Goal: Navigation & Orientation: Find specific page/section

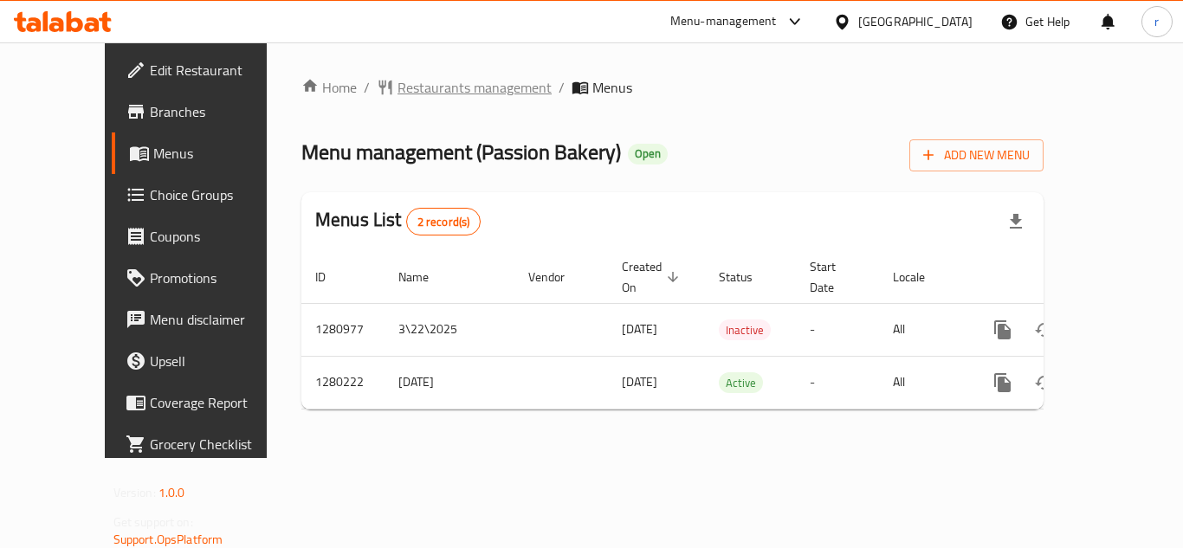
click at [409, 83] on span "Restaurants management" at bounding box center [474, 87] width 154 height 21
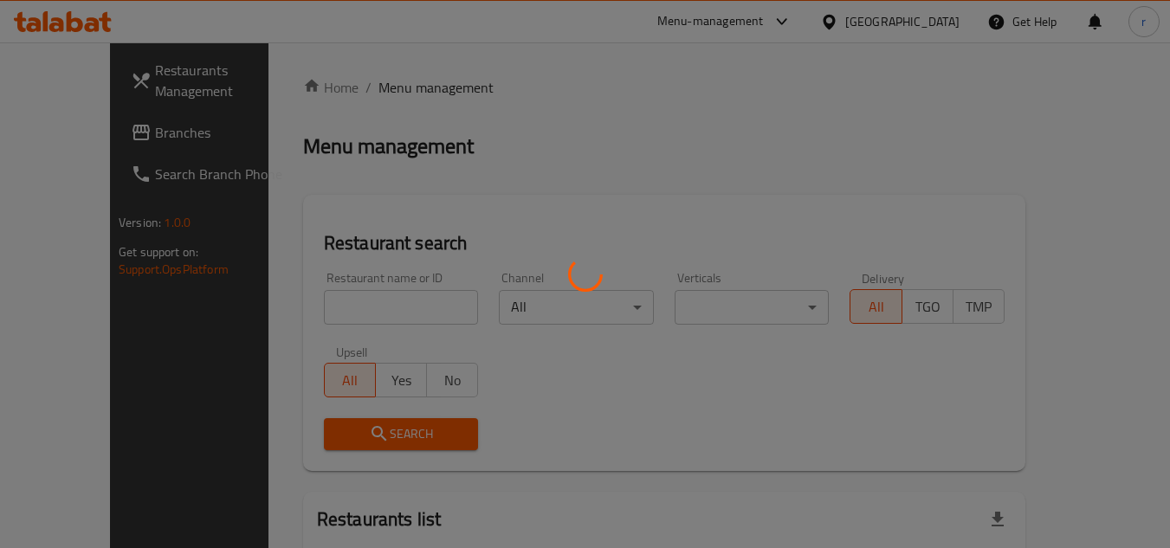
click at [393, 307] on div at bounding box center [585, 274] width 1170 height 548
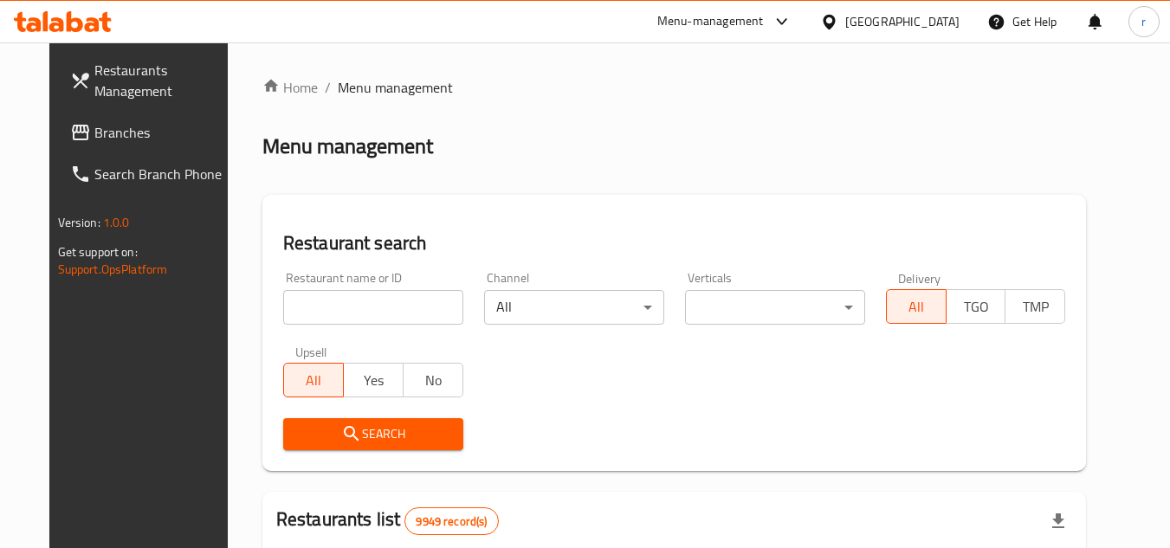
click at [376, 297] on input "search" at bounding box center [373, 307] width 180 height 35
paste input "693697"
type input "693697"
drag, startPoint x: 392, startPoint y: 419, endPoint x: 569, endPoint y: 441, distance: 177.9
click at [395, 421] on button "Search" at bounding box center [373, 434] width 180 height 32
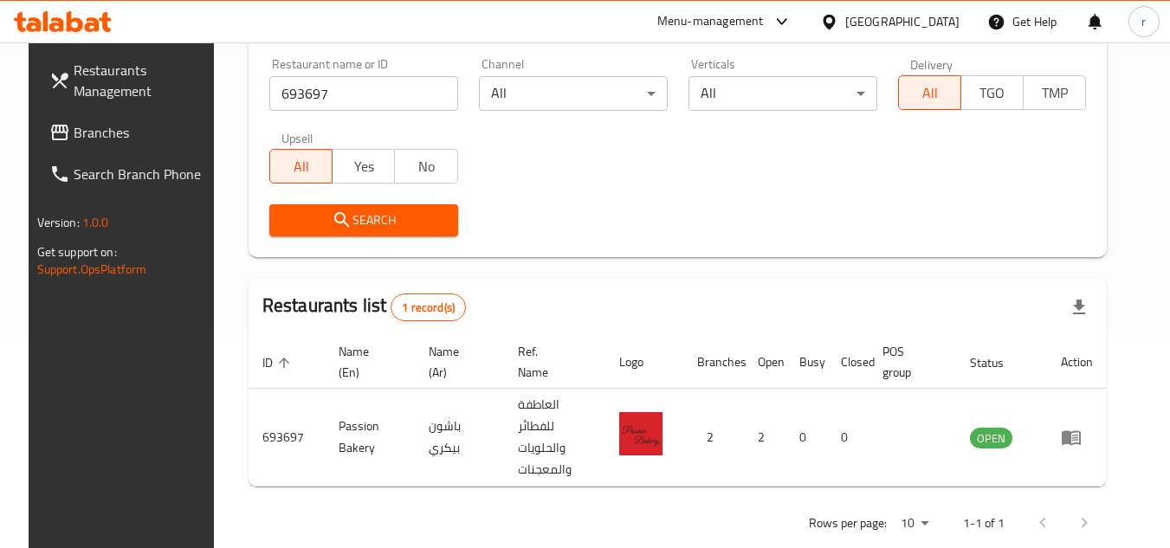
scroll to position [224, 0]
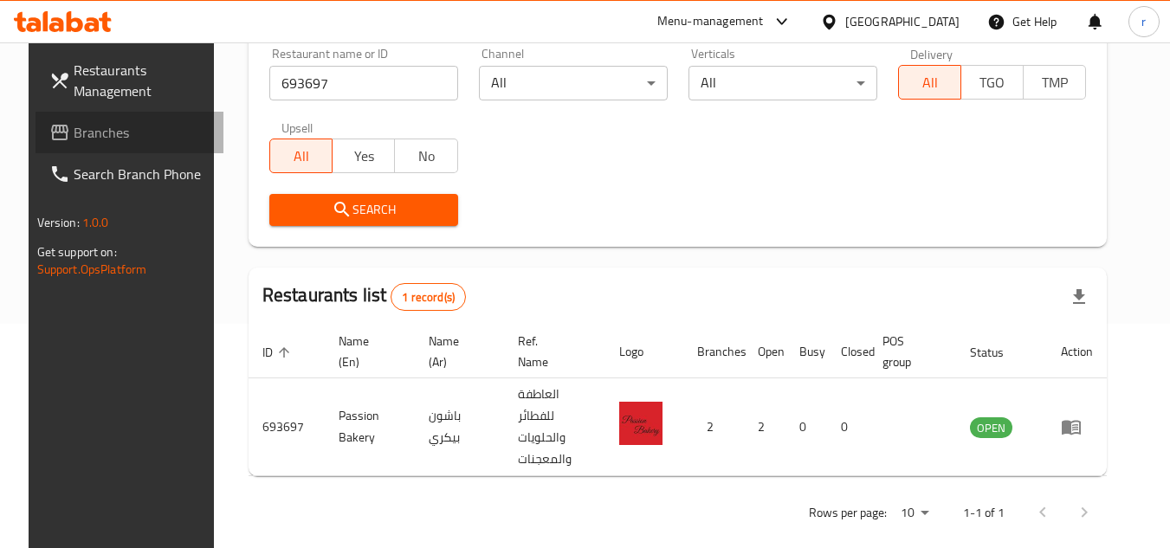
click at [74, 137] on span "Branches" at bounding box center [142, 132] width 137 height 21
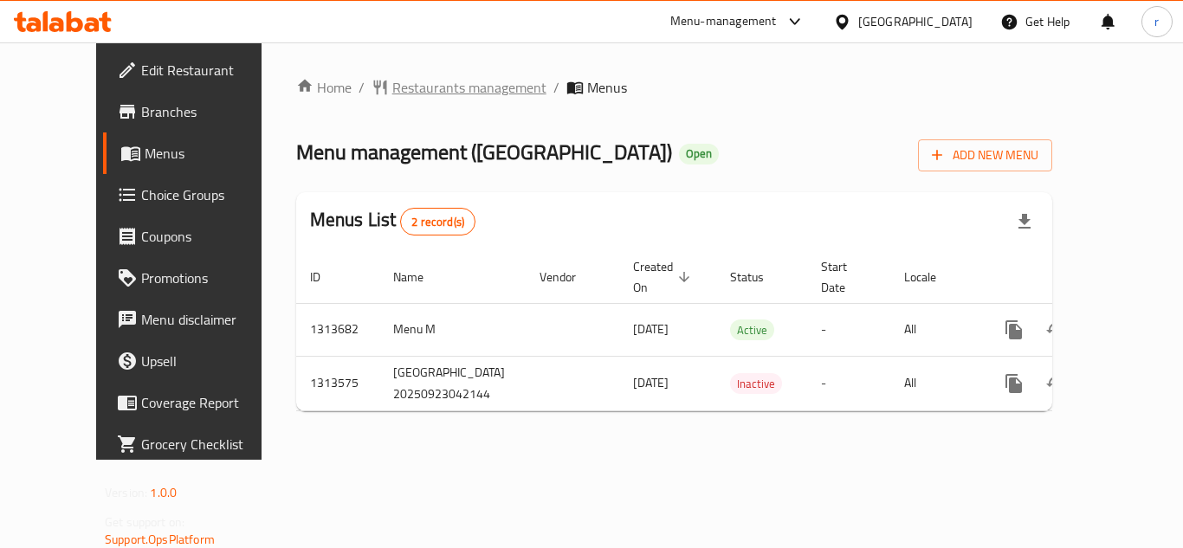
click at [411, 87] on span "Restaurants management" at bounding box center [469, 87] width 154 height 21
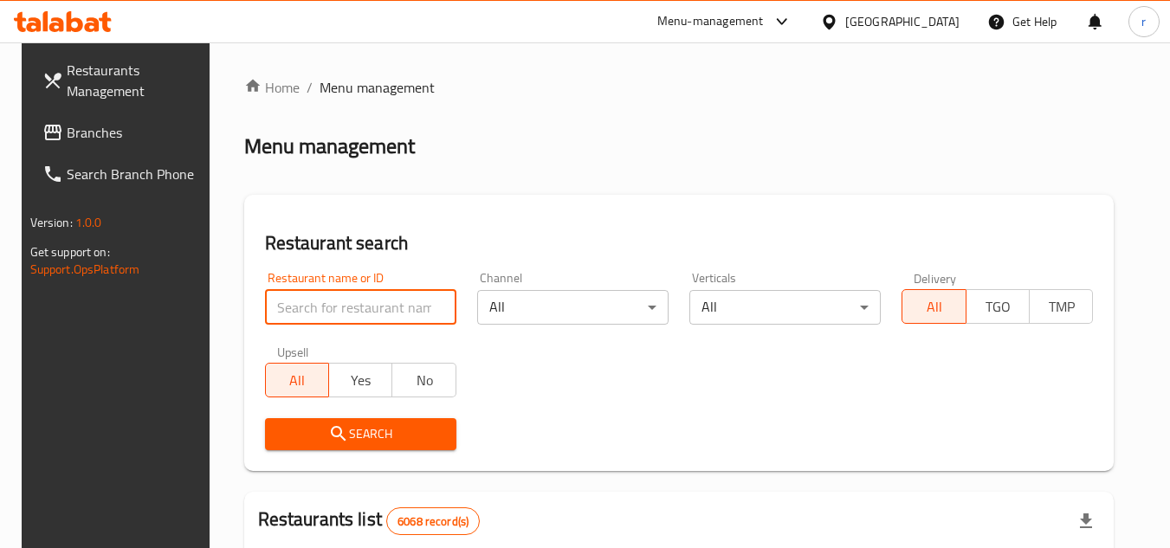
click at [313, 317] on input "search" at bounding box center [360, 307] width 191 height 35
paste input "706584"
type input "706584"
click at [328, 435] on icon "submit" at bounding box center [338, 433] width 21 height 21
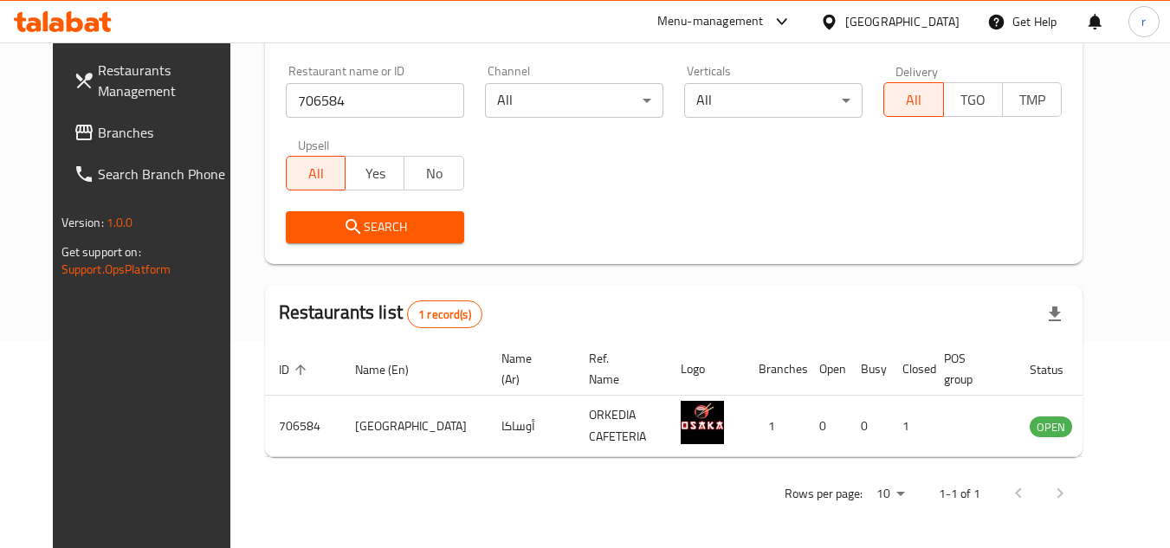
scroll to position [209, 0]
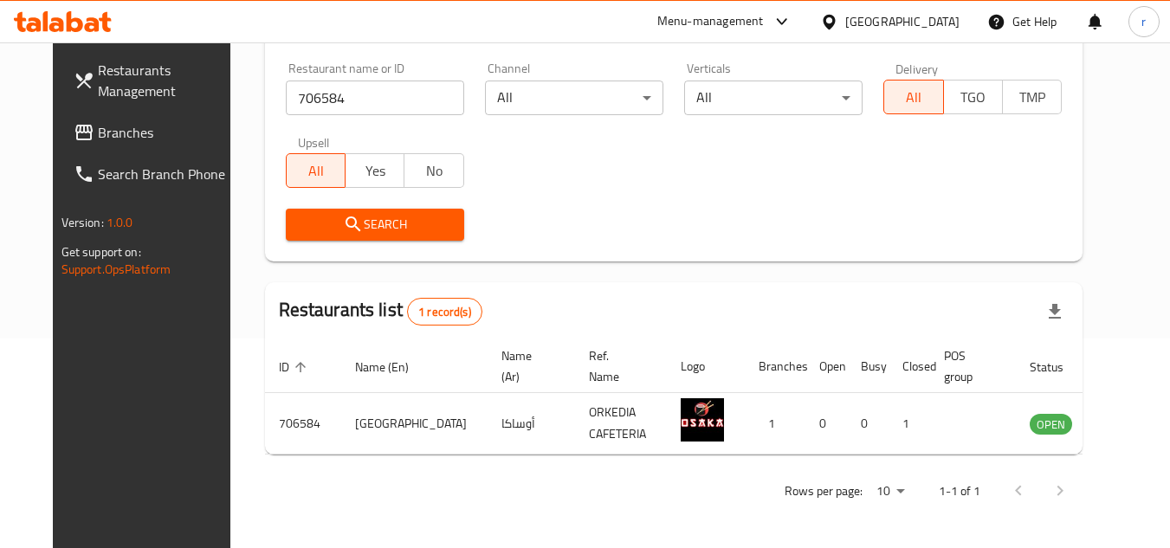
click at [98, 140] on span "Branches" at bounding box center [166, 132] width 137 height 21
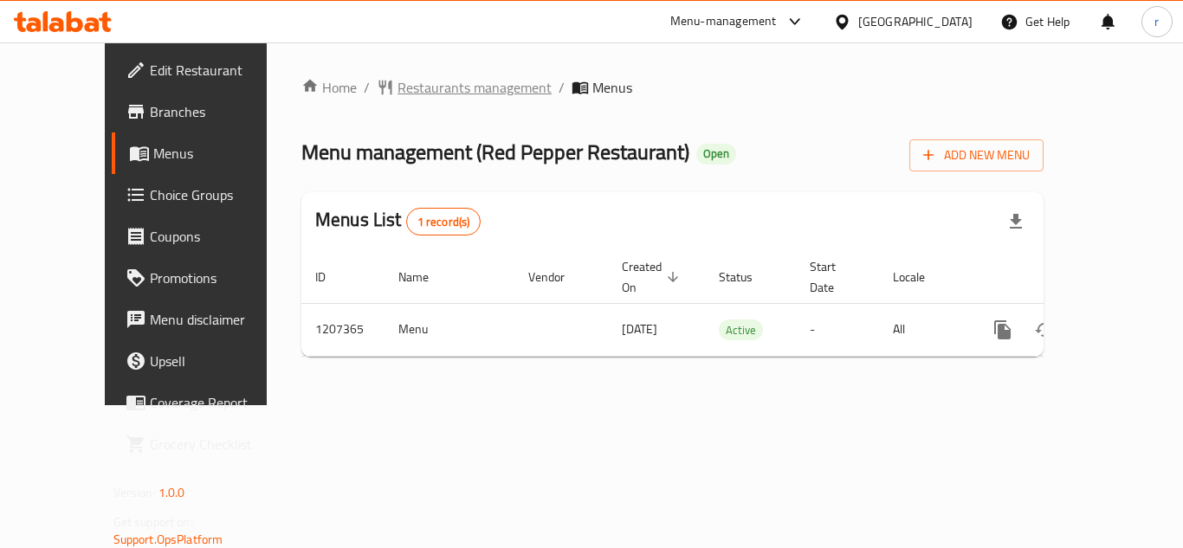
click at [412, 85] on span "Restaurants management" at bounding box center [474, 87] width 154 height 21
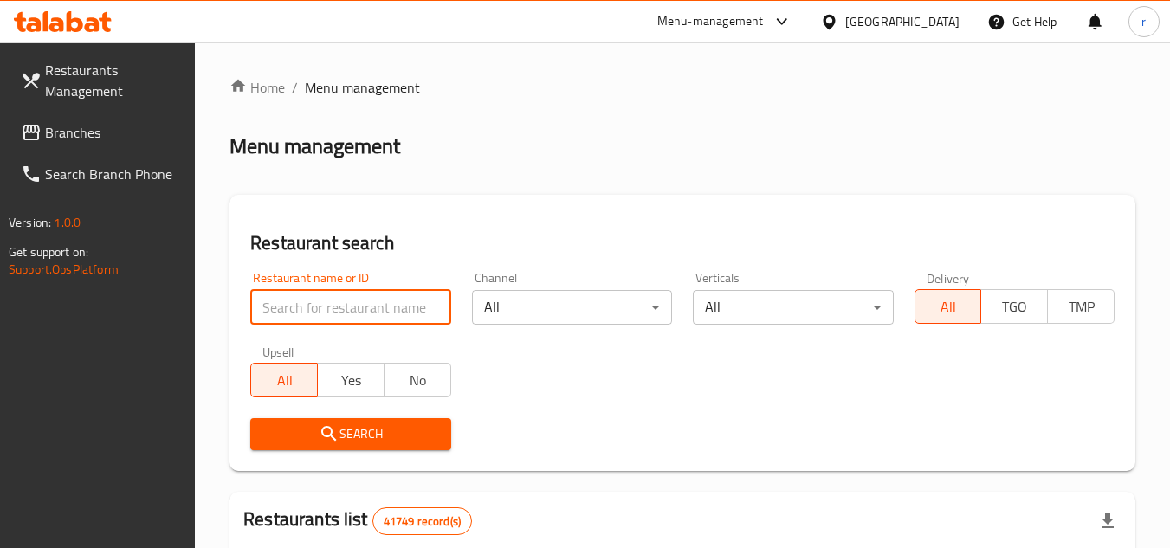
click at [316, 311] on input "search" at bounding box center [350, 307] width 200 height 35
paste input "670643"
type input "670643"
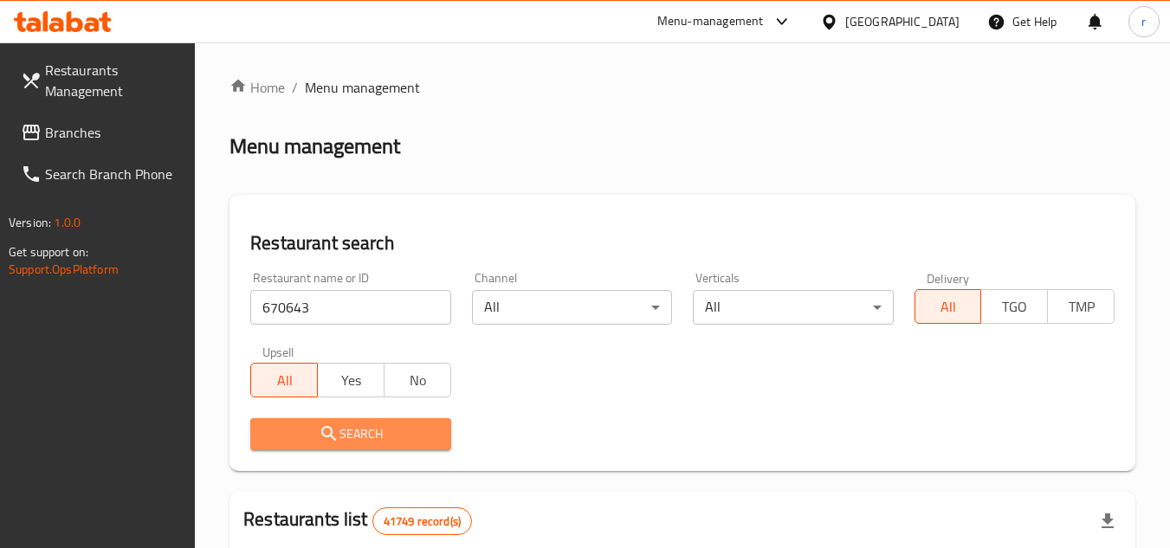
drag, startPoint x: 376, startPoint y: 434, endPoint x: 1151, endPoint y: 238, distance: 799.1
click at [386, 434] on span "Search" at bounding box center [350, 434] width 172 height 22
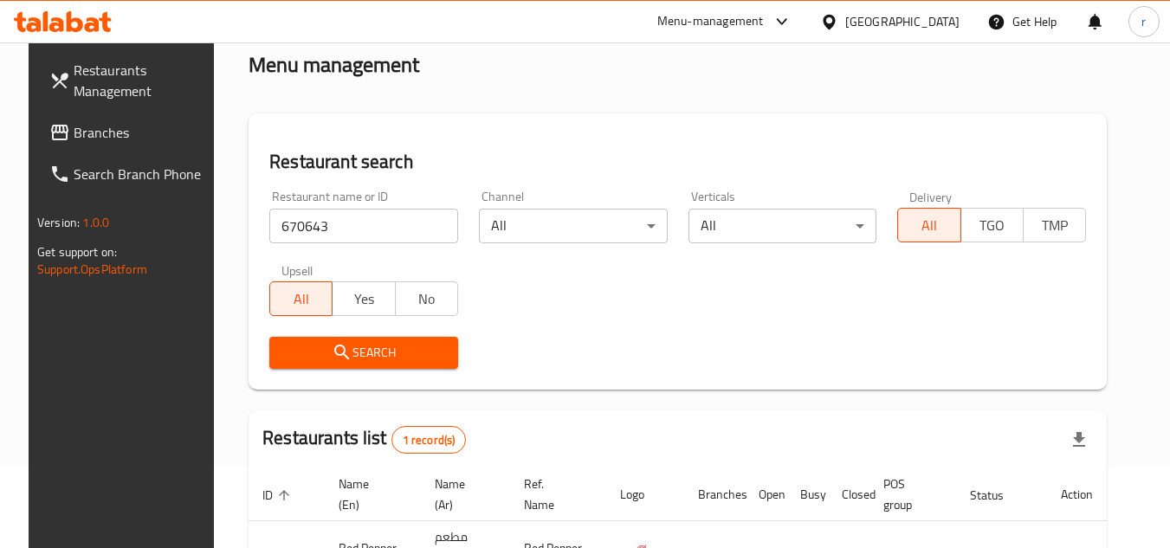
scroll to position [209, 0]
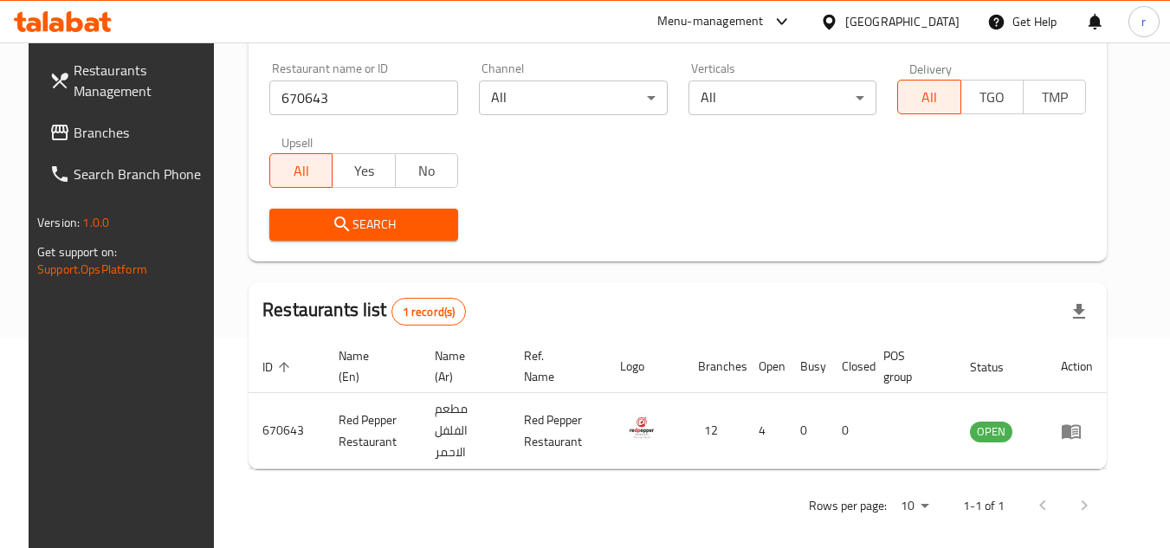
drag, startPoint x: 79, startPoint y: 140, endPoint x: 188, endPoint y: 106, distance: 114.2
click at [79, 140] on span "Branches" at bounding box center [142, 132] width 137 height 21
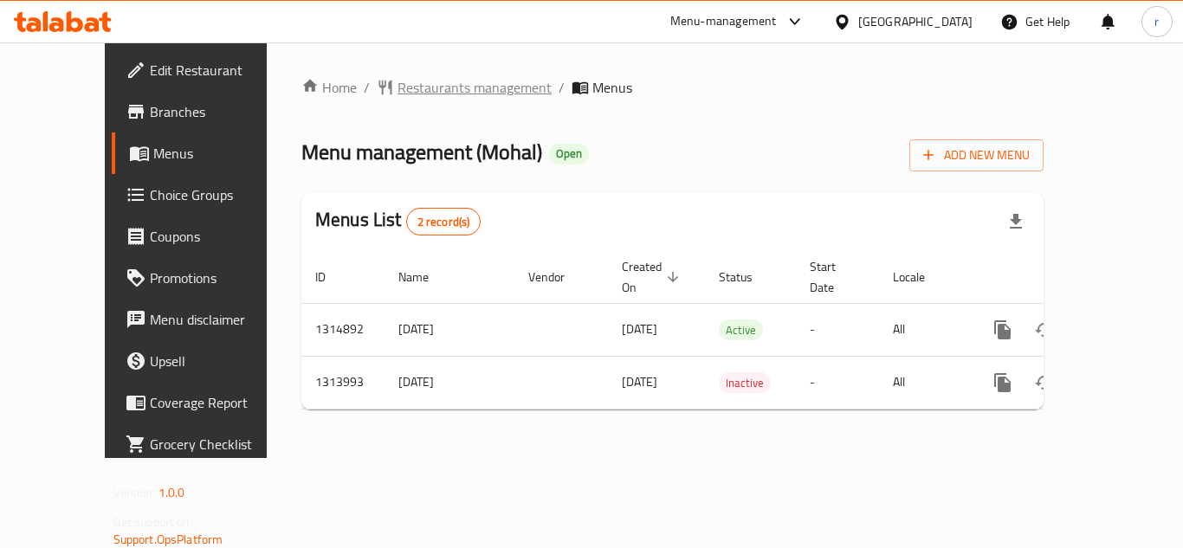
click at [397, 83] on span "Restaurants management" at bounding box center [474, 87] width 154 height 21
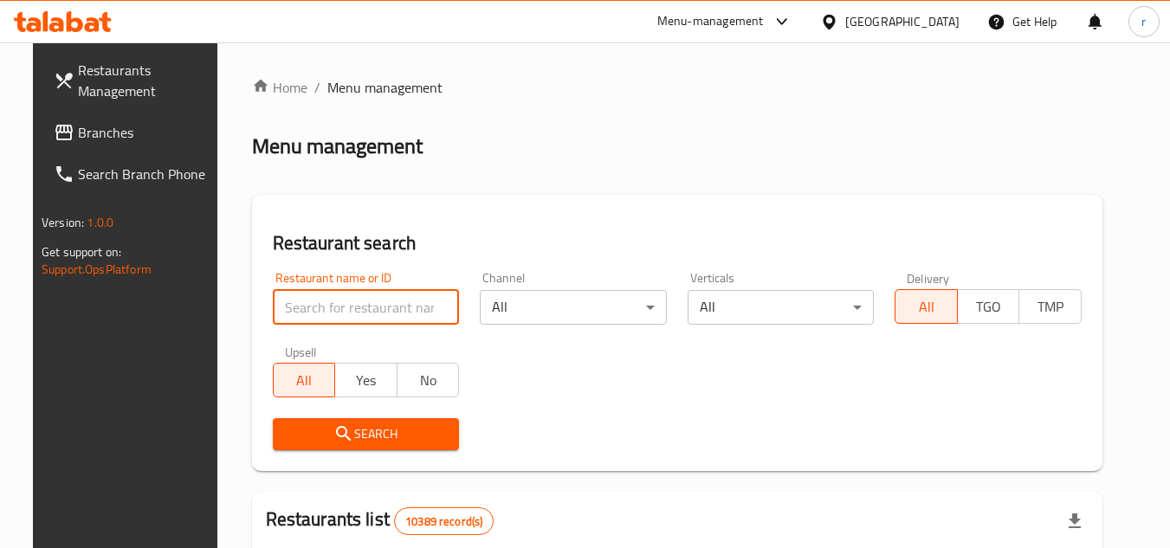
click at [328, 295] on input "search" at bounding box center [366, 307] width 187 height 35
paste input "706724"
type input "706724"
click at [370, 422] on button "Search" at bounding box center [366, 434] width 187 height 32
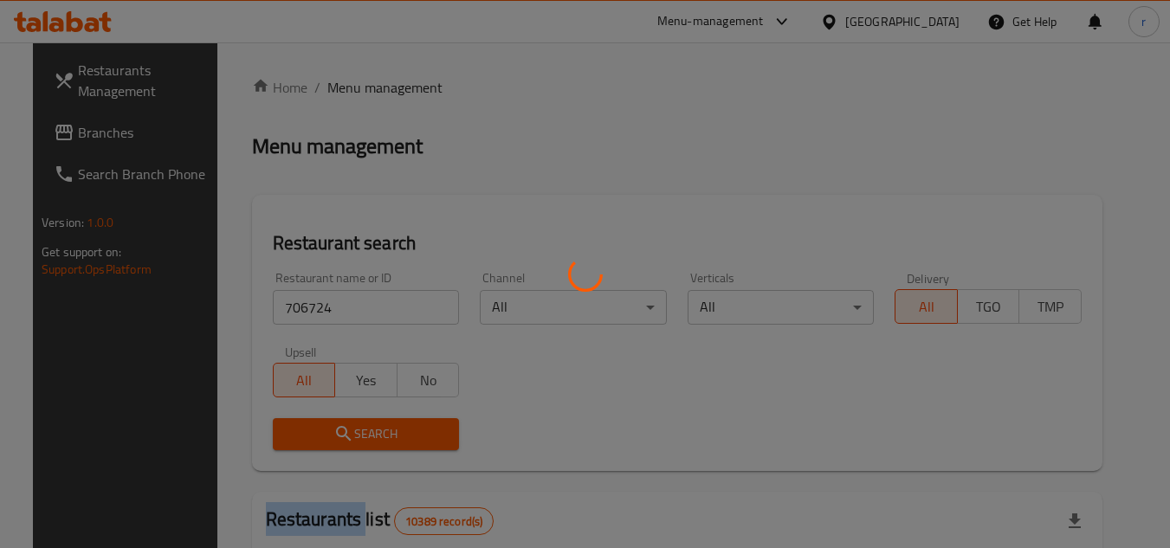
click at [370, 422] on div at bounding box center [585, 274] width 1170 height 548
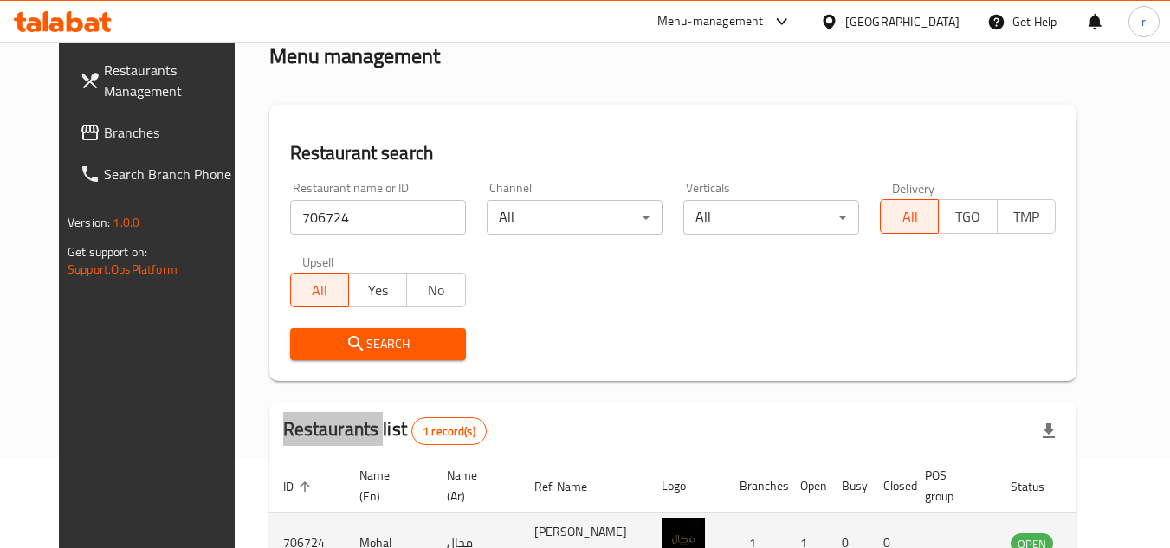
scroll to position [209, 0]
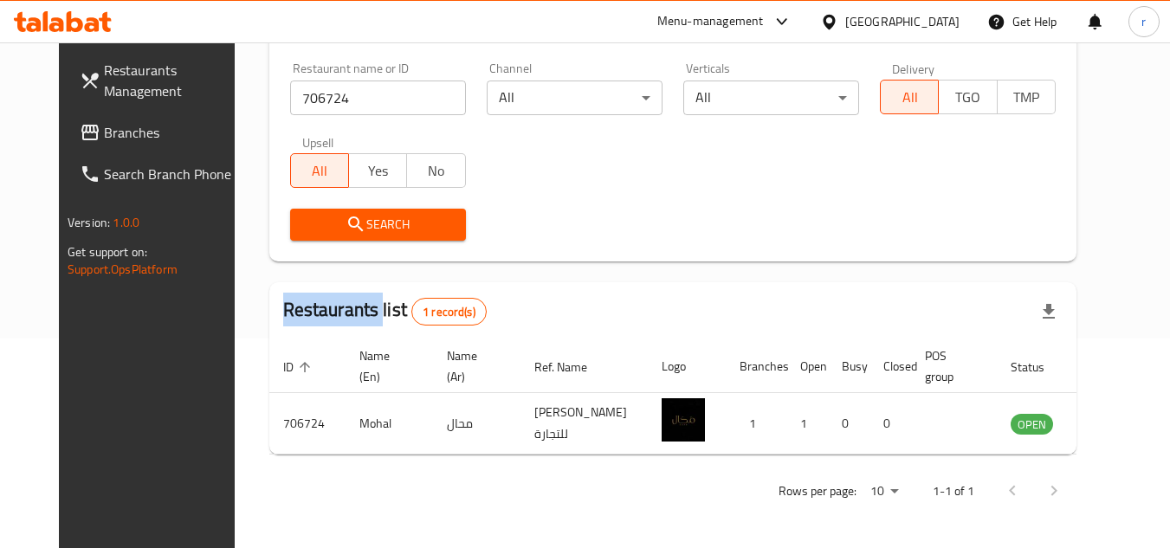
click at [104, 139] on span "Branches" at bounding box center [172, 132] width 137 height 21
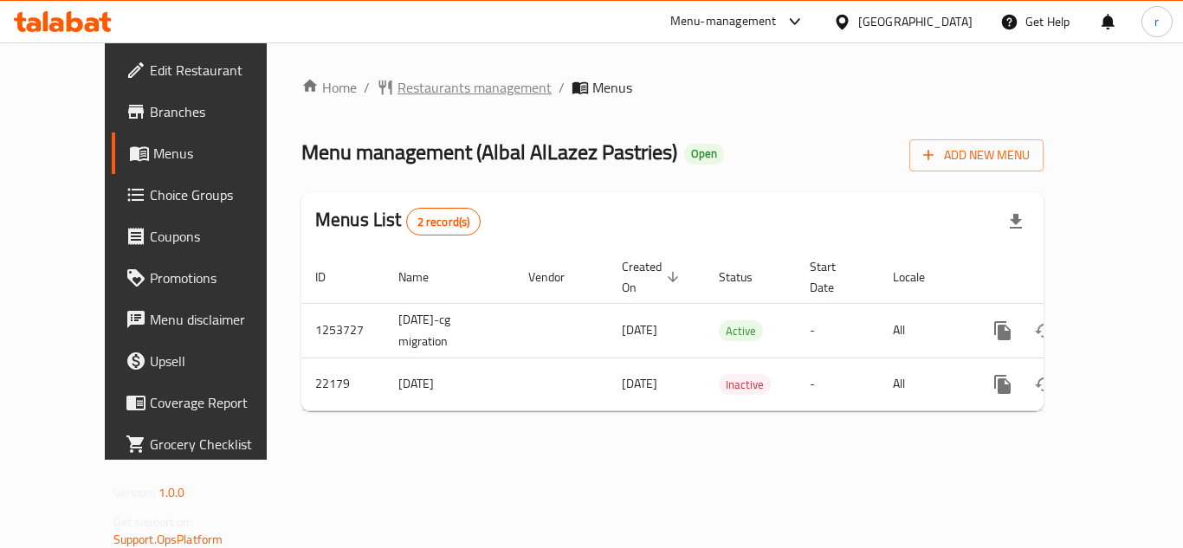
click at [429, 92] on span "Restaurants management" at bounding box center [474, 87] width 154 height 21
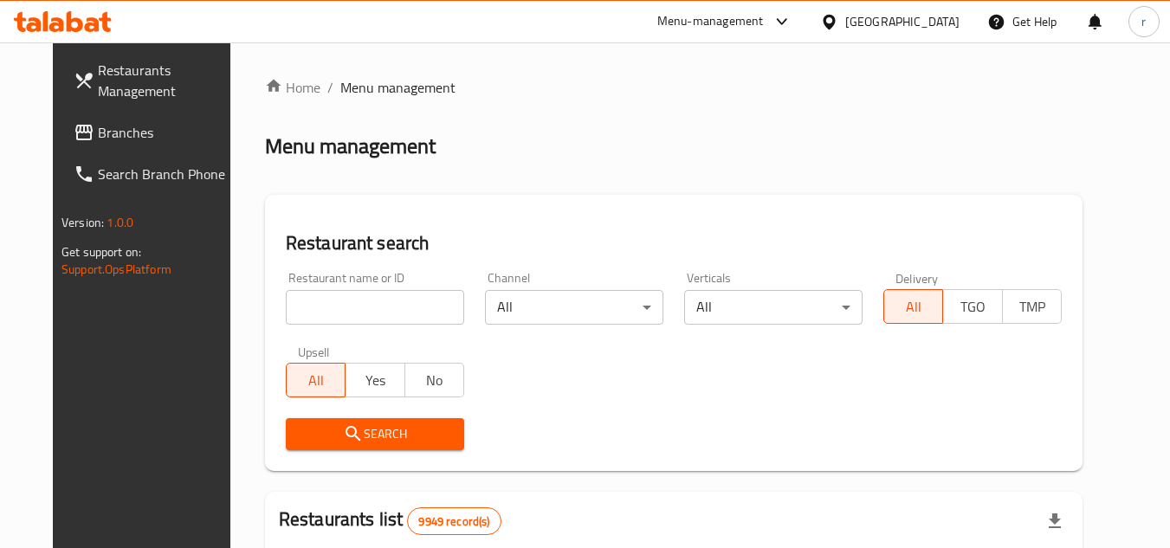
click at [366, 313] on input "search" at bounding box center [375, 307] width 178 height 35
paste input "11702"
type input "11702"
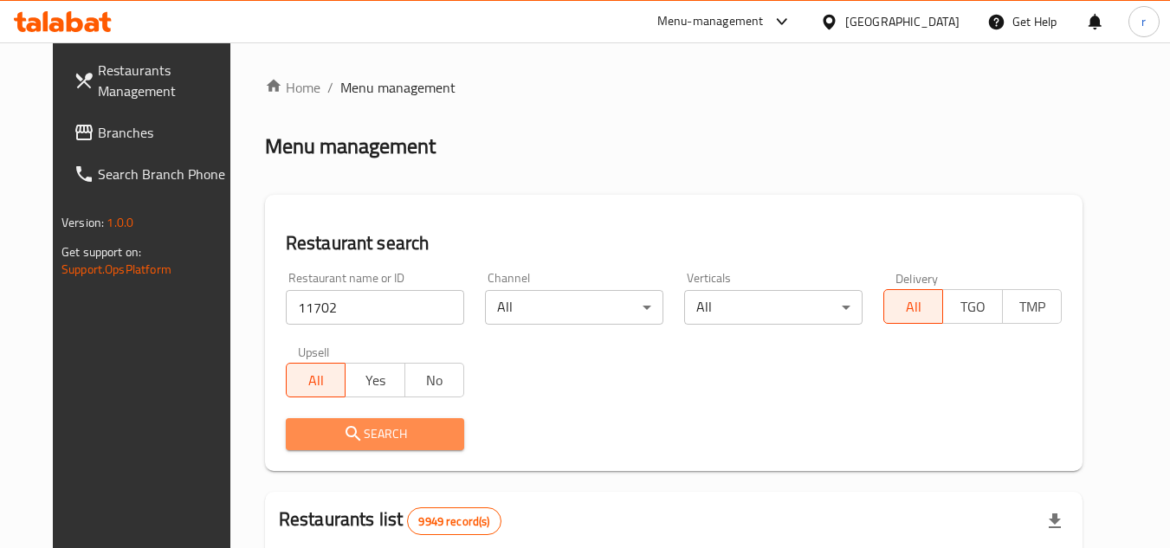
click at [380, 420] on button "Search" at bounding box center [375, 434] width 178 height 32
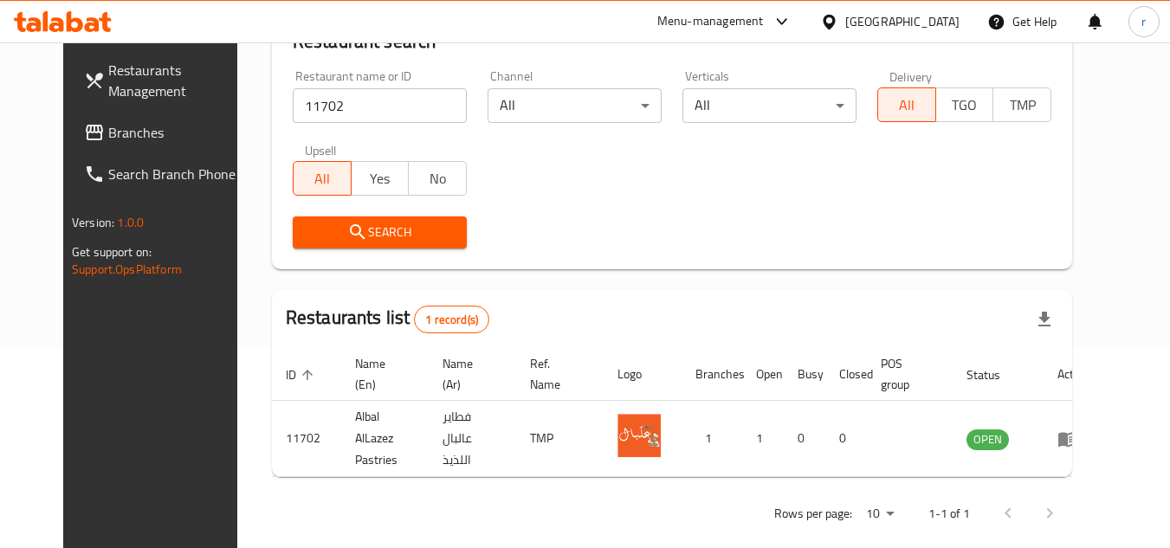
scroll to position [209, 0]
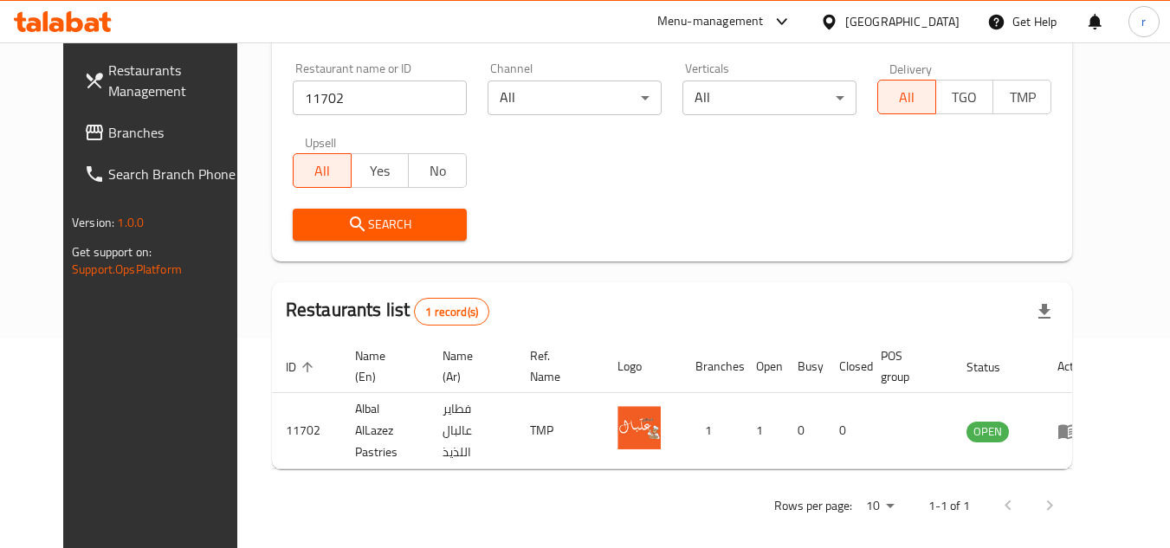
click at [70, 131] on link "Branches" at bounding box center [164, 133] width 189 height 42
drag, startPoint x: 20, startPoint y: 131, endPoint x: 360, endPoint y: 23, distance: 357.0
click at [70, 131] on link "Branches" at bounding box center [164, 133] width 189 height 42
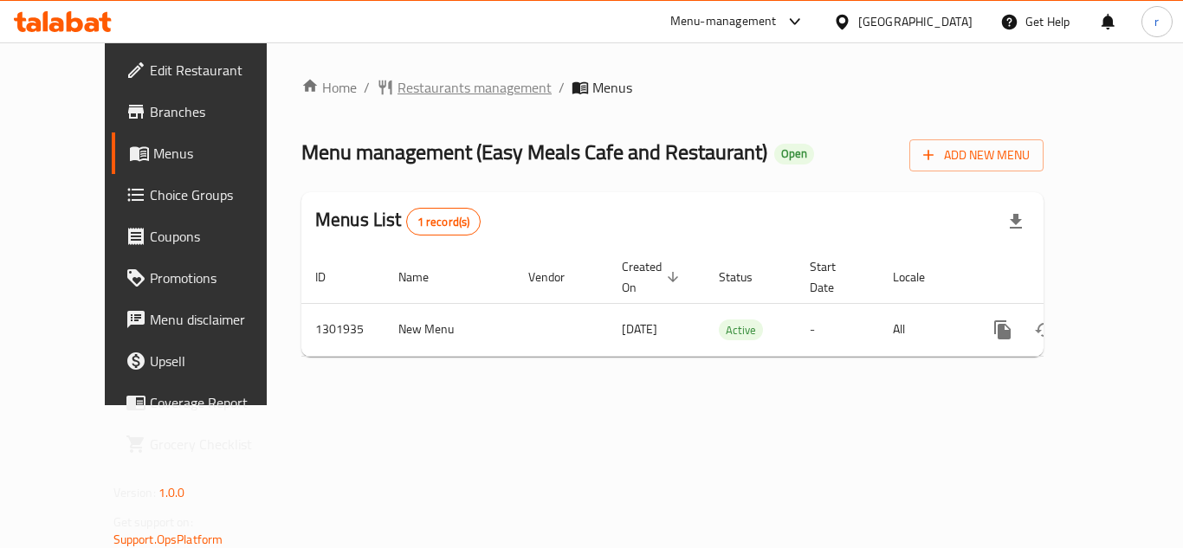
click at [422, 87] on span "Restaurants management" at bounding box center [474, 87] width 154 height 21
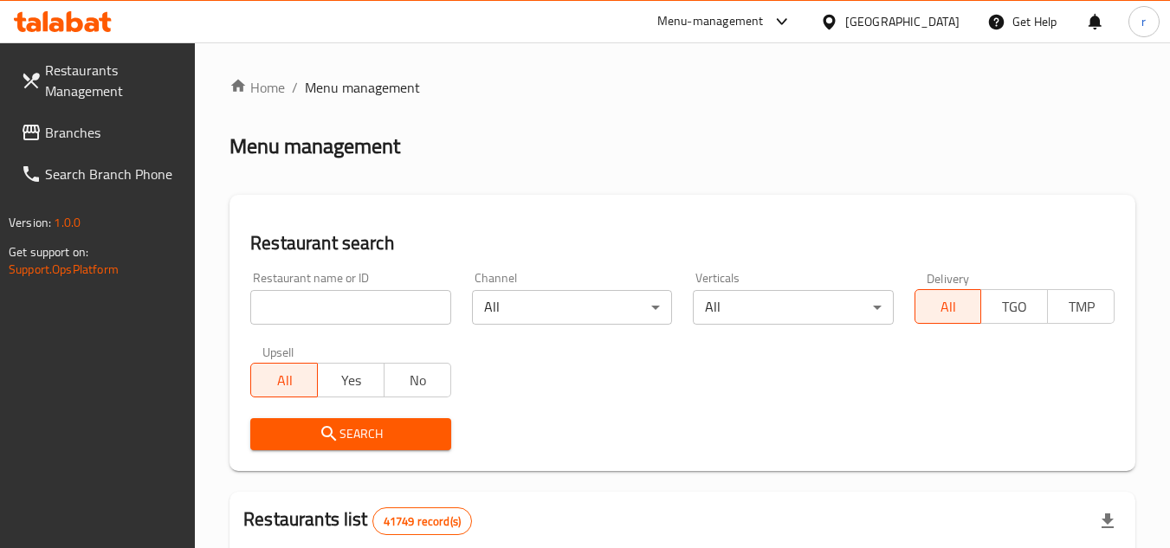
click at [338, 286] on div "Restaurant name or ID Restaurant name or ID" at bounding box center [350, 298] width 200 height 53
click at [338, 292] on input "search" at bounding box center [350, 307] width 200 height 35
paste input "702083"
type input "702083"
click at [352, 437] on span "Search" at bounding box center [350, 434] width 172 height 22
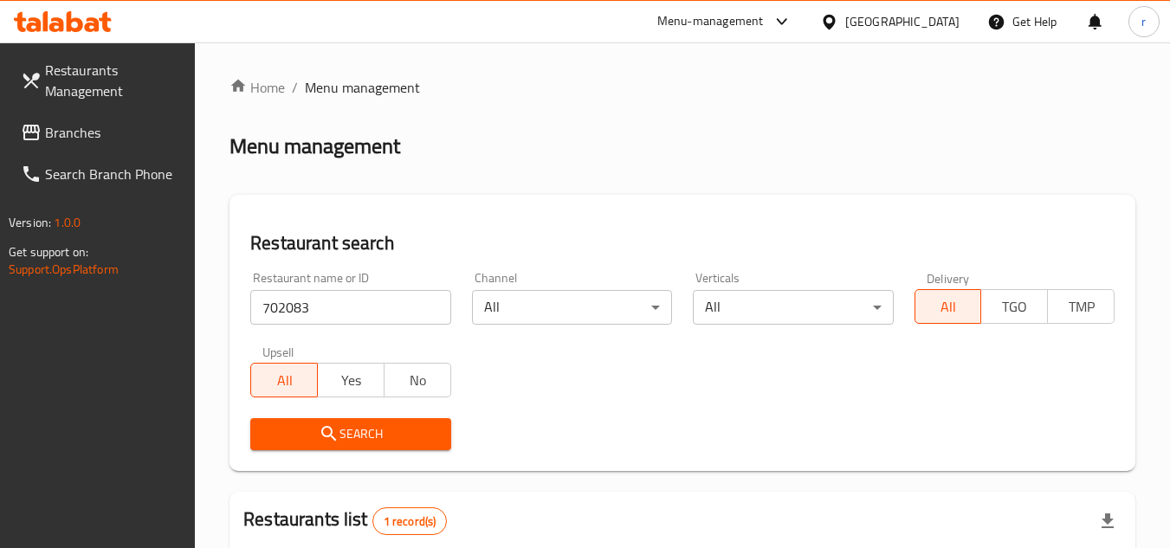
scroll to position [224, 0]
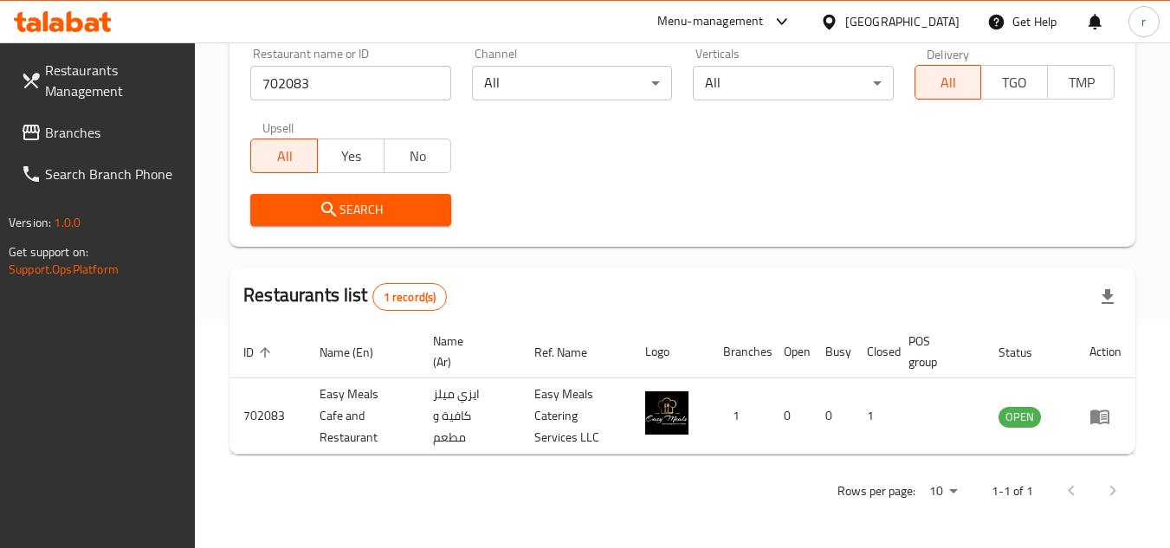
click at [58, 127] on span "Branches" at bounding box center [113, 132] width 137 height 21
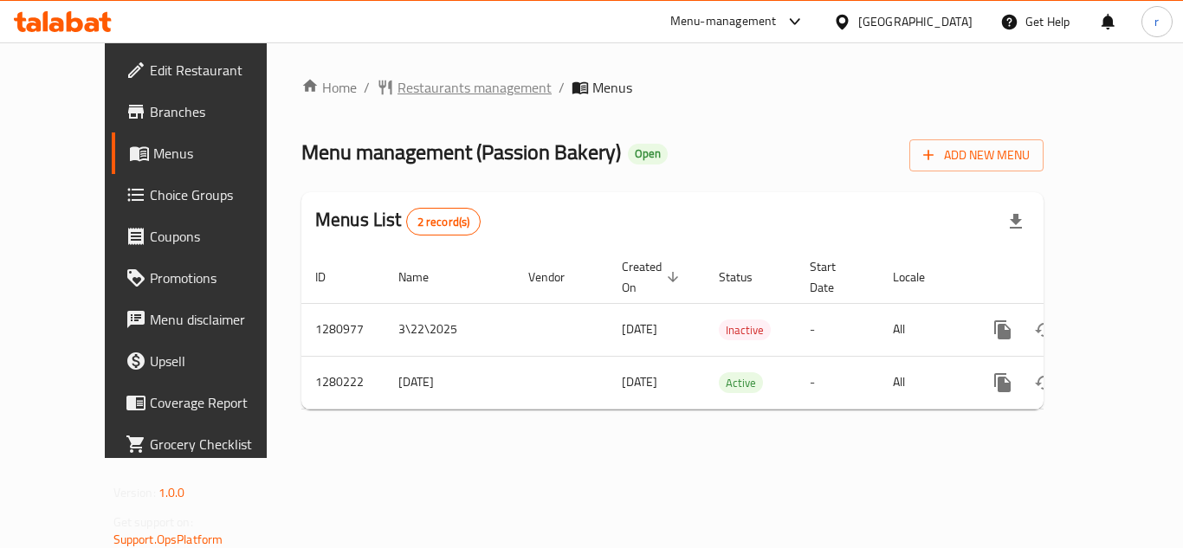
click at [424, 90] on span "Restaurants management" at bounding box center [474, 87] width 154 height 21
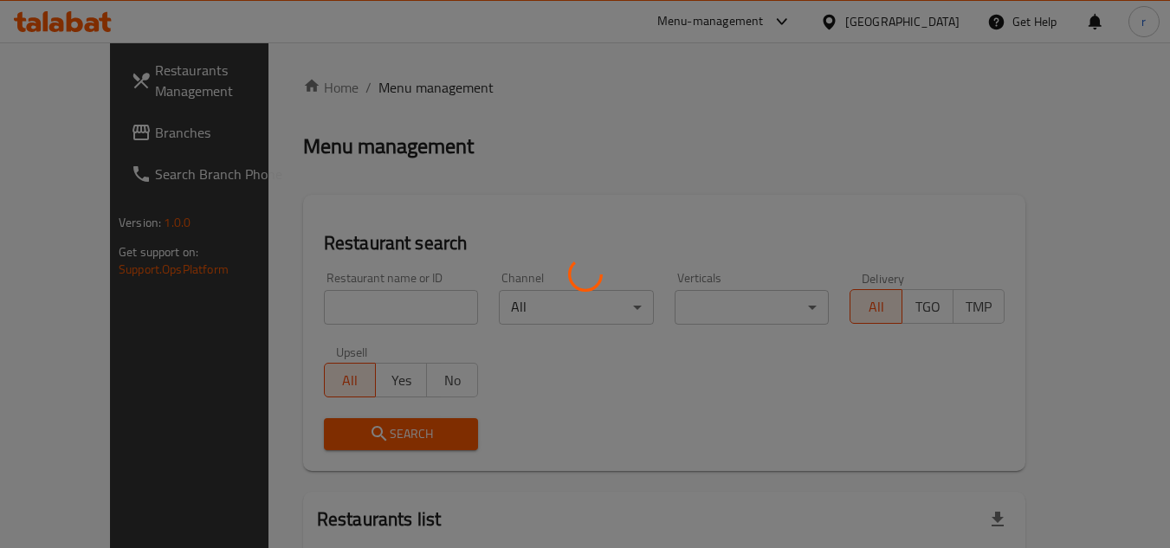
click at [320, 302] on div at bounding box center [585, 274] width 1170 height 548
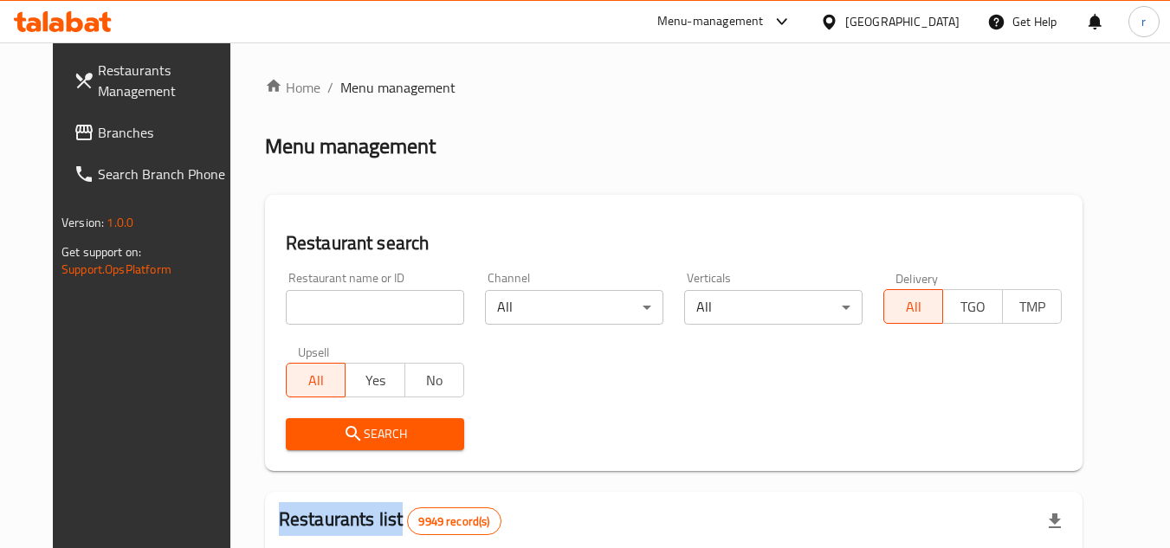
click at [320, 302] on div at bounding box center [585, 274] width 1170 height 548
click at [320, 302] on div "Home / Menu management Menu management Restaurant search Restaurant name or ID …" at bounding box center [673, 550] width 817 height 946
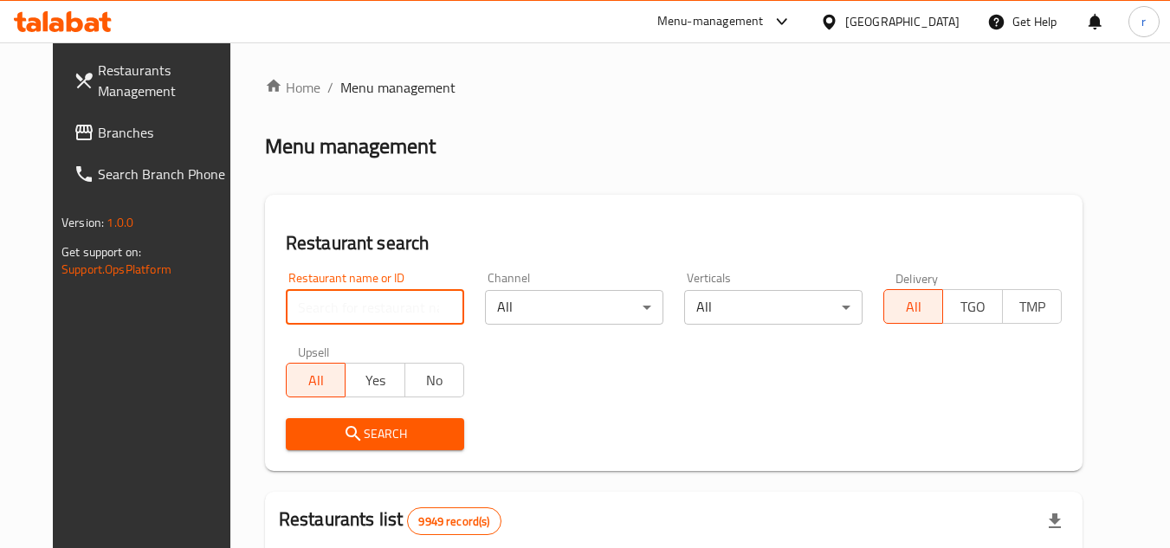
paste input "693697"
type input "693697"
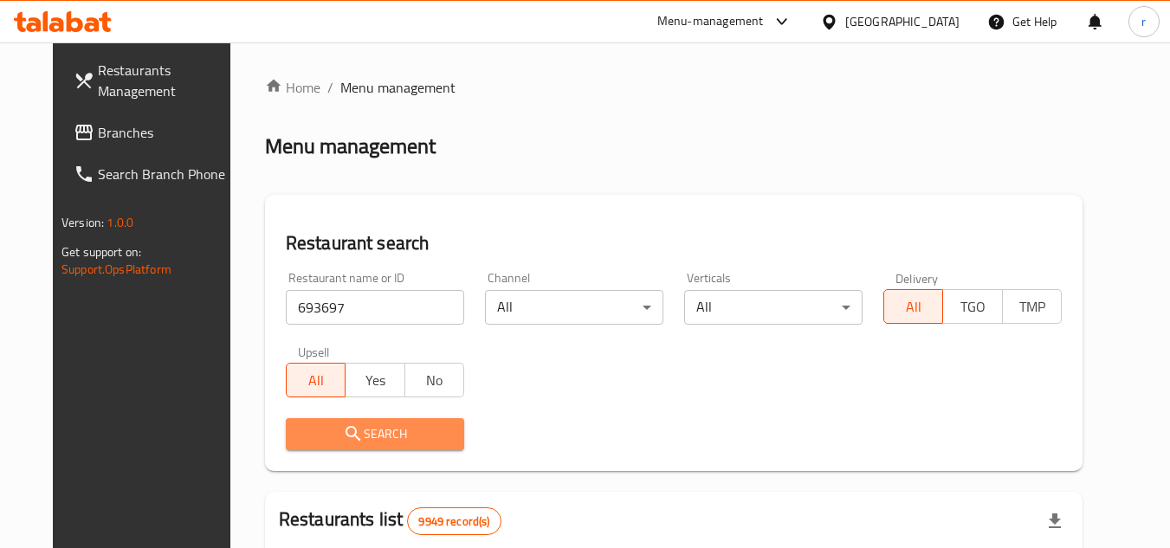
click at [345, 427] on icon "submit" at bounding box center [352, 433] width 15 height 15
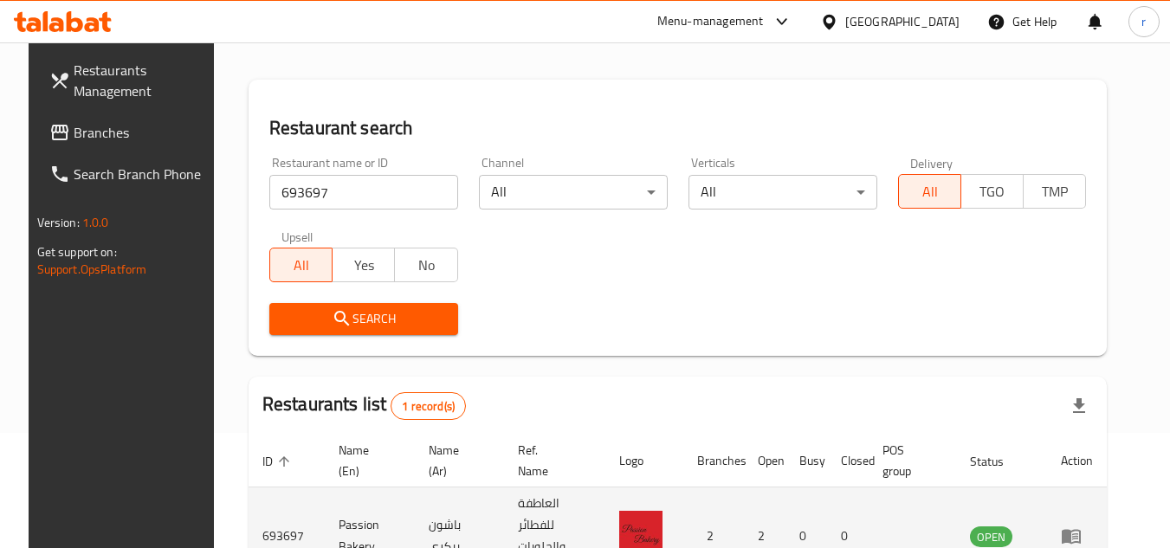
scroll to position [224, 0]
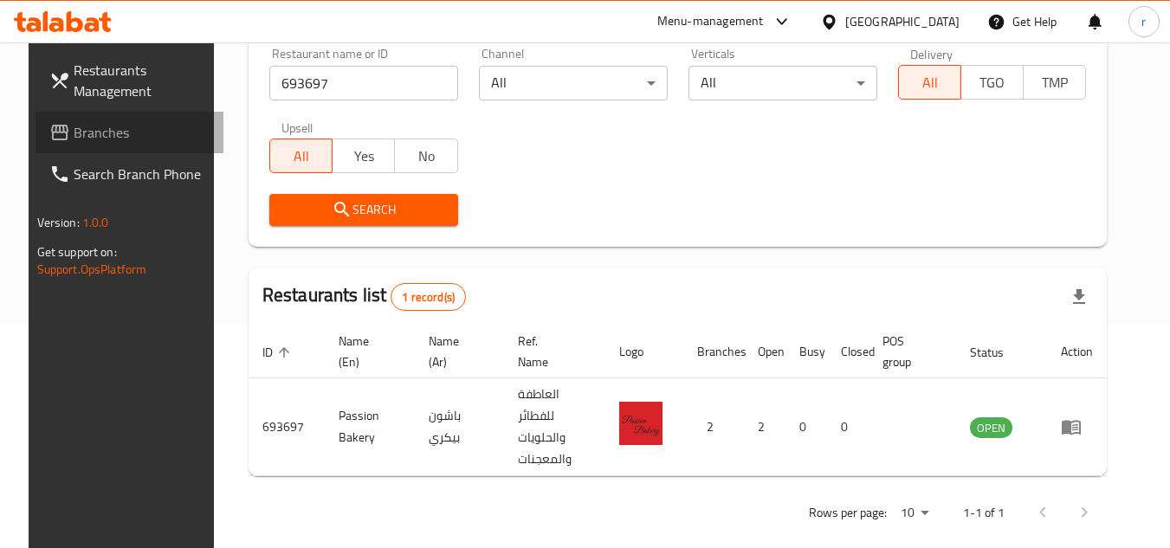
click at [67, 115] on link "Branches" at bounding box center [129, 133] width 189 height 42
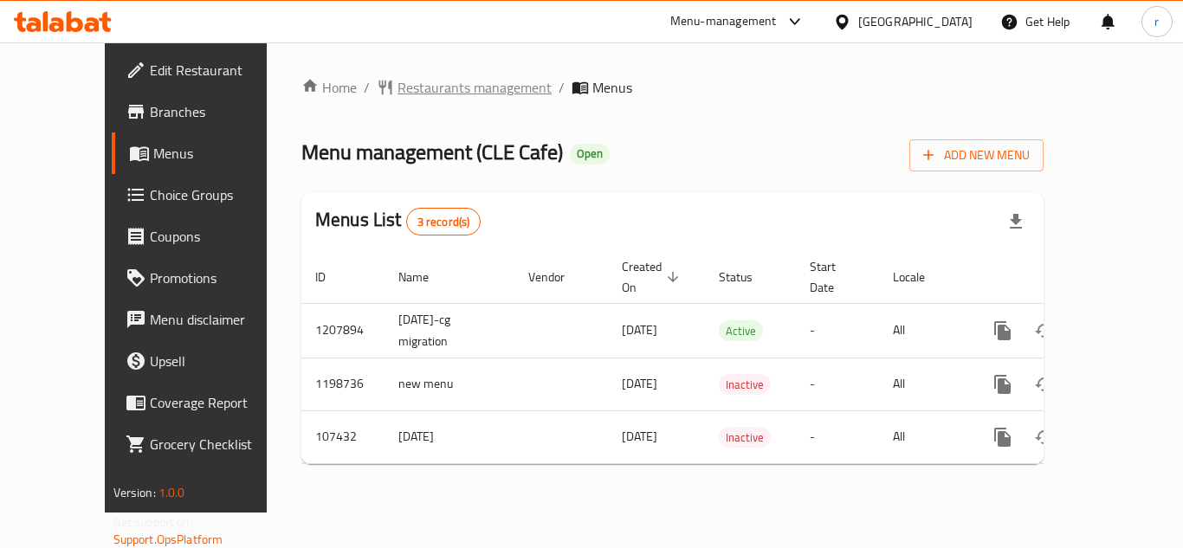
click at [397, 91] on span "Restaurants management" at bounding box center [474, 87] width 154 height 21
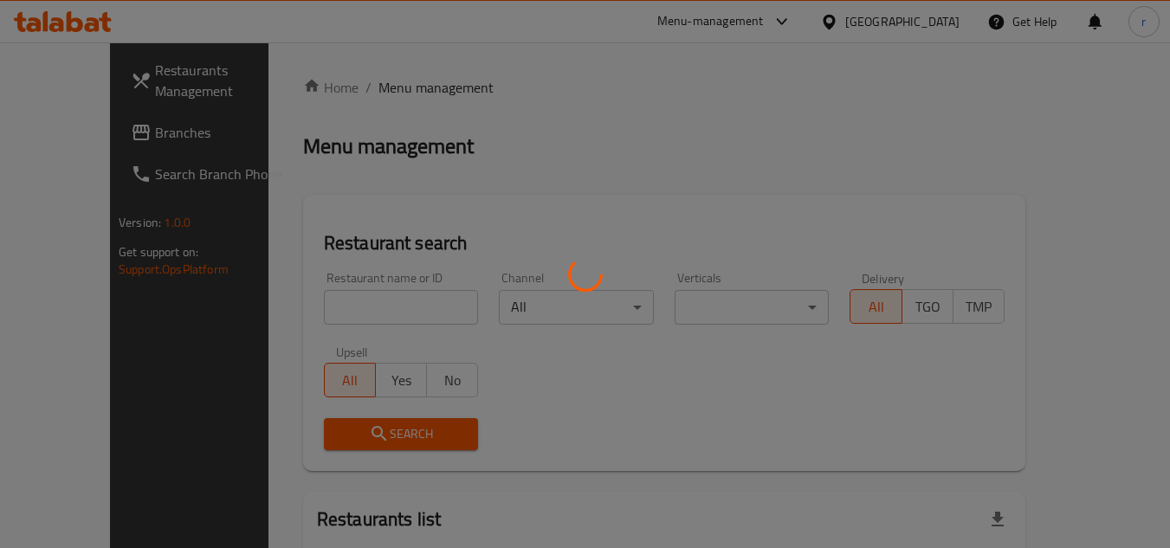
click at [358, 300] on div at bounding box center [585, 274] width 1170 height 548
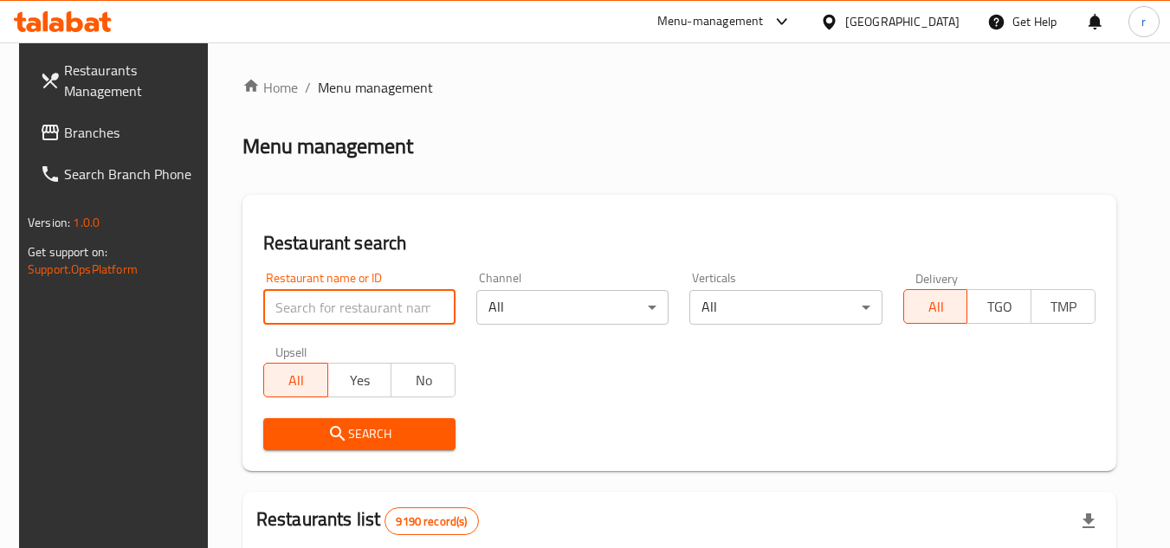
click at [358, 300] on input "search" at bounding box center [359, 307] width 192 height 35
paste input "603470"
type input "603470"
click at [379, 427] on span "Search" at bounding box center [359, 434] width 164 height 22
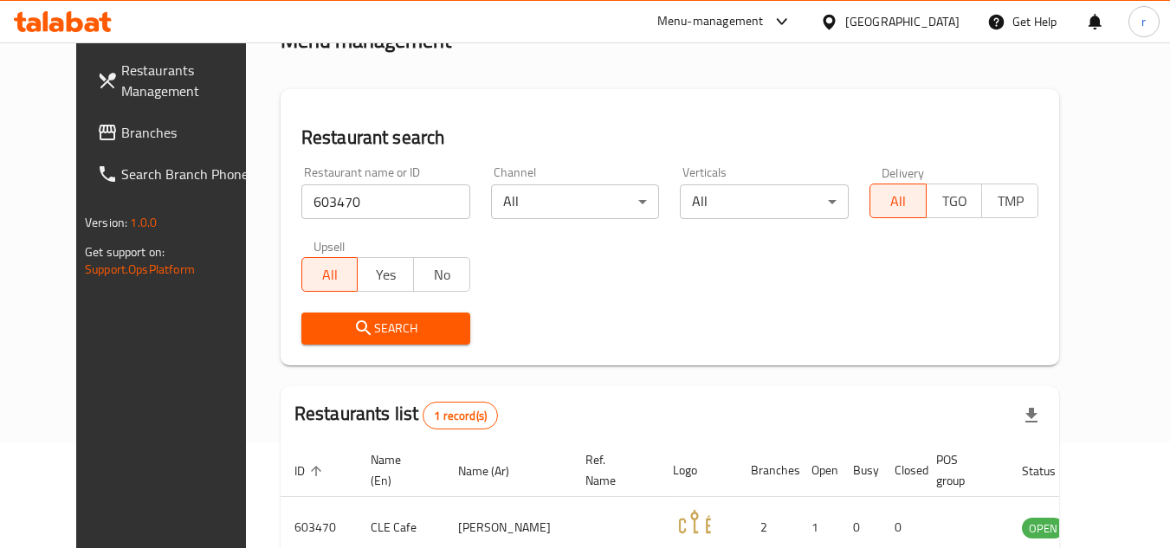
scroll to position [209, 0]
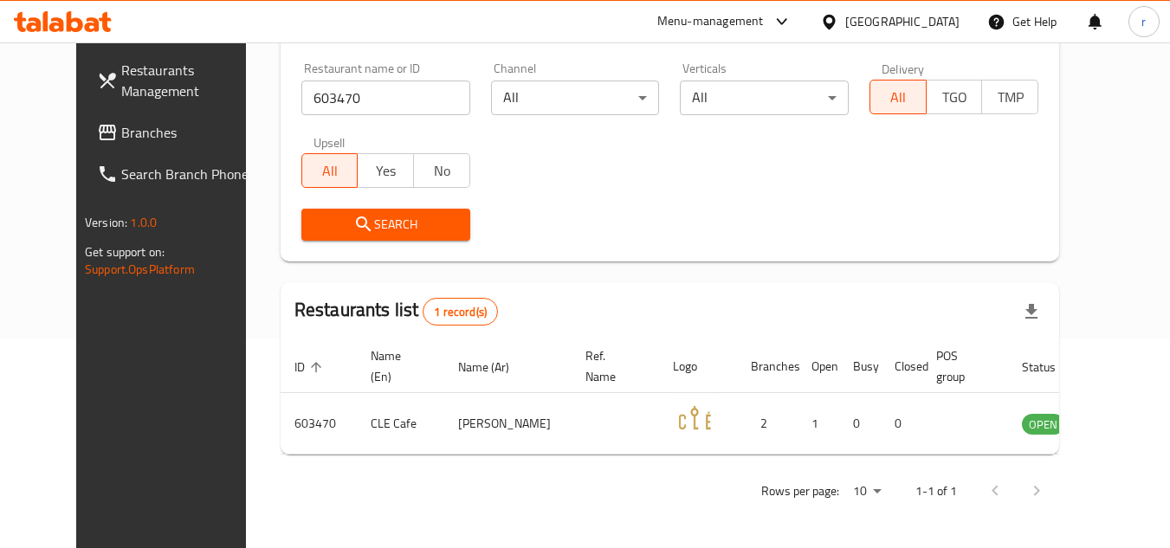
click at [121, 135] on span "Branches" at bounding box center [189, 132] width 137 height 21
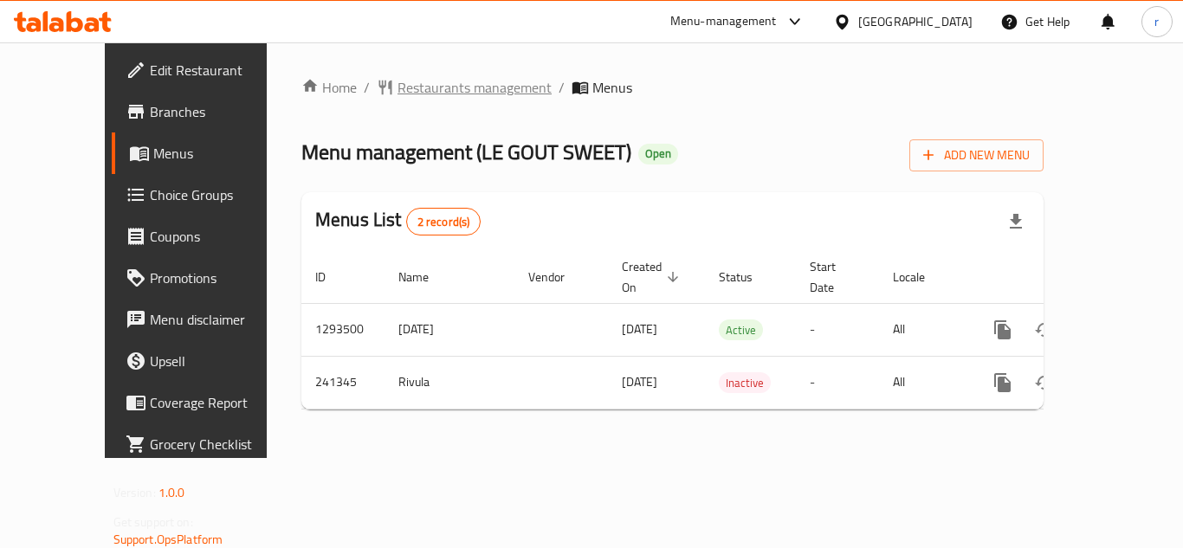
click at [400, 96] on span "Restaurants management" at bounding box center [474, 87] width 154 height 21
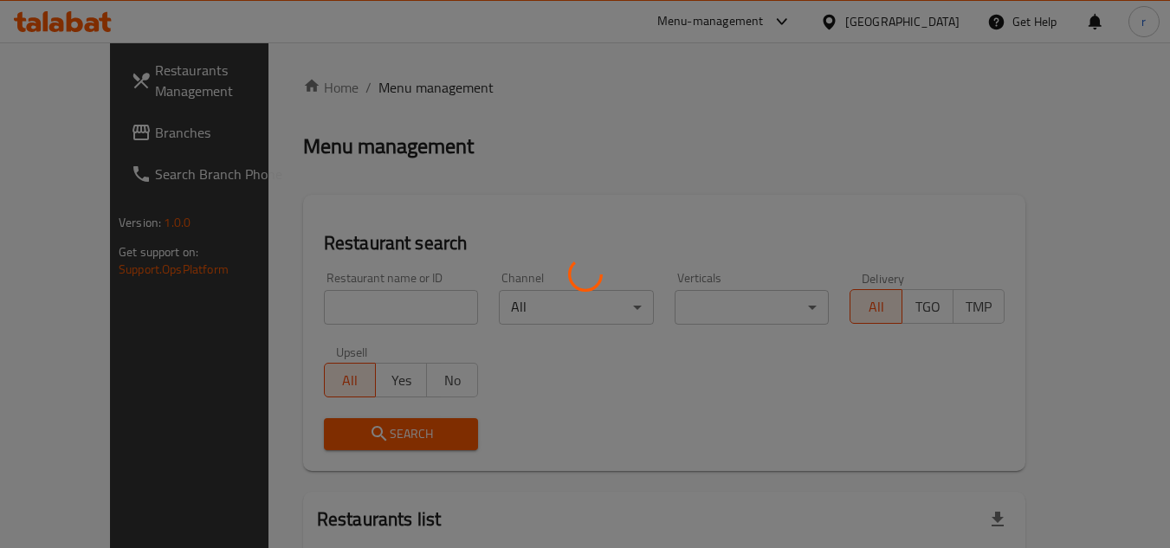
click at [349, 312] on div at bounding box center [585, 274] width 1170 height 548
click at [357, 306] on div at bounding box center [585, 274] width 1170 height 548
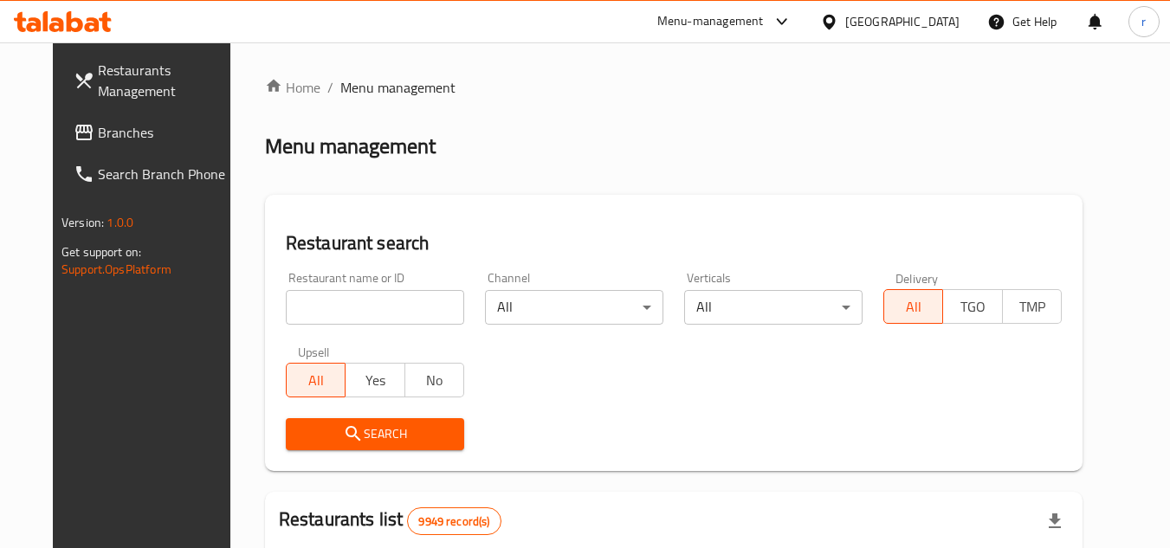
click at [357, 306] on input "search" at bounding box center [375, 307] width 178 height 35
paste input "627062"
type input "627062"
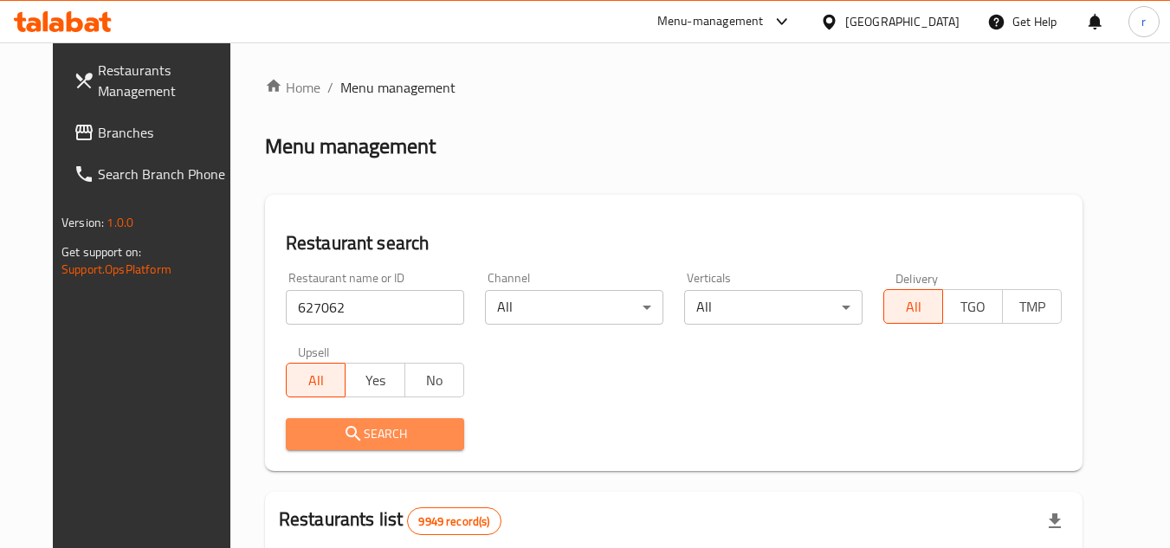
click at [343, 435] on icon "submit" at bounding box center [353, 433] width 21 height 21
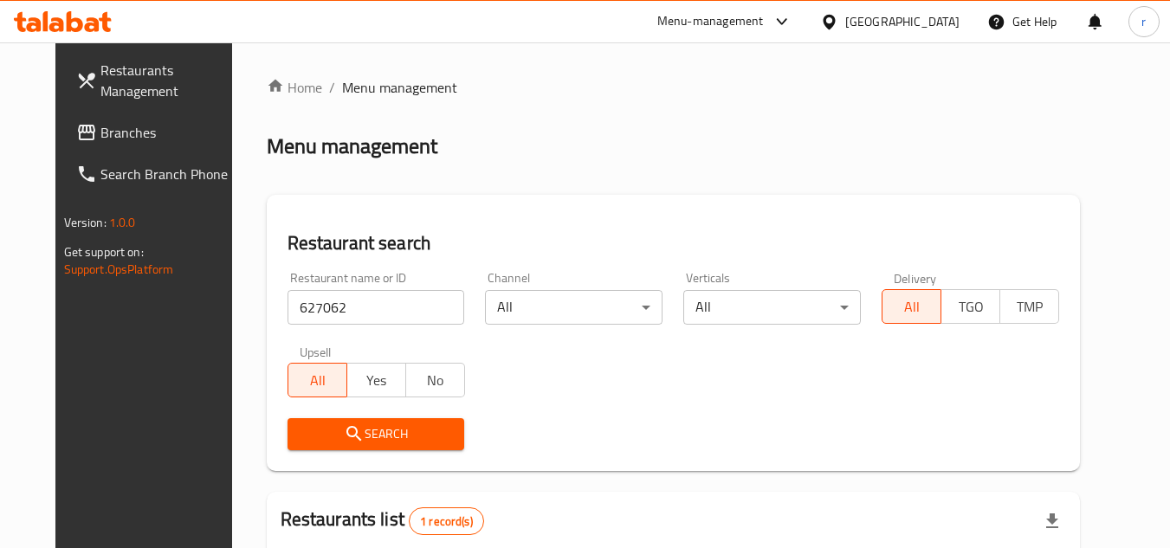
scroll to position [209, 0]
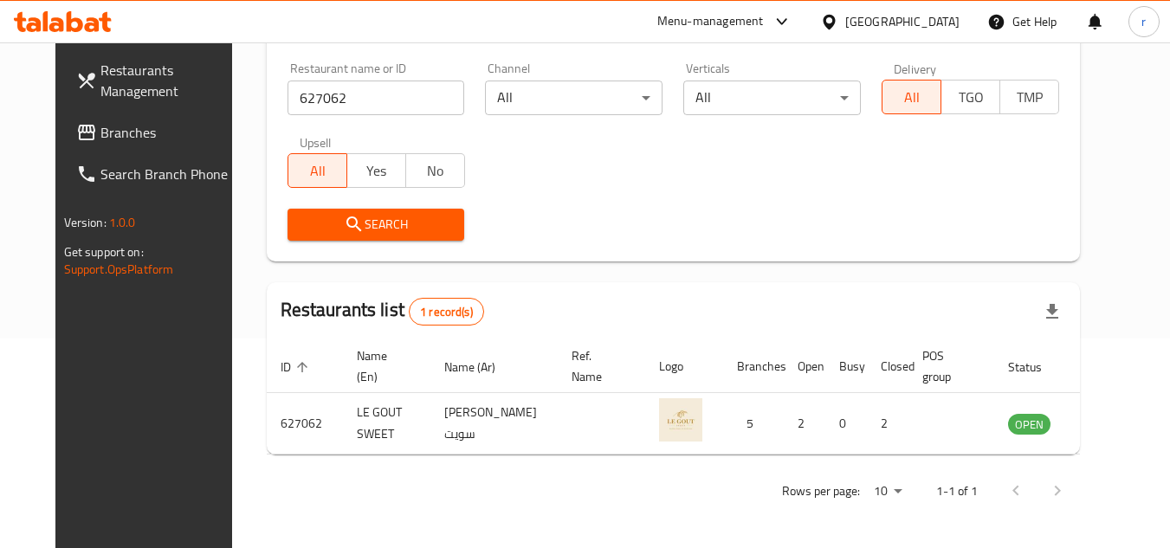
drag, startPoint x: 72, startPoint y: 126, endPoint x: 163, endPoint y: 74, distance: 104.7
click at [100, 126] on span "Branches" at bounding box center [168, 132] width 137 height 21
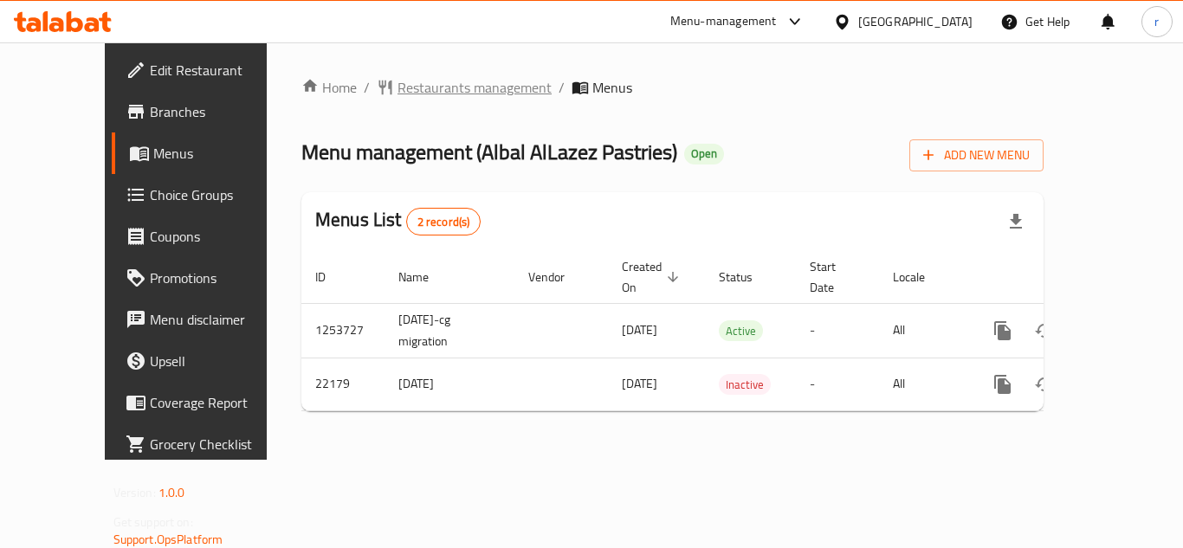
click at [397, 81] on span "Restaurants management" at bounding box center [474, 87] width 154 height 21
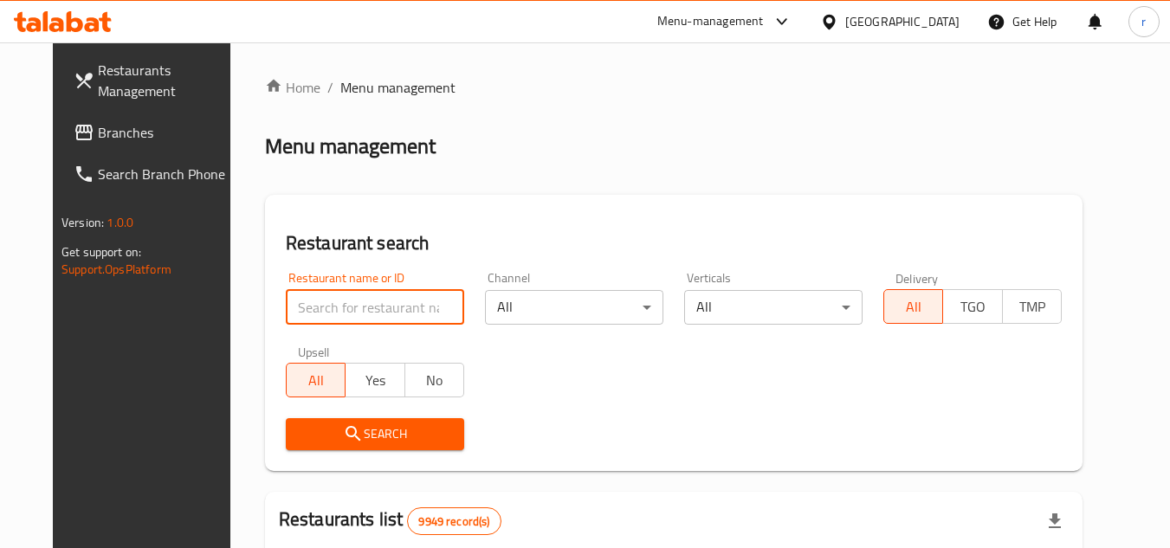
click at [346, 312] on input "search" at bounding box center [375, 307] width 178 height 35
paste input "11702"
type input "11702"
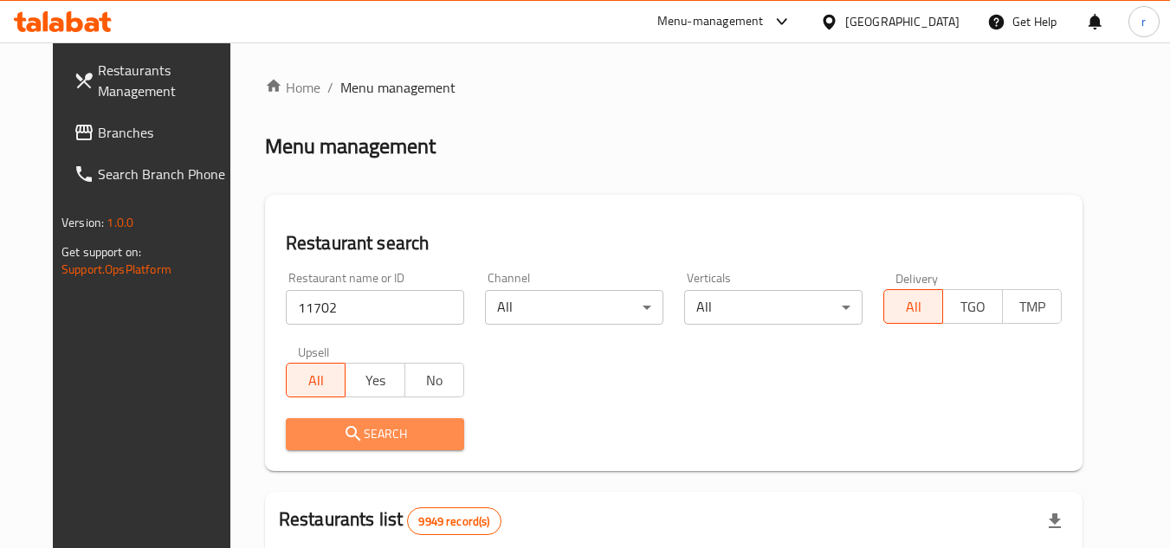
click at [315, 435] on span "Search" at bounding box center [375, 434] width 151 height 22
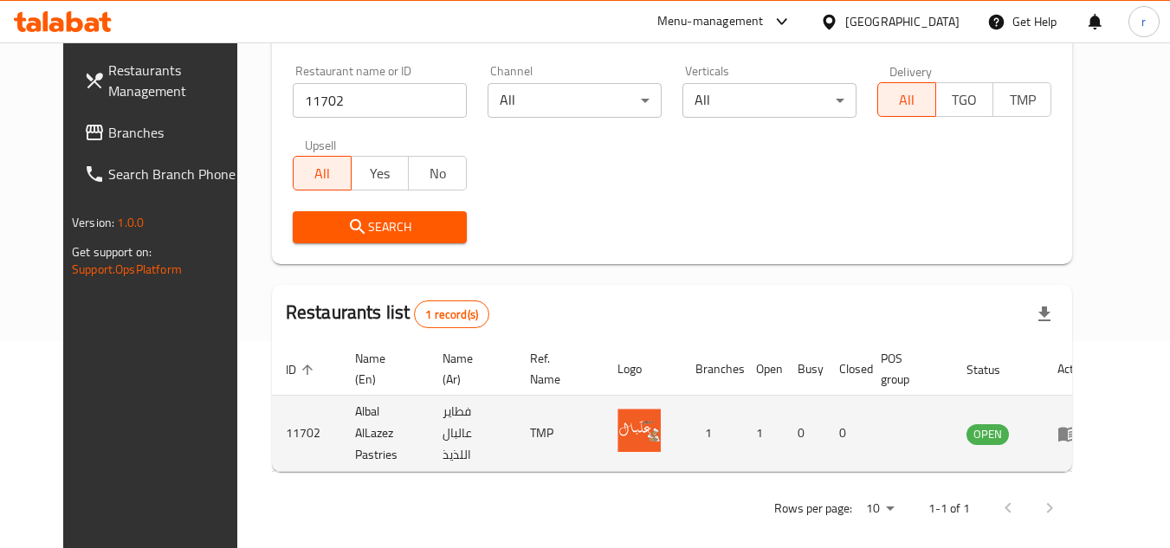
scroll to position [209, 0]
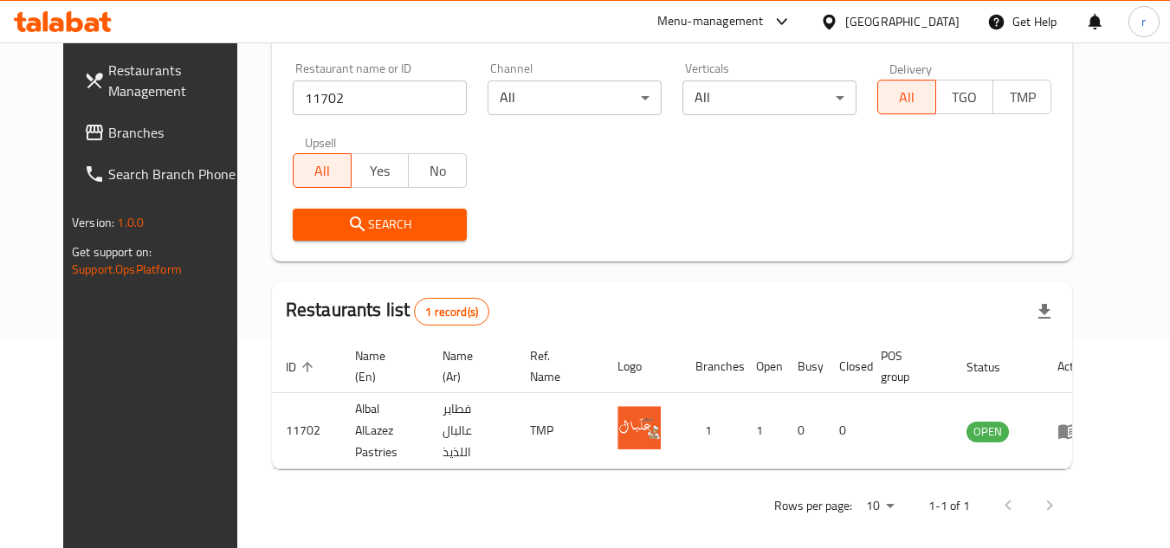
drag, startPoint x: 16, startPoint y: 127, endPoint x: 93, endPoint y: 111, distance: 78.8
click at [70, 127] on link "Branches" at bounding box center [164, 133] width 189 height 42
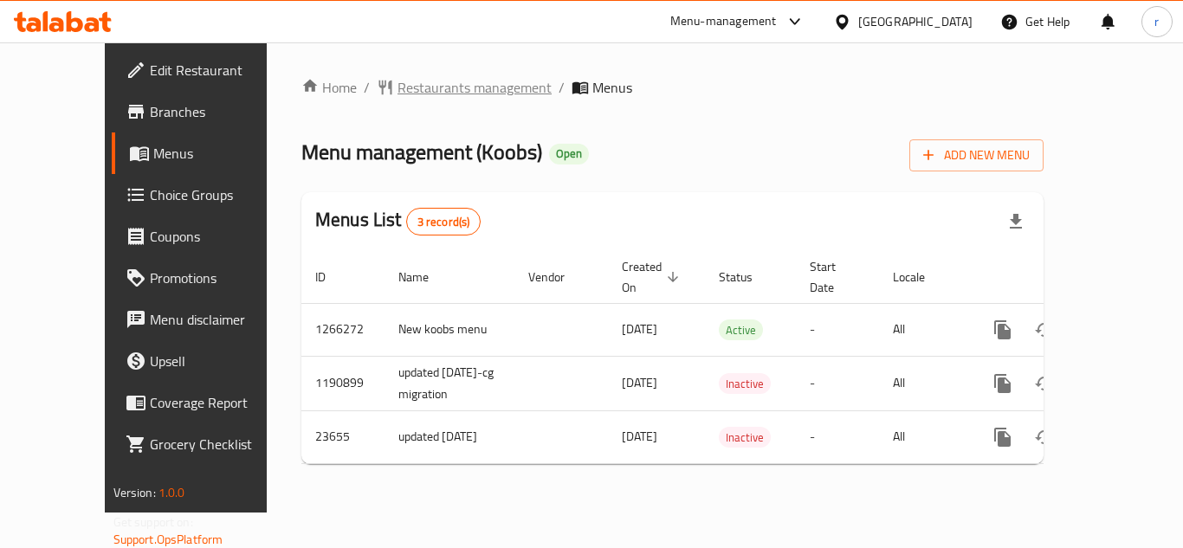
click at [397, 81] on span "Restaurants management" at bounding box center [474, 87] width 154 height 21
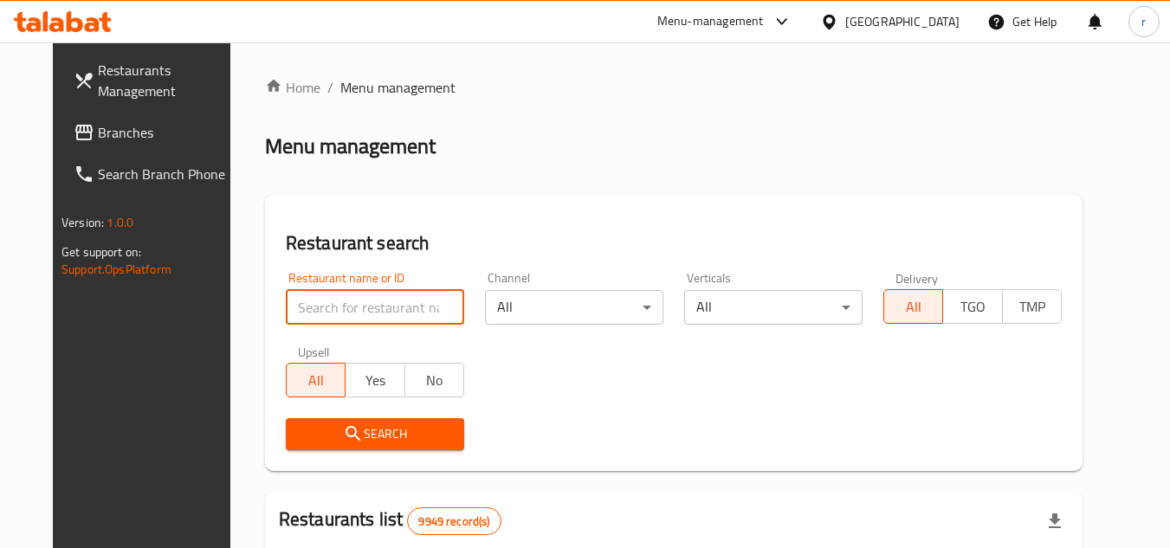
click at [391, 309] on input "search" at bounding box center [375, 307] width 178 height 35
paste input "7364"
type input "7364"
drag, startPoint x: 358, startPoint y: 426, endPoint x: 403, endPoint y: 422, distance: 44.4
click at [358, 426] on span "Search" at bounding box center [375, 434] width 151 height 22
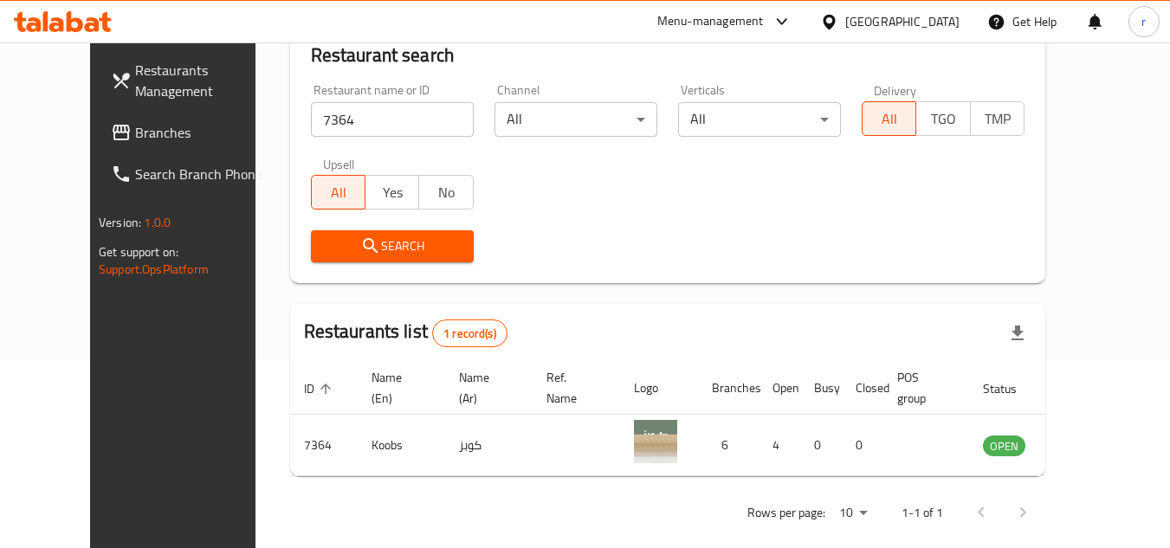
scroll to position [209, 0]
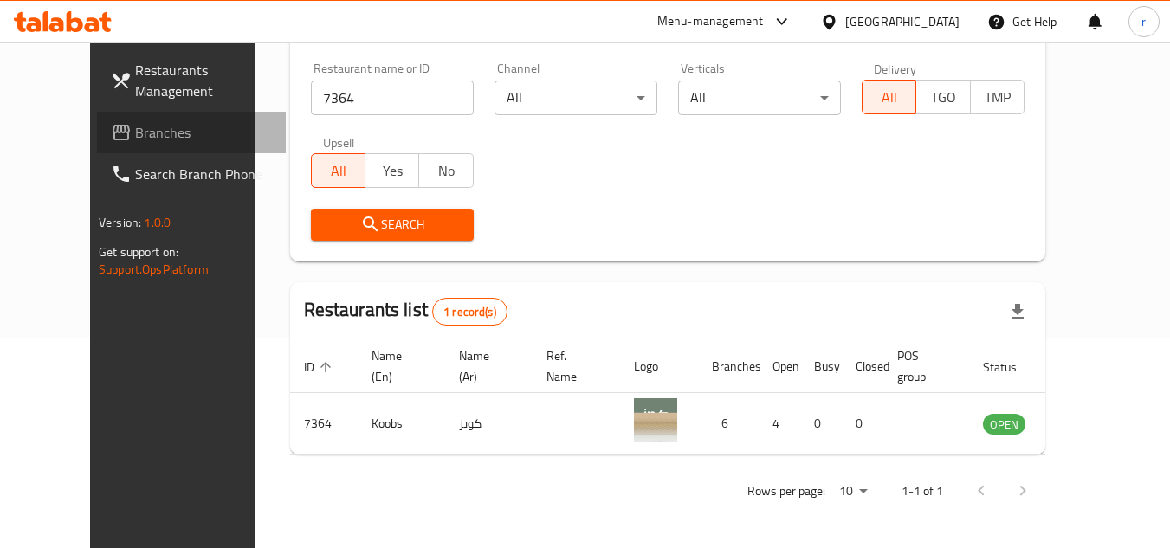
click at [135, 143] on span "Branches" at bounding box center [203, 132] width 137 height 21
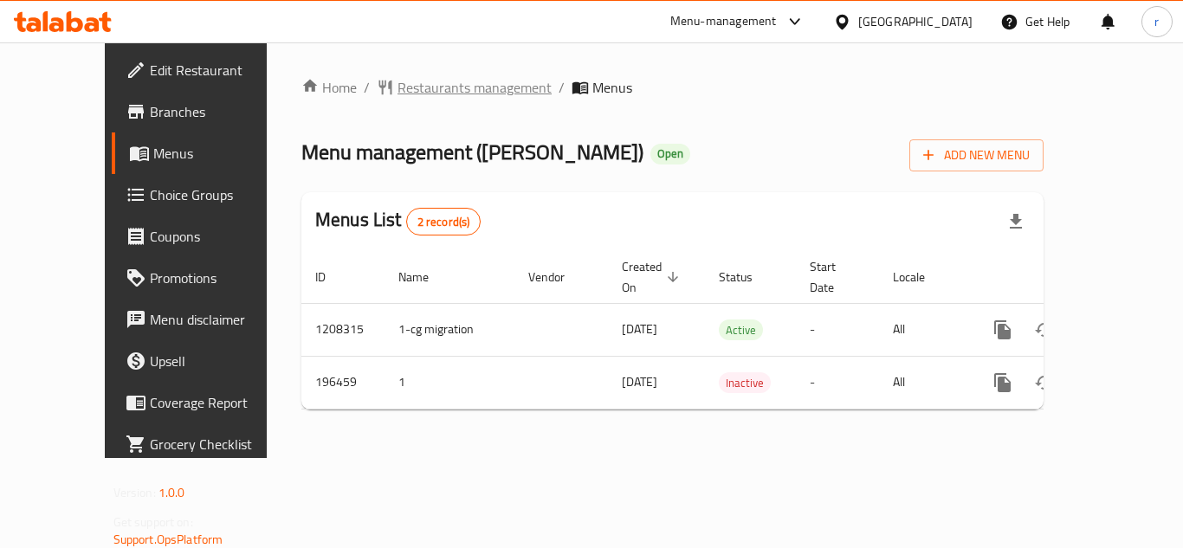
click at [397, 87] on span "Restaurants management" at bounding box center [474, 87] width 154 height 21
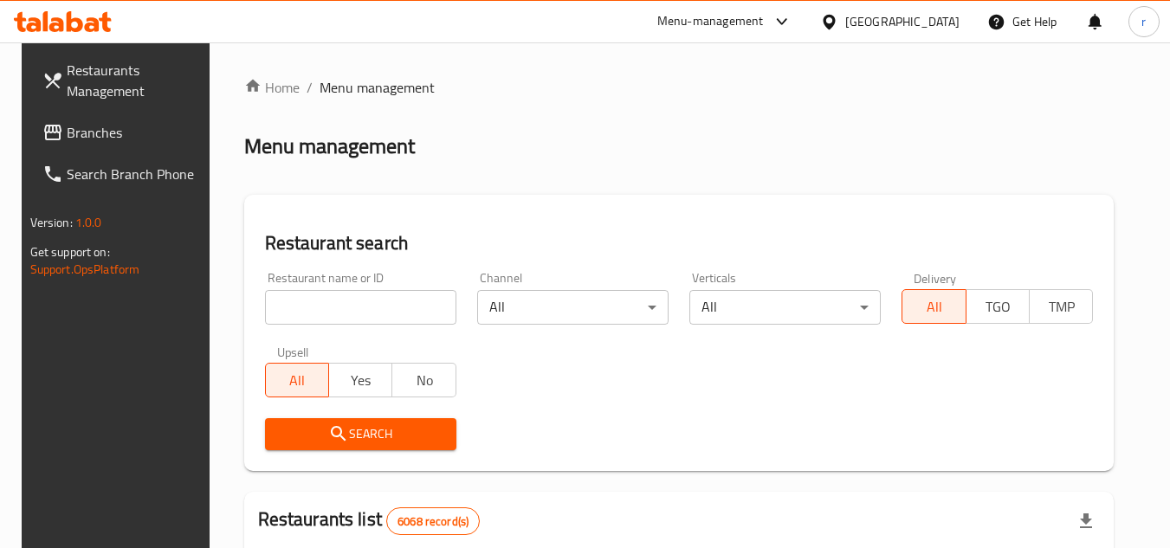
click at [312, 298] on input "search" at bounding box center [360, 307] width 191 height 35
paste input "621672"
type input "621672"
click at [368, 428] on span "Search" at bounding box center [361, 434] width 164 height 22
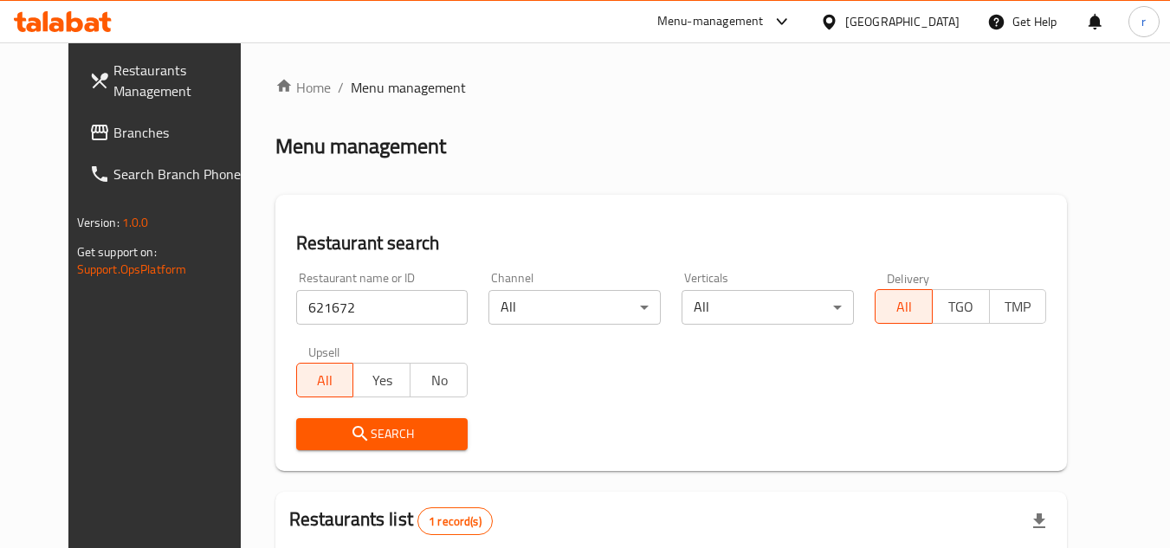
scroll to position [209, 0]
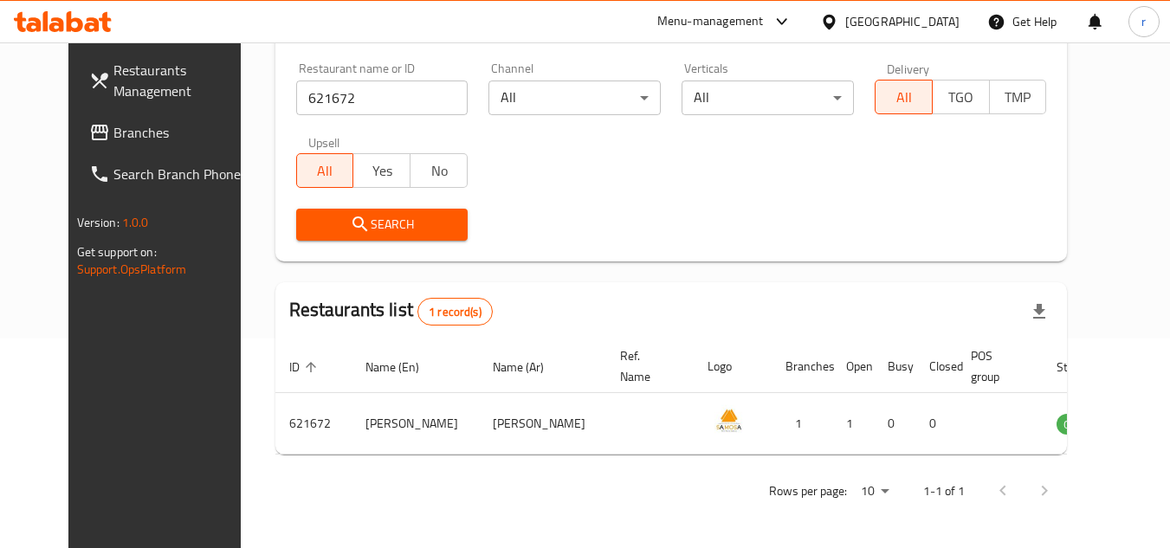
drag, startPoint x: 67, startPoint y: 141, endPoint x: 137, endPoint y: 121, distance: 72.9
click at [113, 141] on span "Branches" at bounding box center [181, 132] width 137 height 21
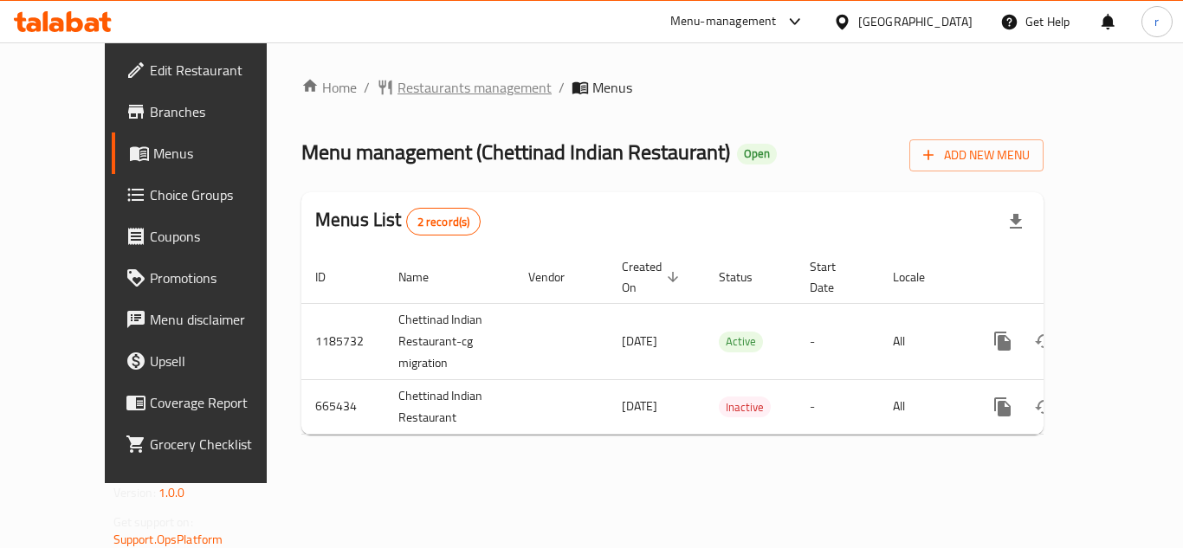
click at [397, 86] on span "Restaurants management" at bounding box center [474, 87] width 154 height 21
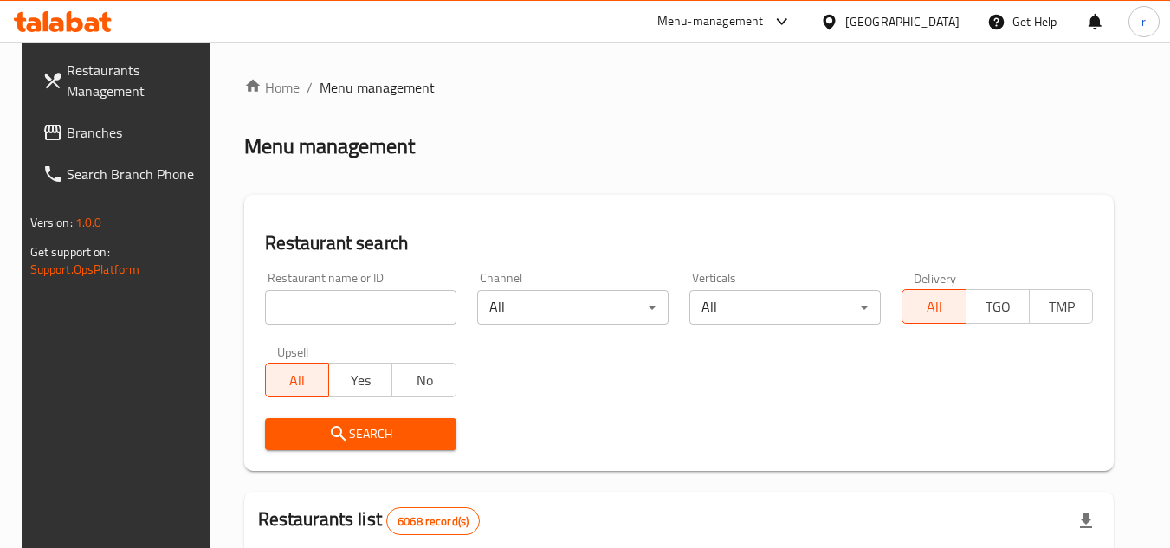
click at [387, 317] on input "search" at bounding box center [360, 307] width 191 height 35
paste input "642030"
type input "642030"
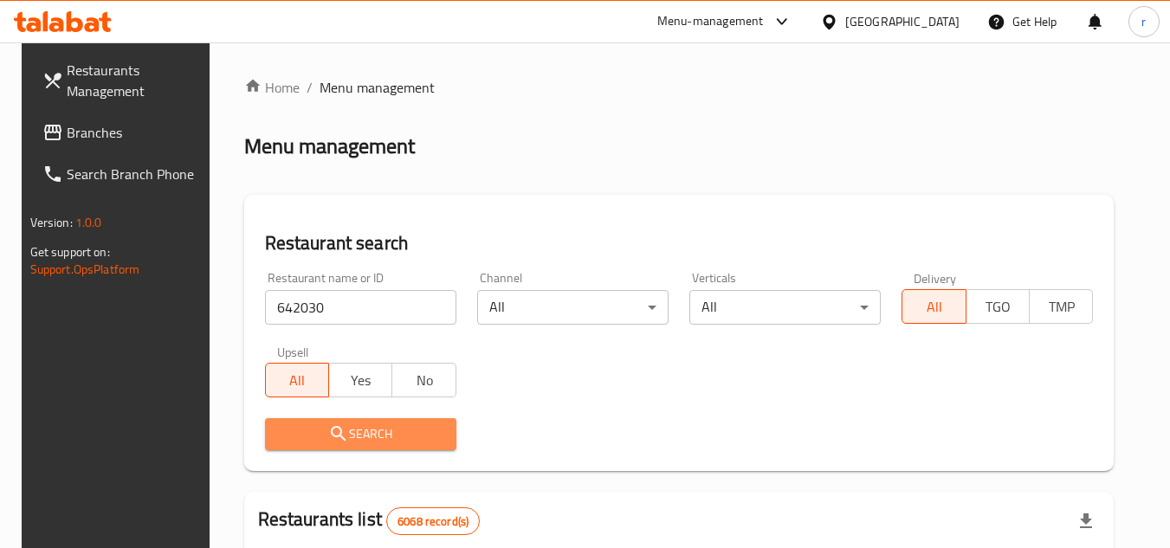
click at [416, 426] on span "Search" at bounding box center [361, 434] width 164 height 22
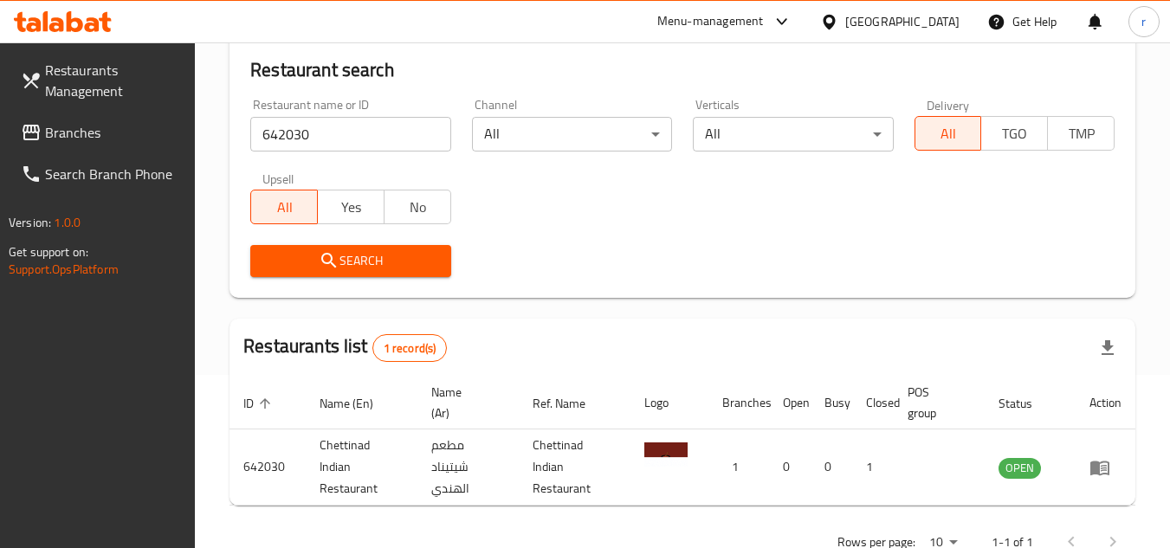
scroll to position [224, 0]
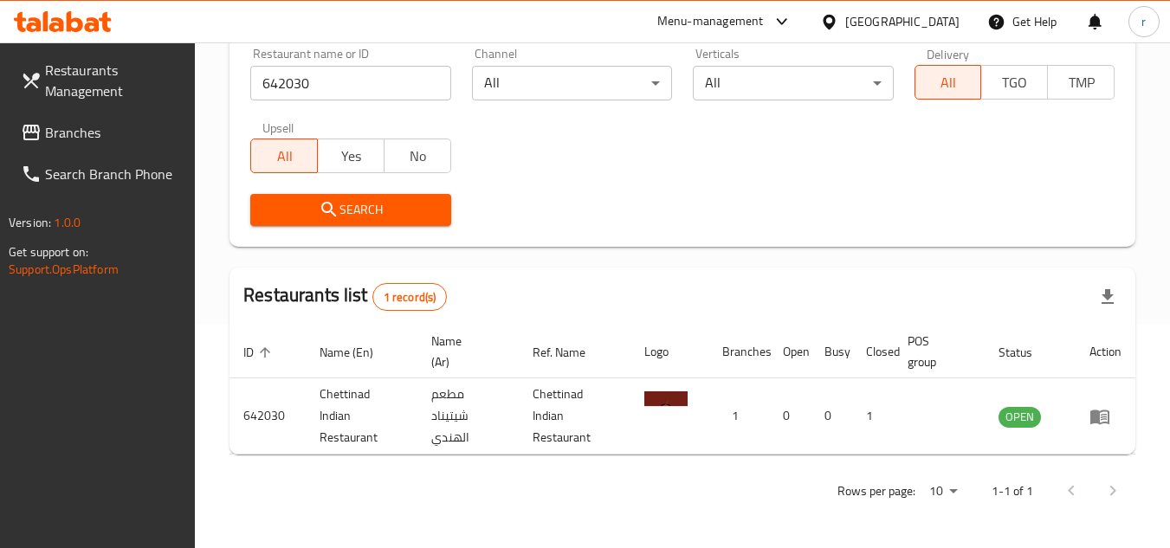
click at [69, 110] on link "Restaurants Management" at bounding box center [101, 80] width 189 height 62
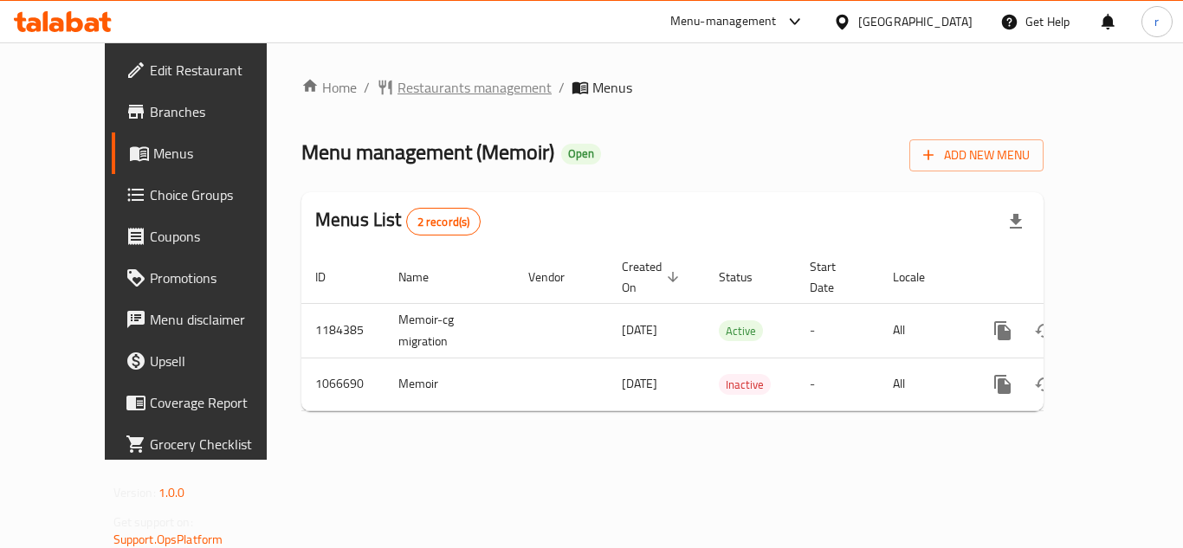
click at [424, 93] on span "Restaurants management" at bounding box center [474, 87] width 154 height 21
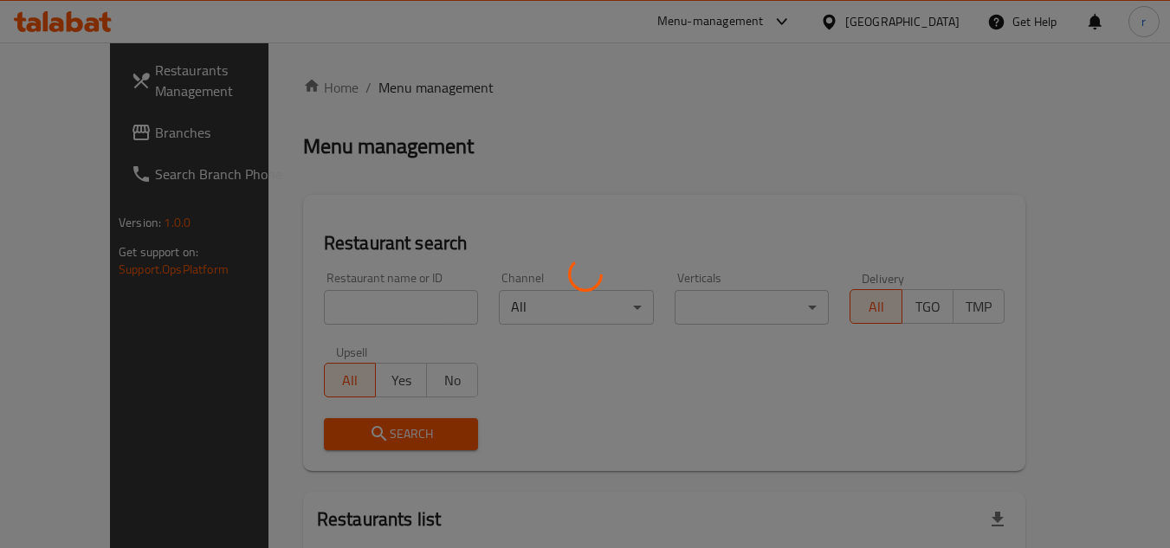
click at [381, 310] on div at bounding box center [585, 274] width 1170 height 548
click at [384, 304] on div at bounding box center [585, 274] width 1170 height 548
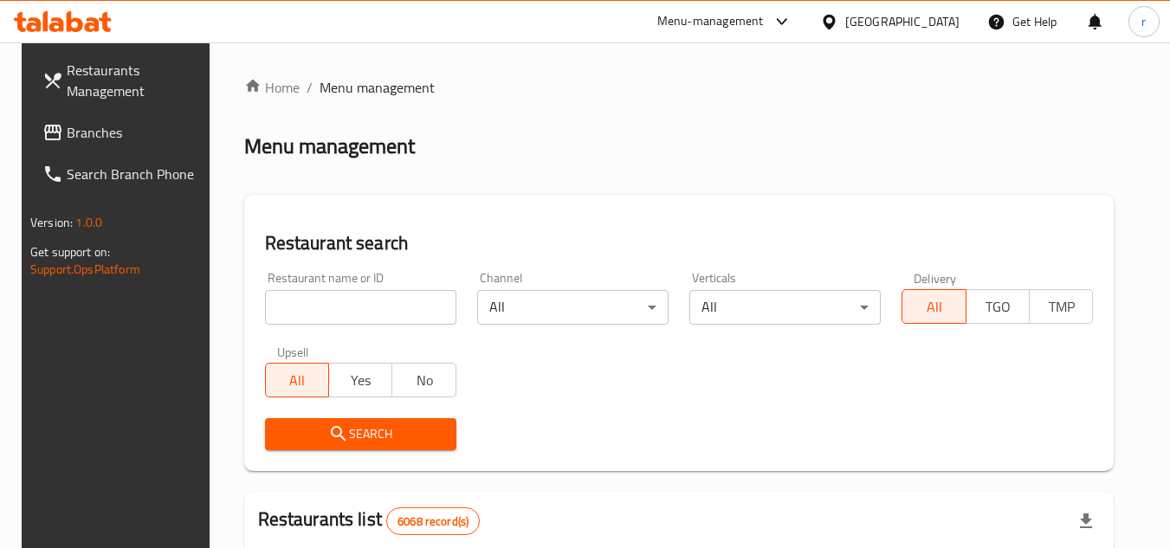
click at [384, 304] on input "search" at bounding box center [360, 307] width 191 height 35
paste input "663474"
type input "663474"
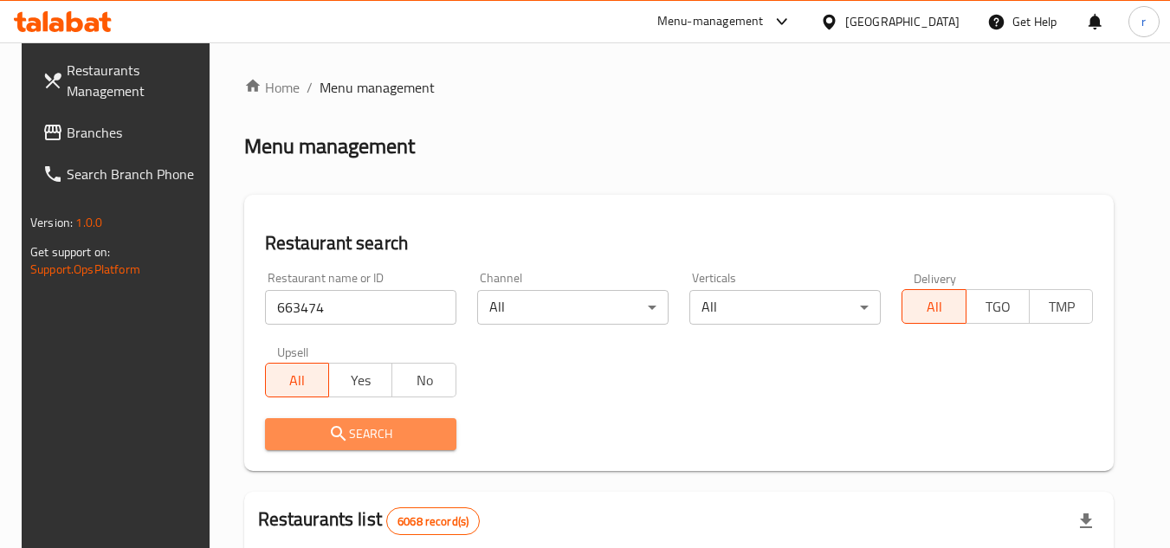
click at [408, 418] on button "Search" at bounding box center [360, 434] width 191 height 32
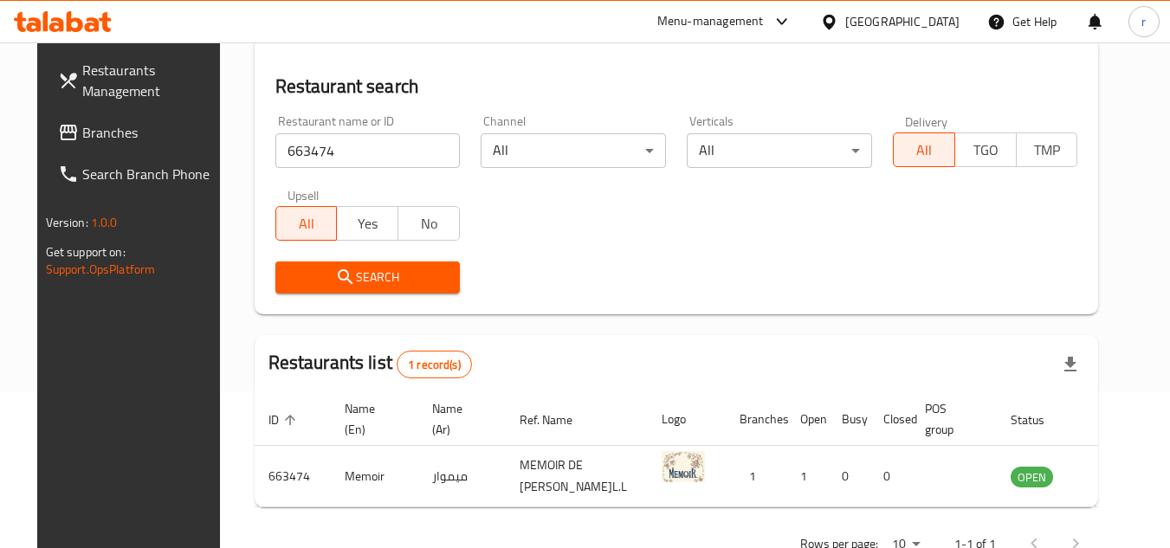
scroll to position [209, 0]
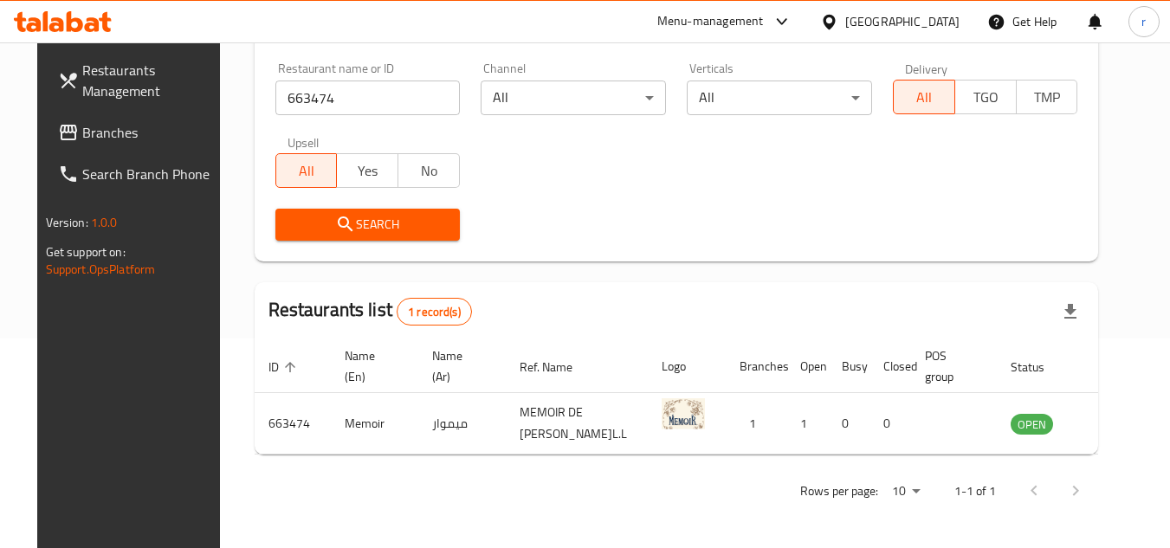
click at [82, 140] on span "Branches" at bounding box center [150, 132] width 137 height 21
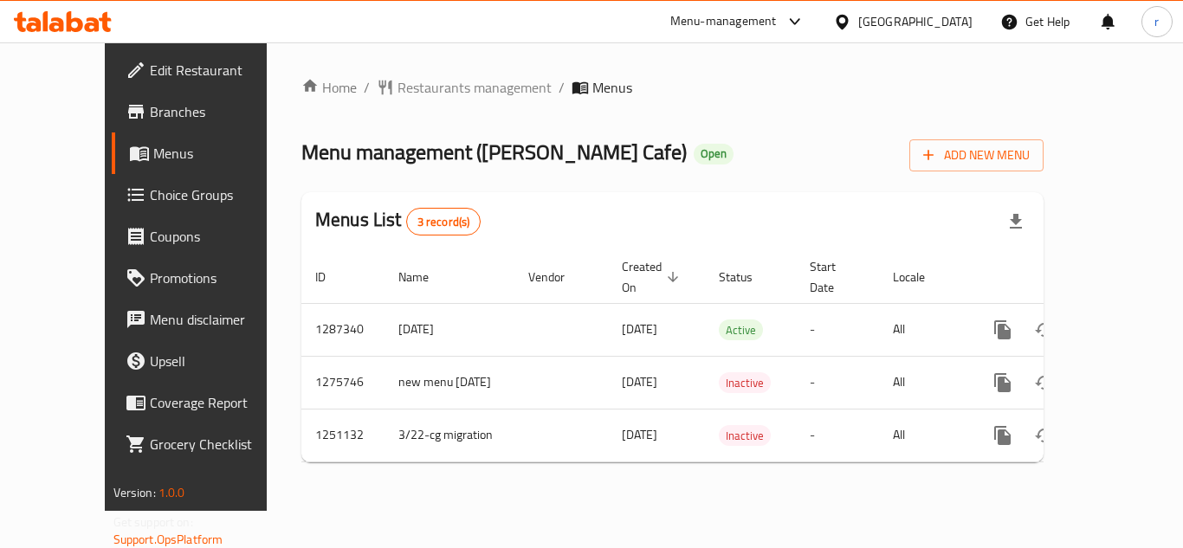
click at [648, 160] on div "Menu management ( Joy Stix Cafe ) Open Add New Menu" at bounding box center [672, 151] width 742 height 39
click at [410, 86] on span "Restaurants management" at bounding box center [474, 87] width 154 height 21
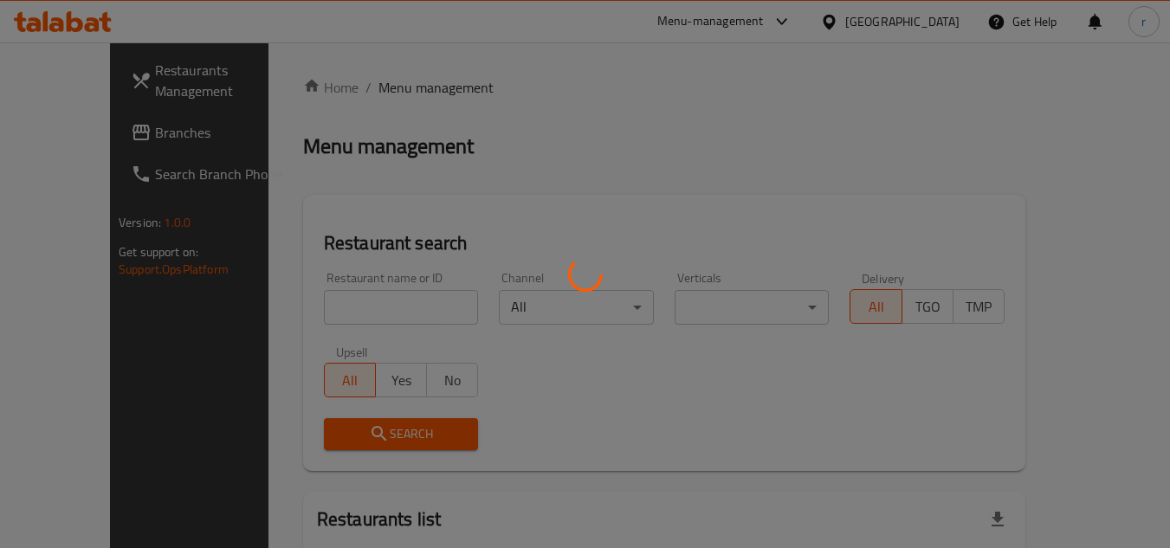
click at [334, 309] on div at bounding box center [585, 274] width 1170 height 548
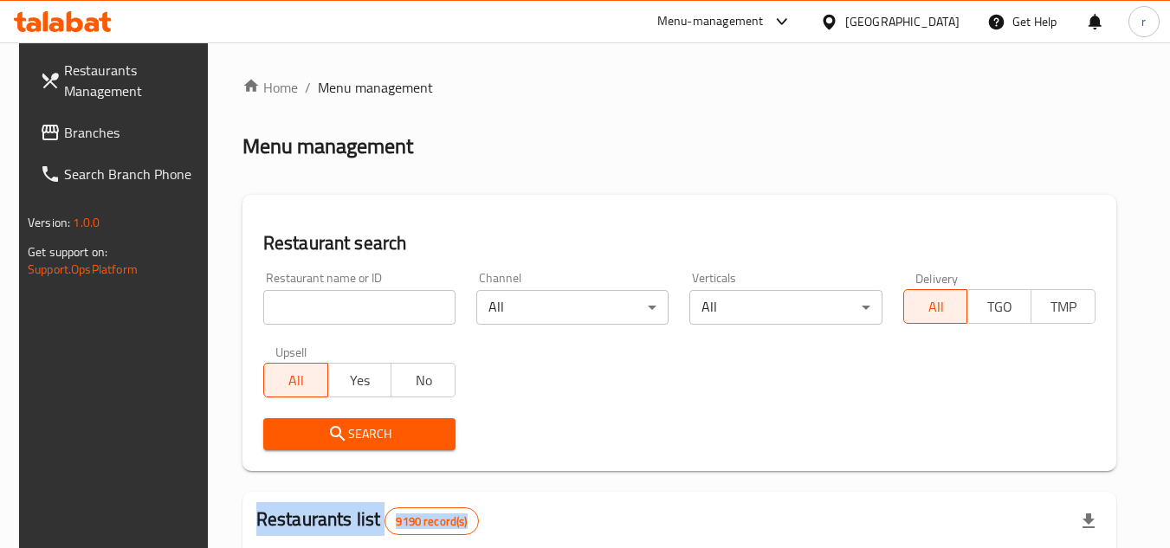
click at [334, 309] on div at bounding box center [585, 274] width 1170 height 548
click at [334, 309] on input "search" at bounding box center [359, 307] width 192 height 35
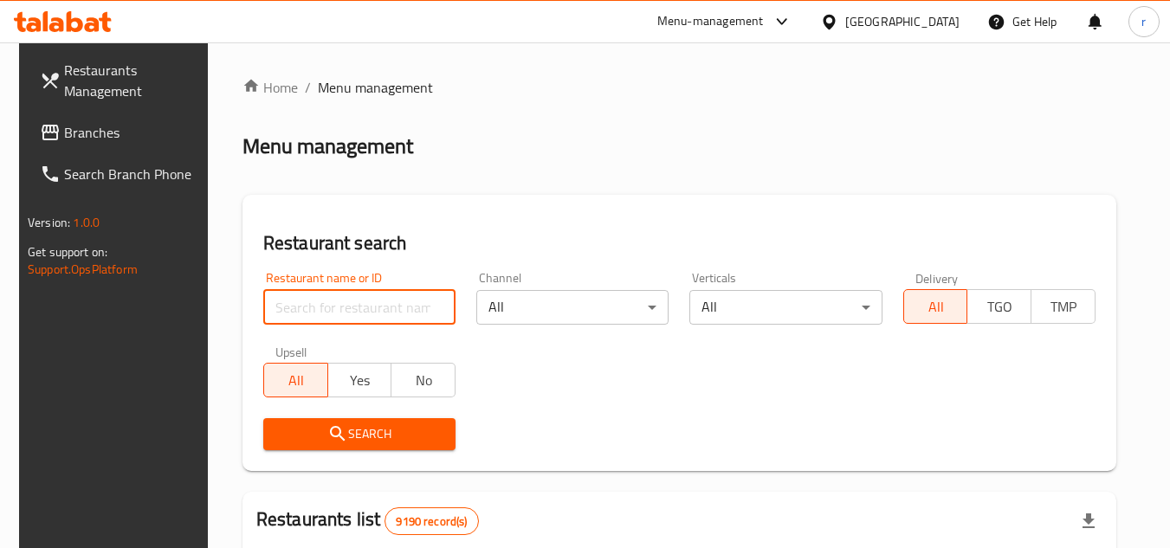
paste input "661457"
type input "661457"
click button "Search" at bounding box center [359, 434] width 192 height 32
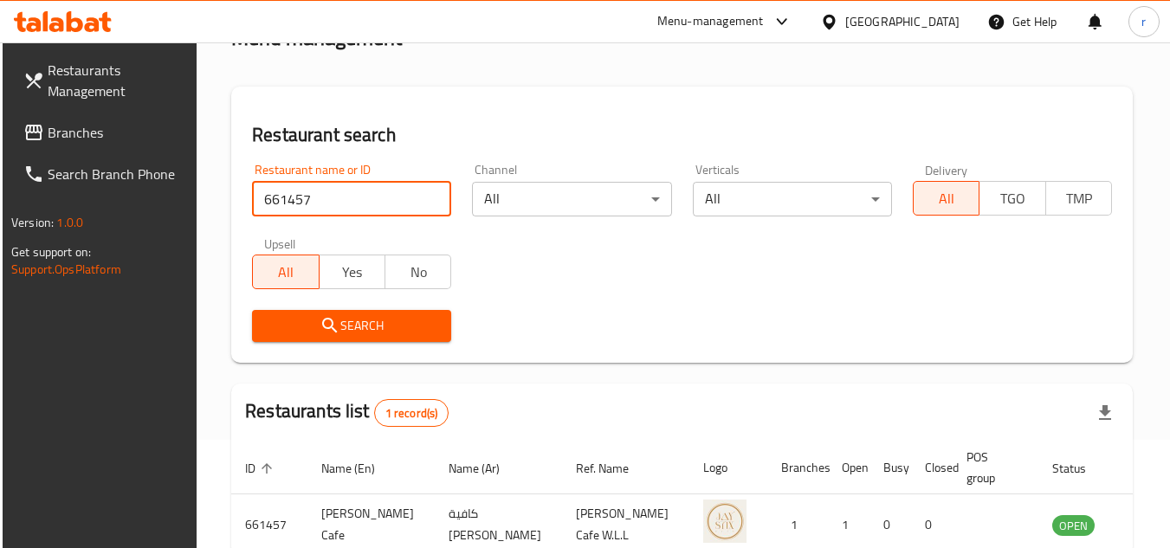
scroll to position [209, 0]
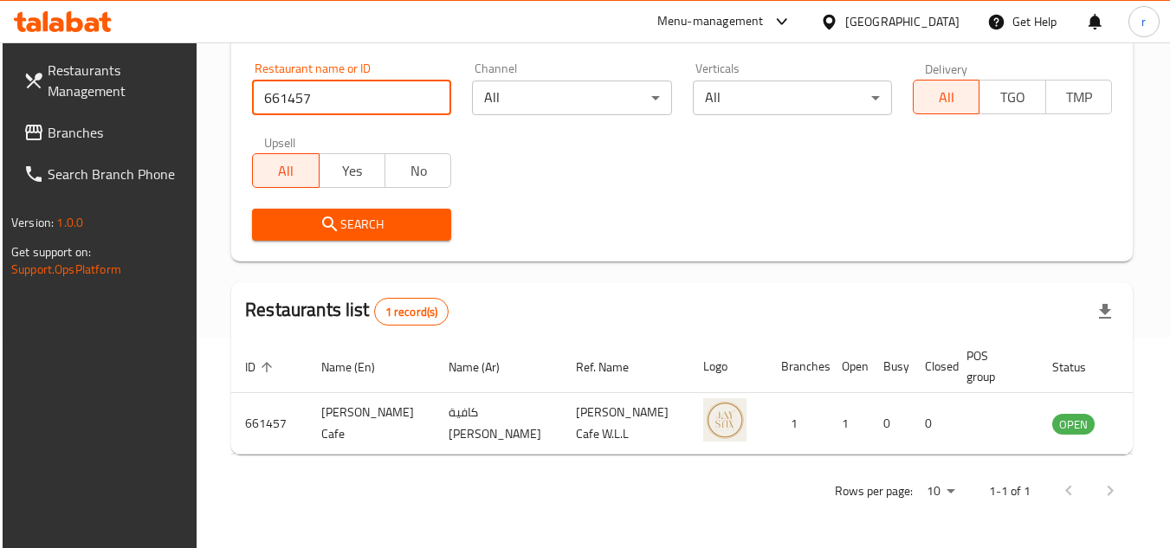
drag, startPoint x: 52, startPoint y: 140, endPoint x: 69, endPoint y: 133, distance: 18.6
click at [52, 140] on span "Branches" at bounding box center [116, 132] width 137 height 21
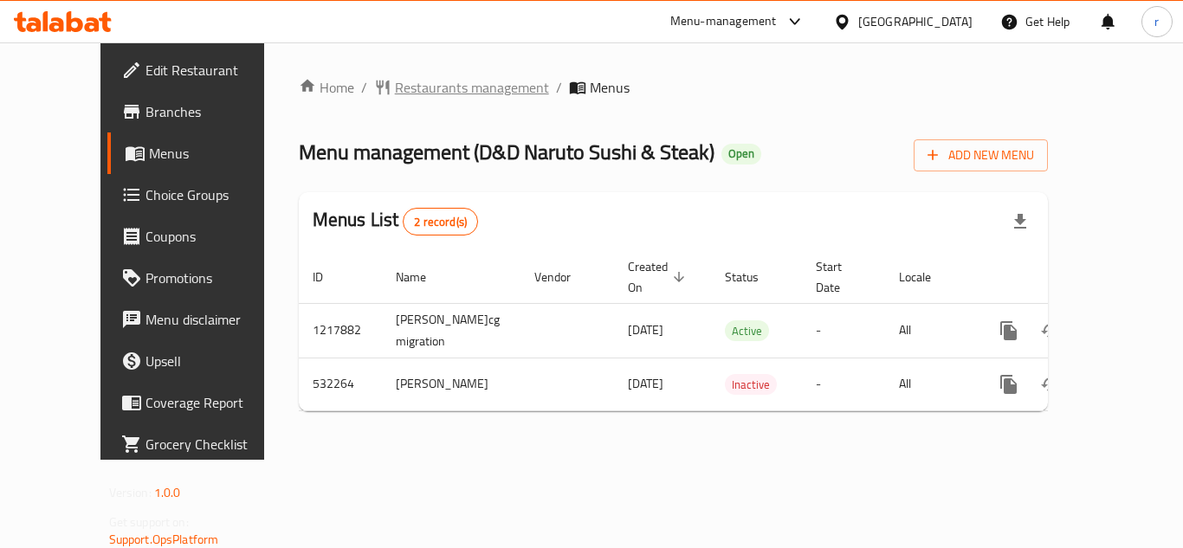
click at [395, 98] on span "Restaurants management" at bounding box center [472, 87] width 154 height 21
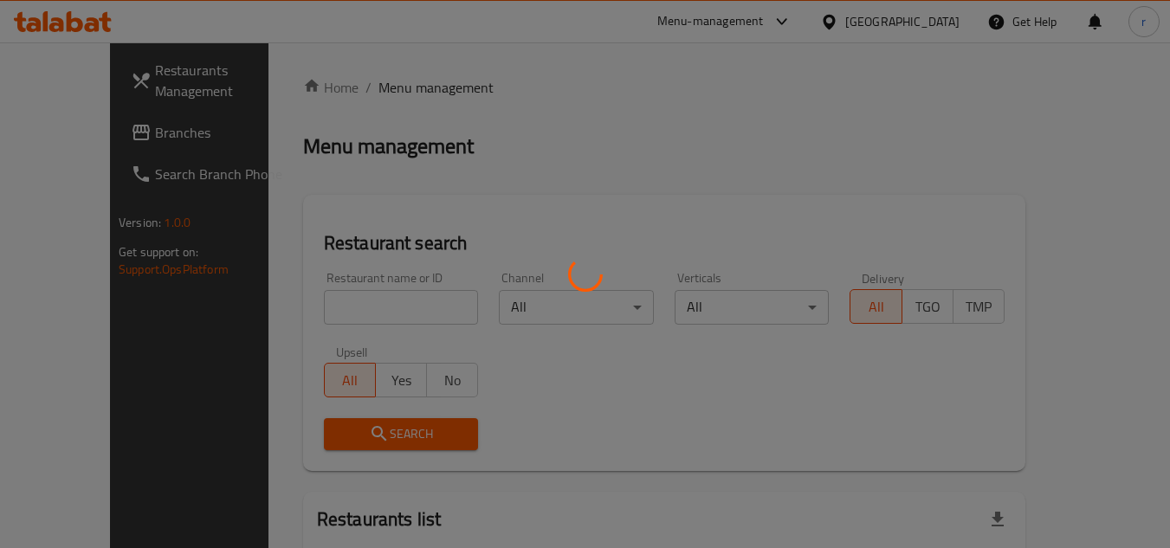
click at [332, 308] on div at bounding box center [585, 274] width 1170 height 548
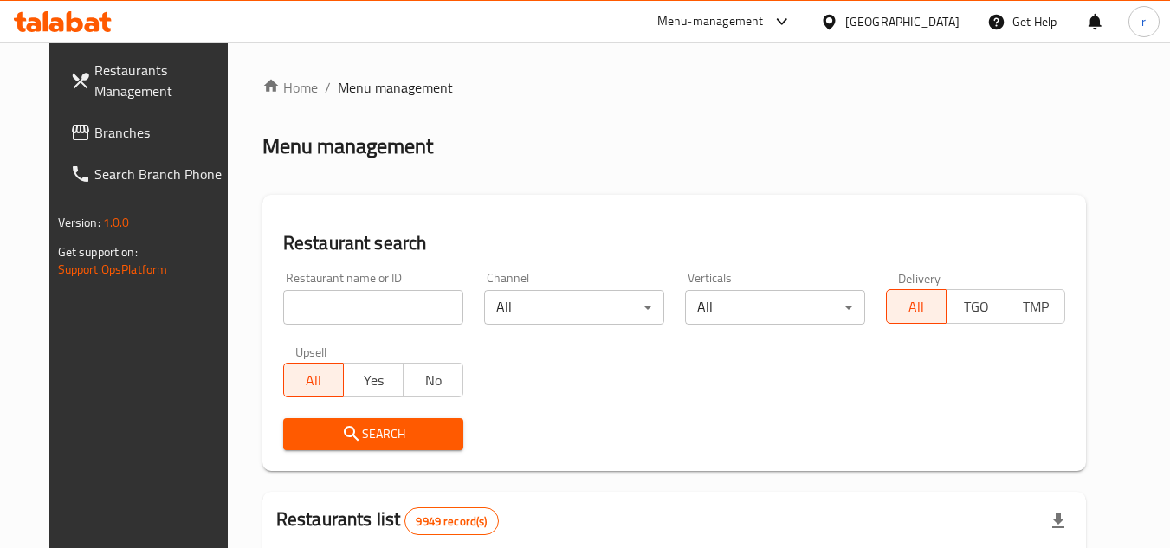
click at [341, 307] on input "search" at bounding box center [373, 307] width 180 height 35
paste input "635363"
type input "635363"
click at [341, 436] on icon "submit" at bounding box center [351, 433] width 21 height 21
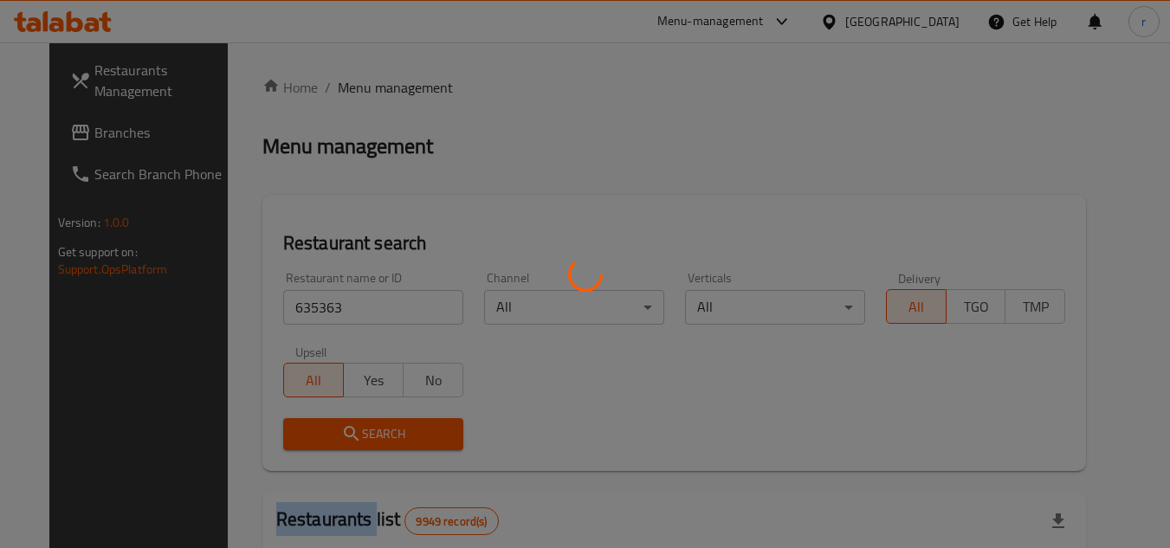
click at [331, 436] on div at bounding box center [585, 274] width 1170 height 548
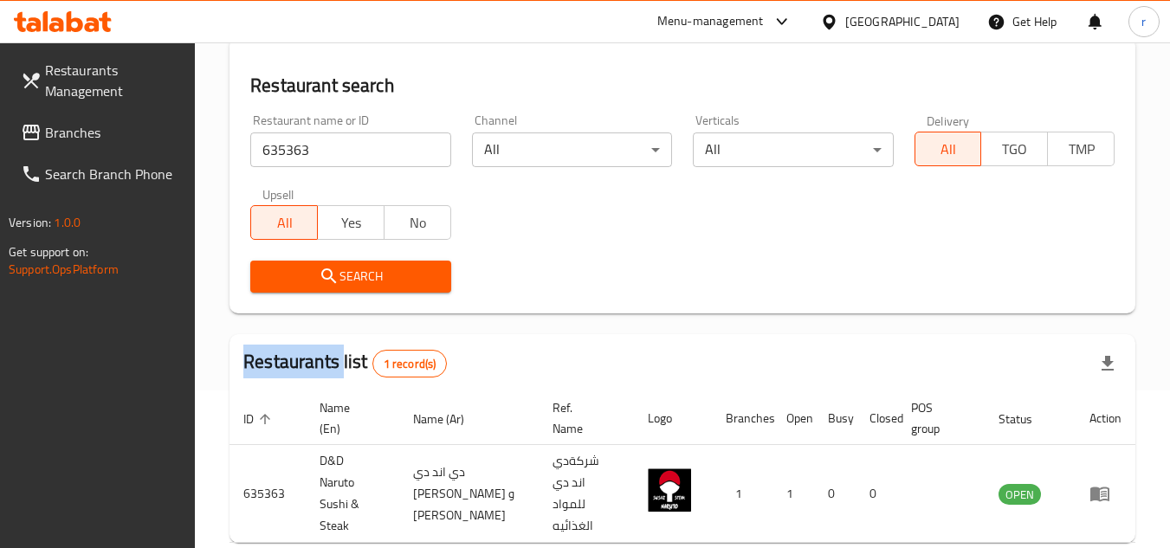
scroll to position [224, 0]
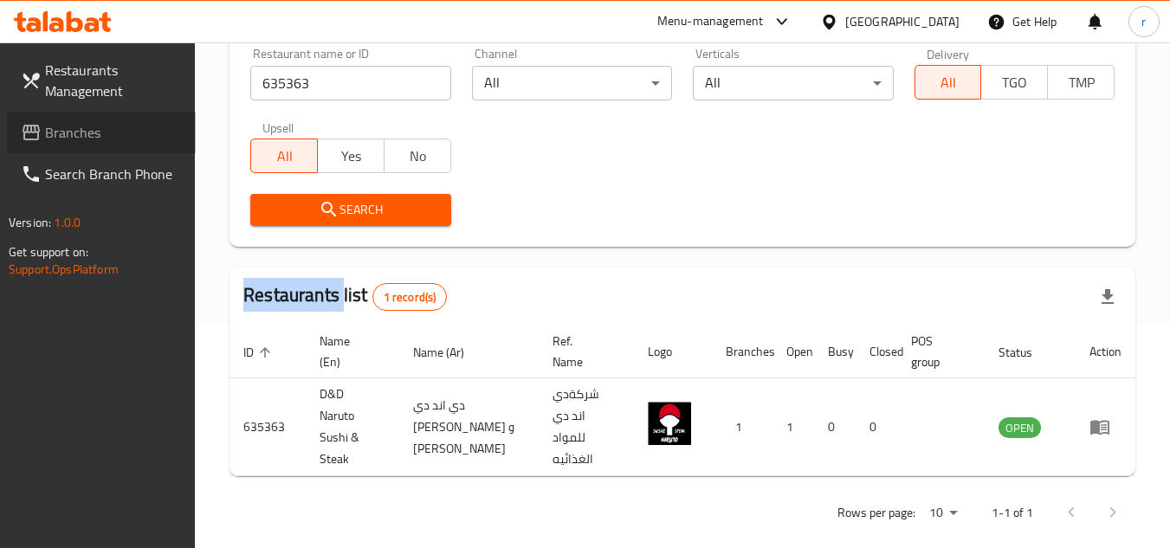
click at [63, 127] on span "Branches" at bounding box center [113, 132] width 137 height 21
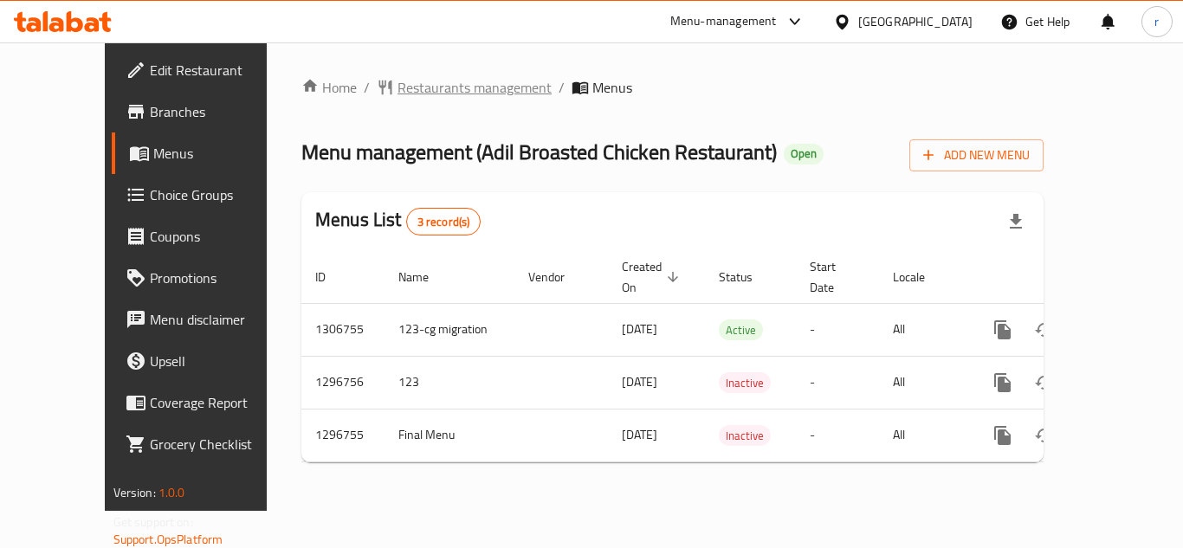
click at [432, 80] on span "Restaurants management" at bounding box center [474, 87] width 154 height 21
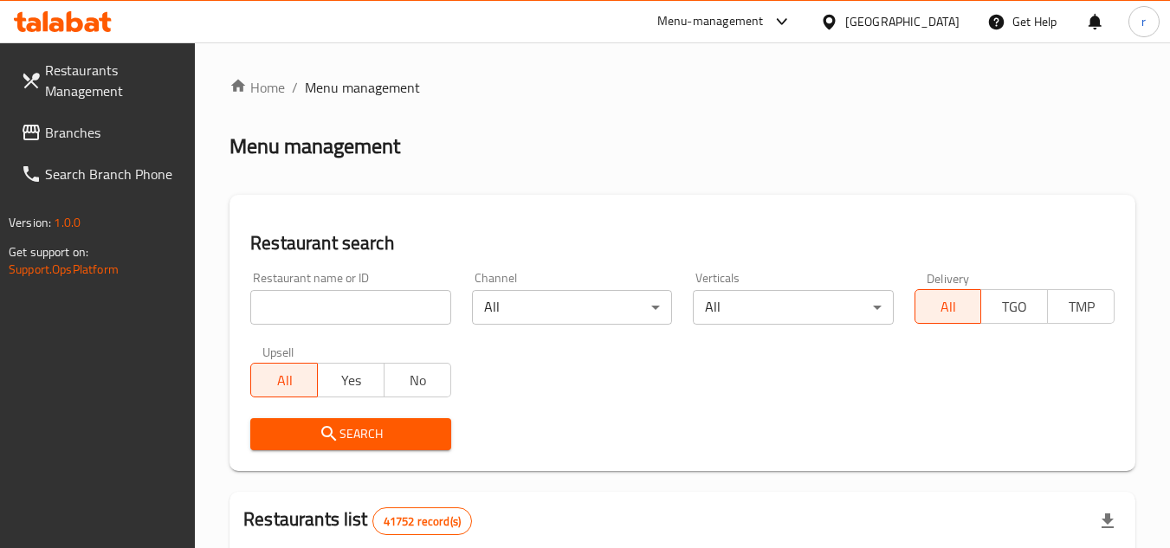
click at [384, 313] on input "search" at bounding box center [350, 307] width 200 height 35
paste input "620657"
type input "620657"
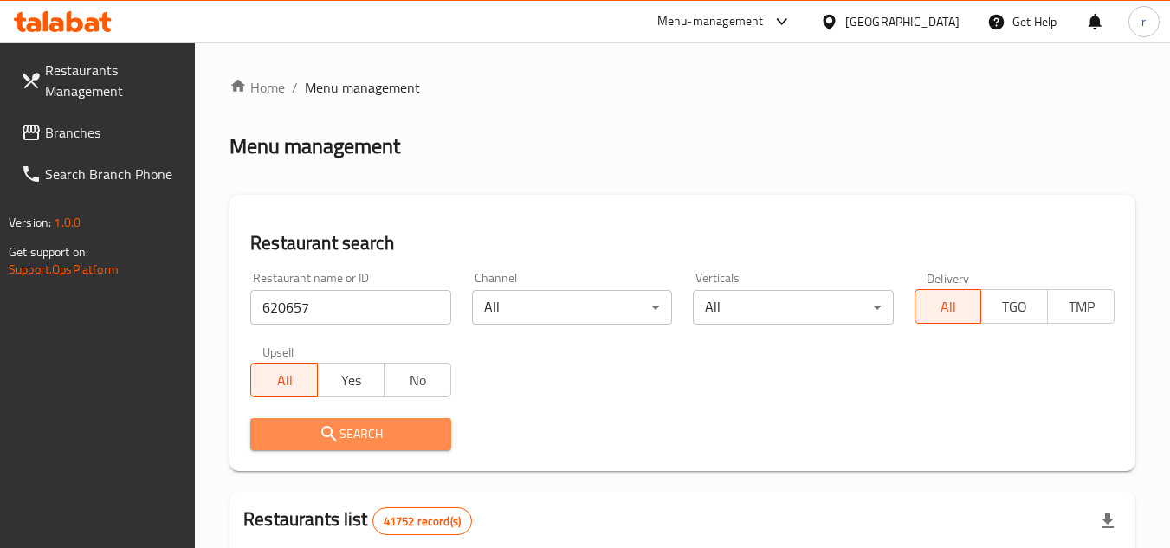
click at [372, 432] on span "Search" at bounding box center [350, 434] width 172 height 22
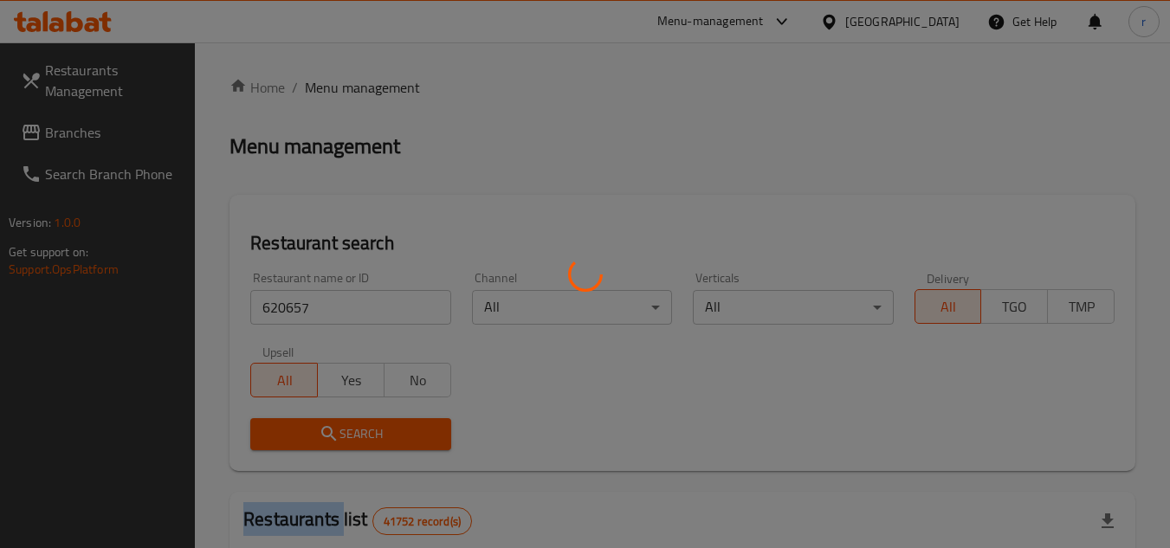
click at [372, 432] on div at bounding box center [585, 274] width 1170 height 548
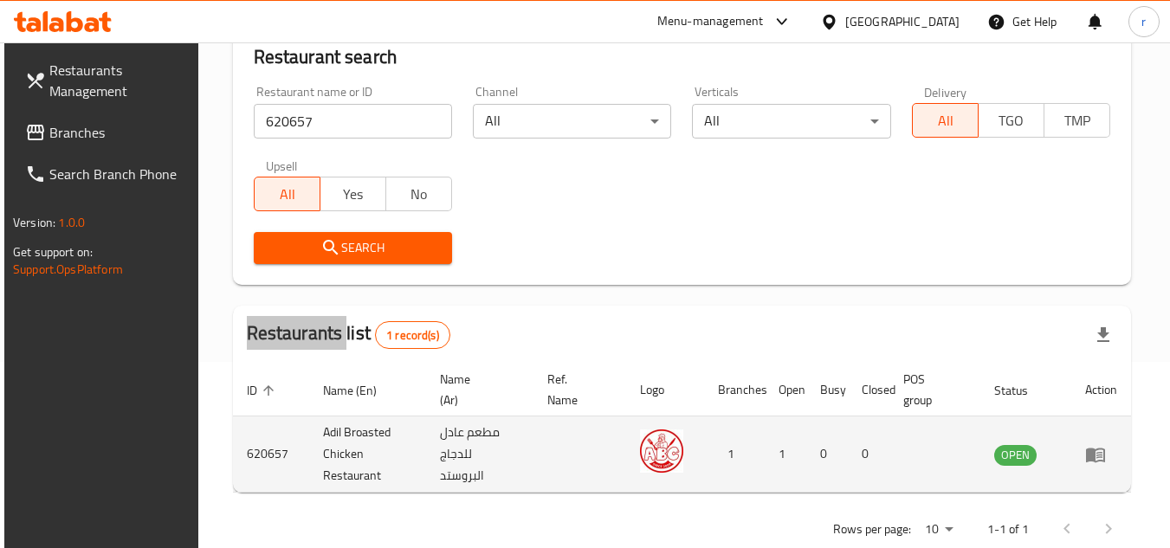
scroll to position [224, 0]
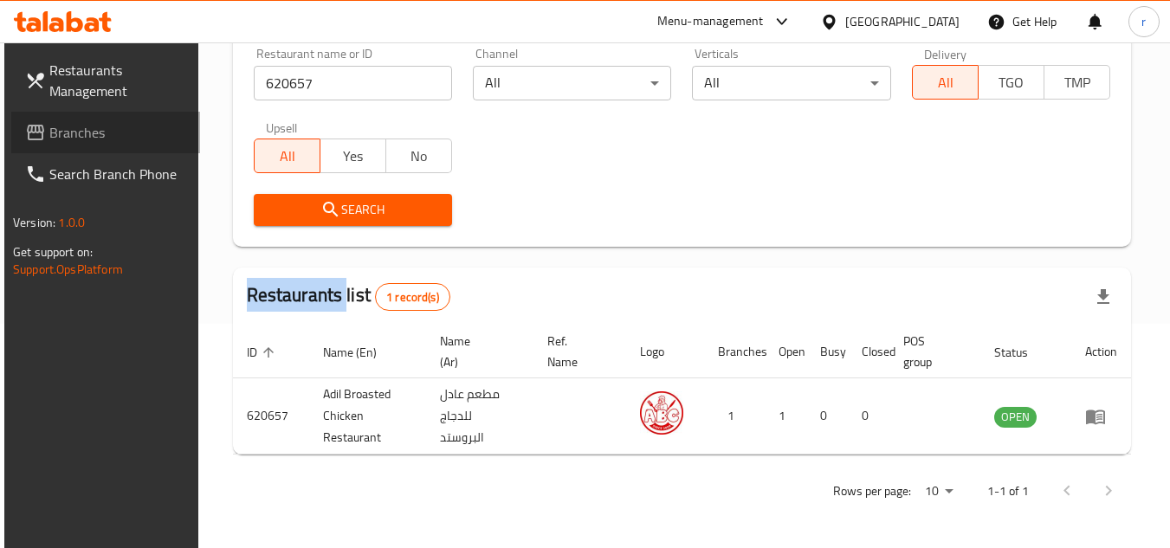
click at [50, 122] on span "Branches" at bounding box center [117, 132] width 137 height 21
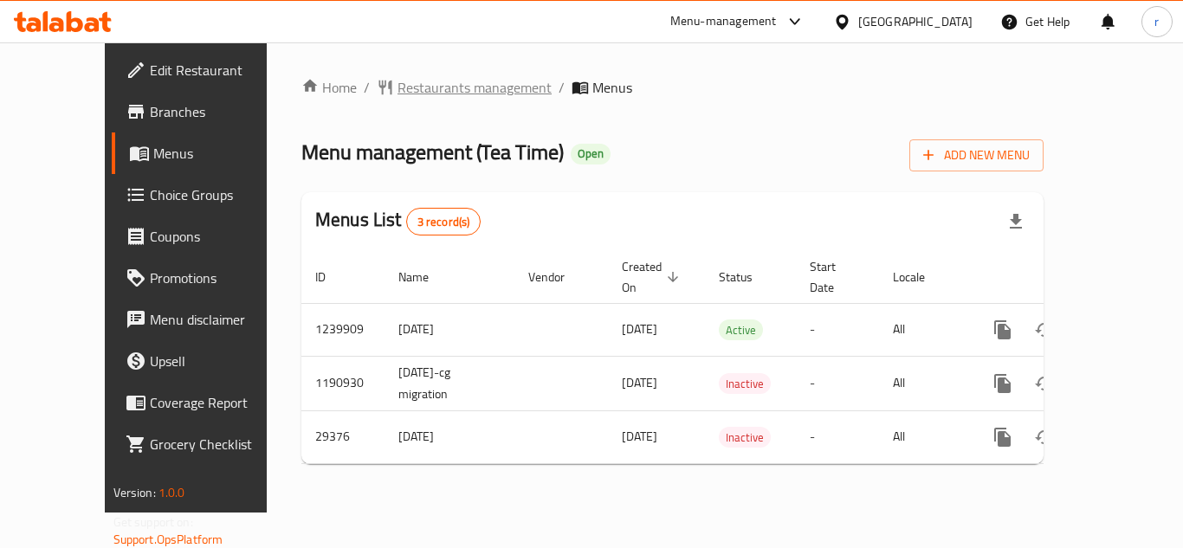
click at [397, 88] on span "Restaurants management" at bounding box center [474, 87] width 154 height 21
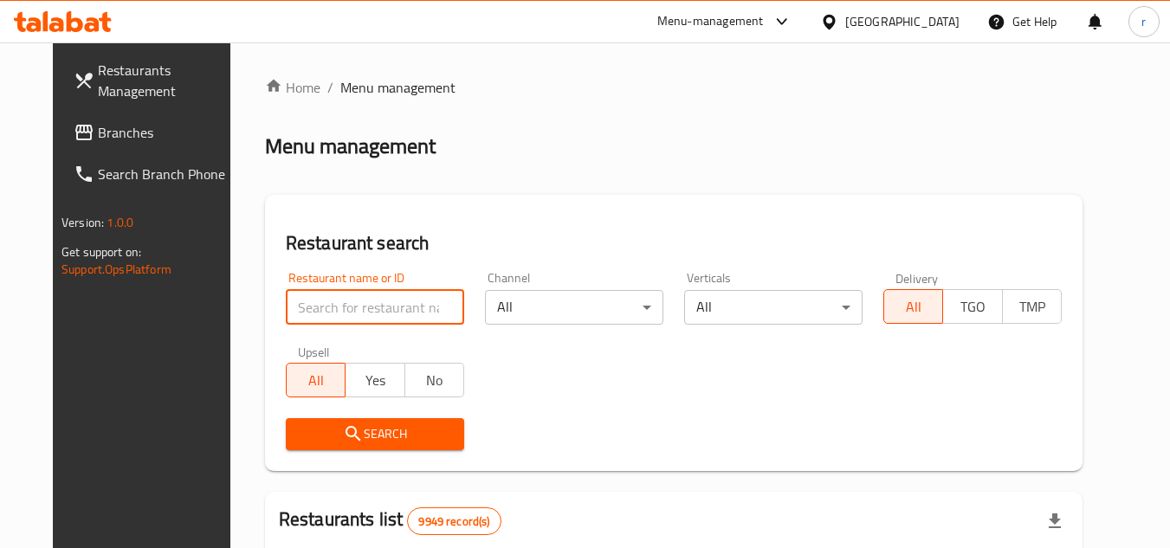
click at [326, 305] on input "search" at bounding box center [375, 307] width 178 height 35
paste input "15127"
type input "15127"
click at [340, 435] on span "Search" at bounding box center [375, 434] width 151 height 22
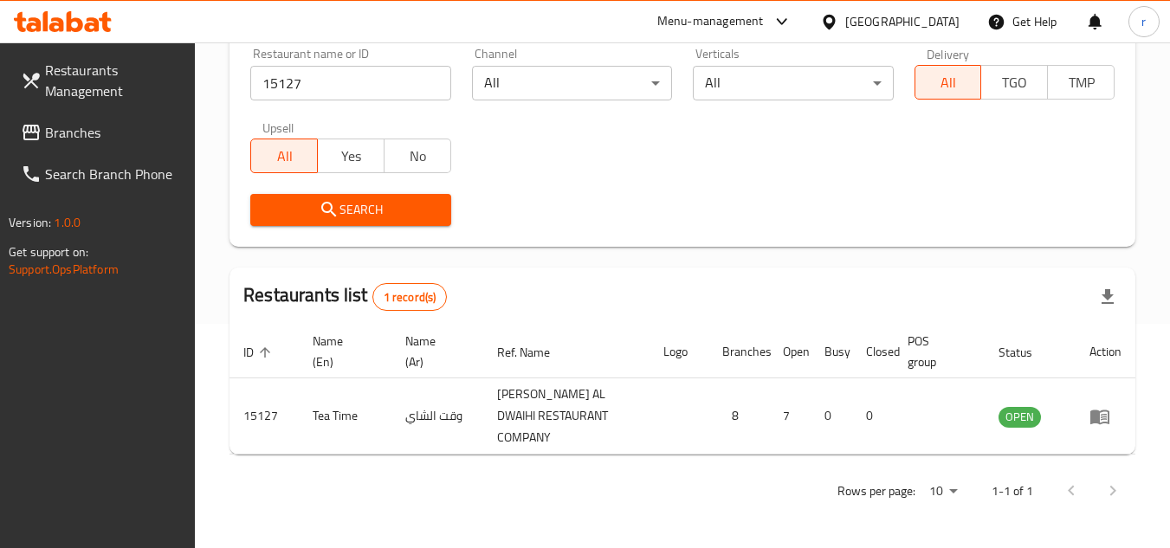
scroll to position [224, 0]
click at [67, 122] on span "Branches" at bounding box center [113, 132] width 137 height 21
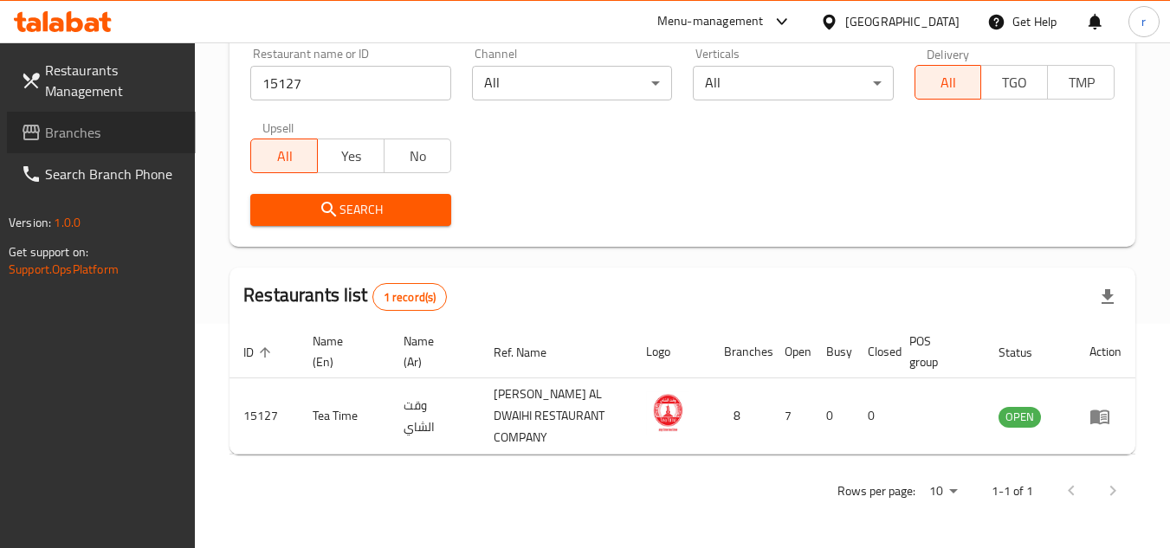
click at [67, 122] on span "Branches" at bounding box center [113, 132] width 137 height 21
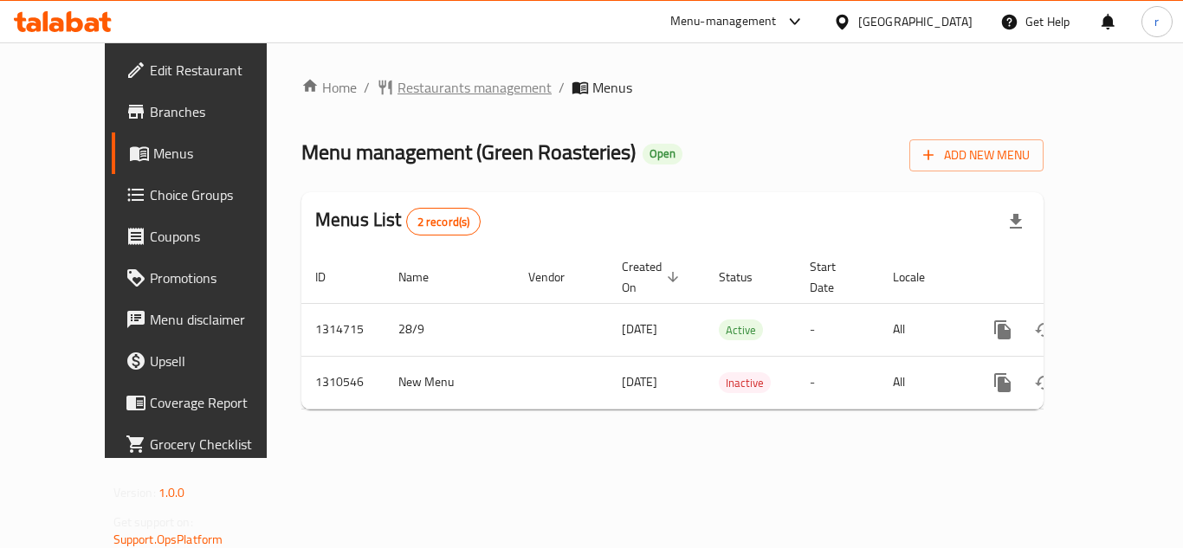
click at [397, 86] on span "Restaurants management" at bounding box center [474, 87] width 154 height 21
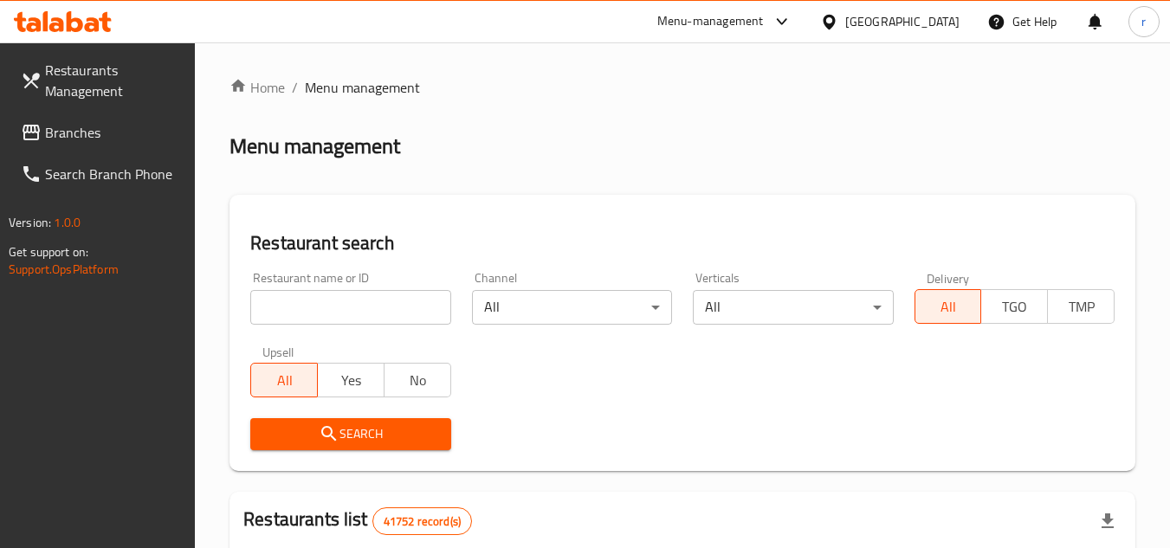
click at [338, 302] on input "search" at bounding box center [350, 307] width 200 height 35
paste input "705396"
type input "705396"
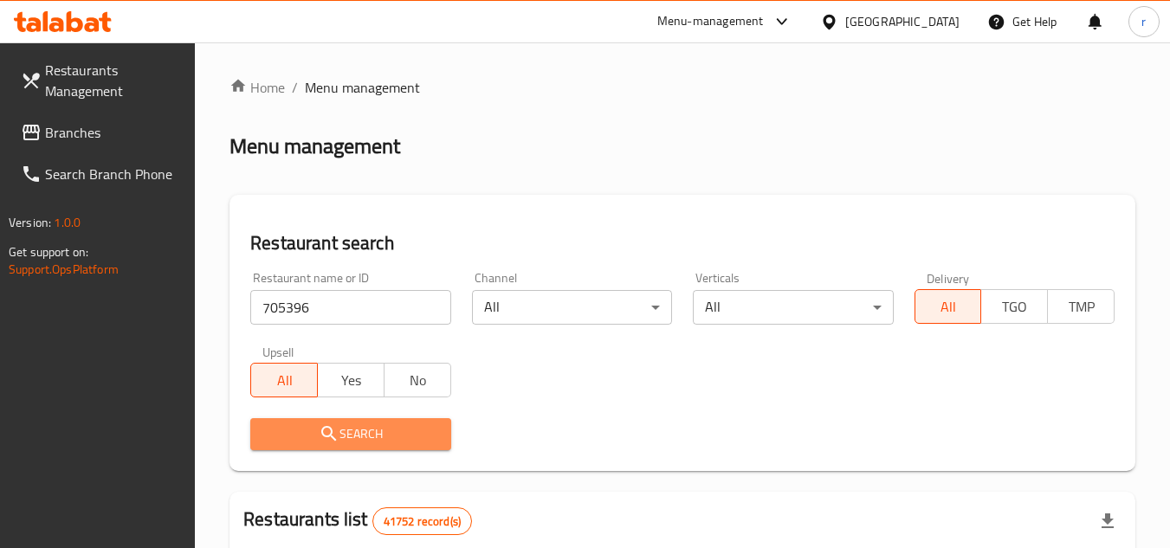
click at [369, 430] on span "Search" at bounding box center [350, 434] width 172 height 22
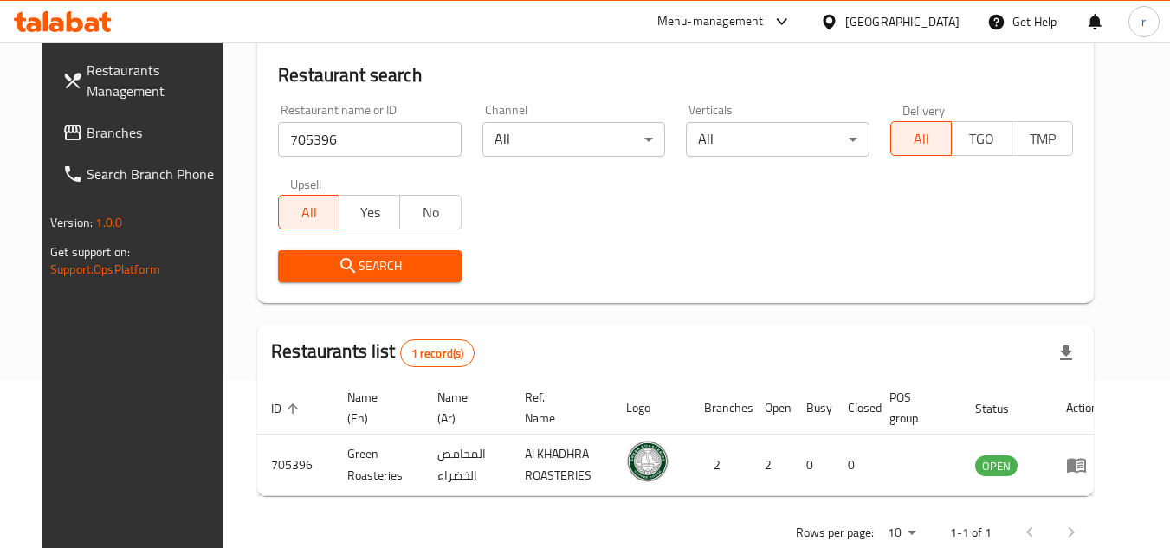
scroll to position [209, 0]
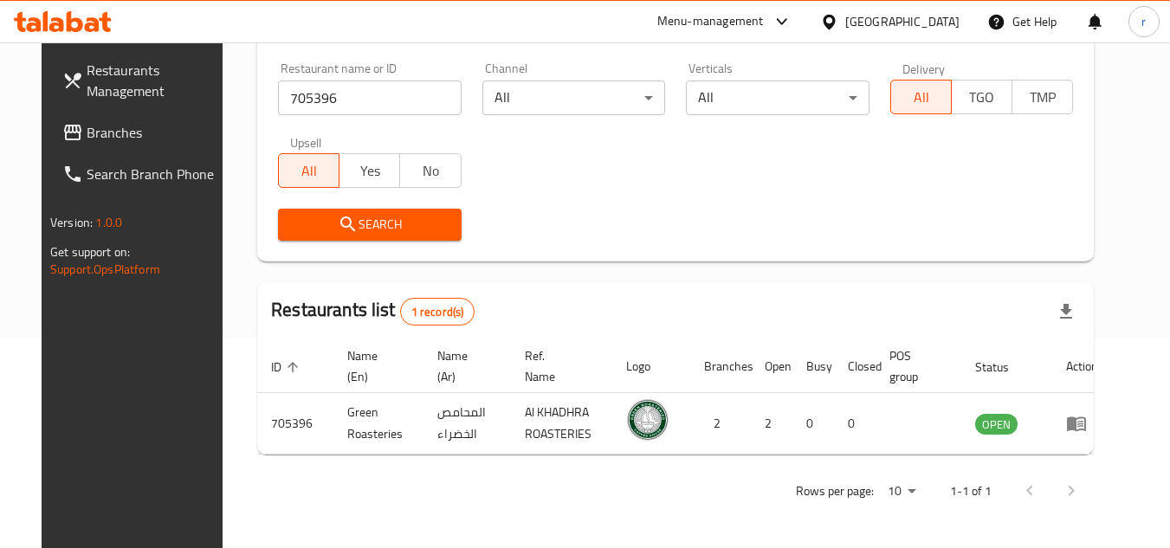
click at [62, 140] on span at bounding box center [74, 132] width 24 height 21
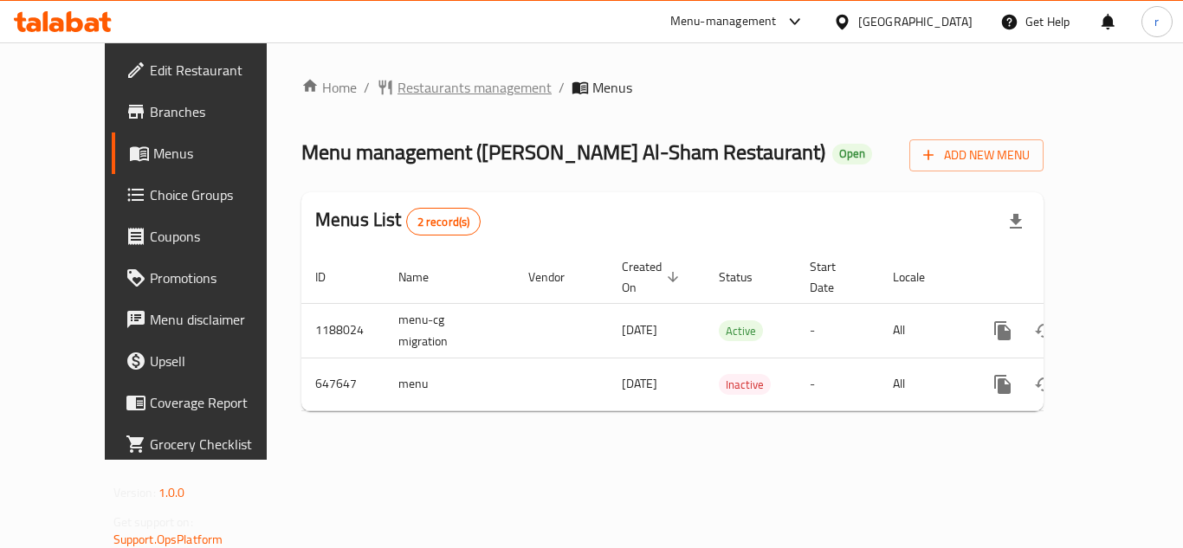
click at [426, 85] on span "Restaurants management" at bounding box center [474, 87] width 154 height 21
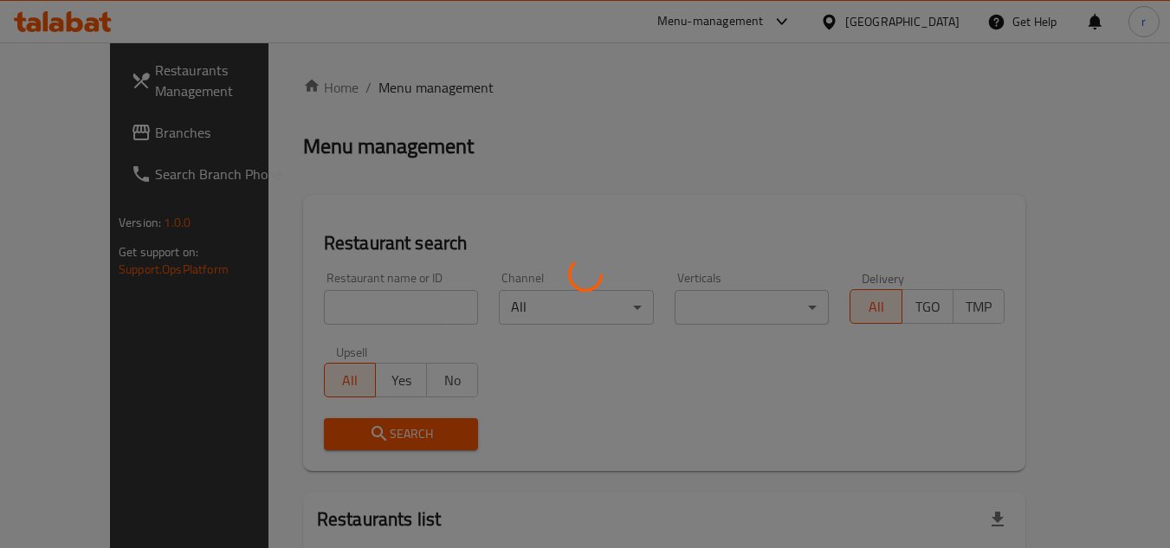
click at [305, 323] on div at bounding box center [585, 274] width 1170 height 548
click at [311, 315] on div at bounding box center [585, 274] width 1170 height 548
click at [324, 306] on div at bounding box center [585, 274] width 1170 height 548
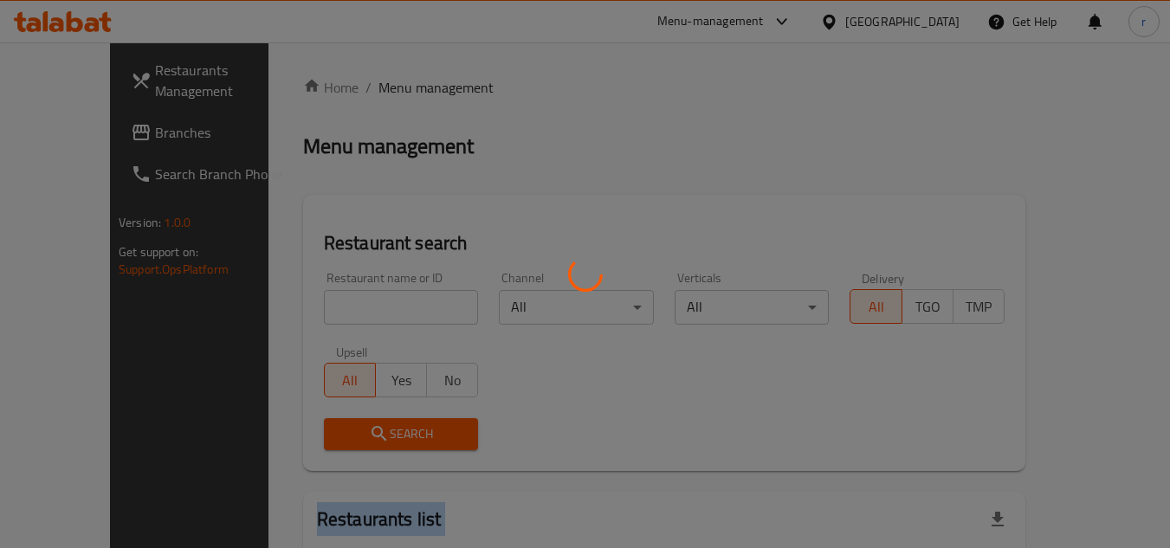
click at [324, 306] on div at bounding box center [585, 274] width 1170 height 548
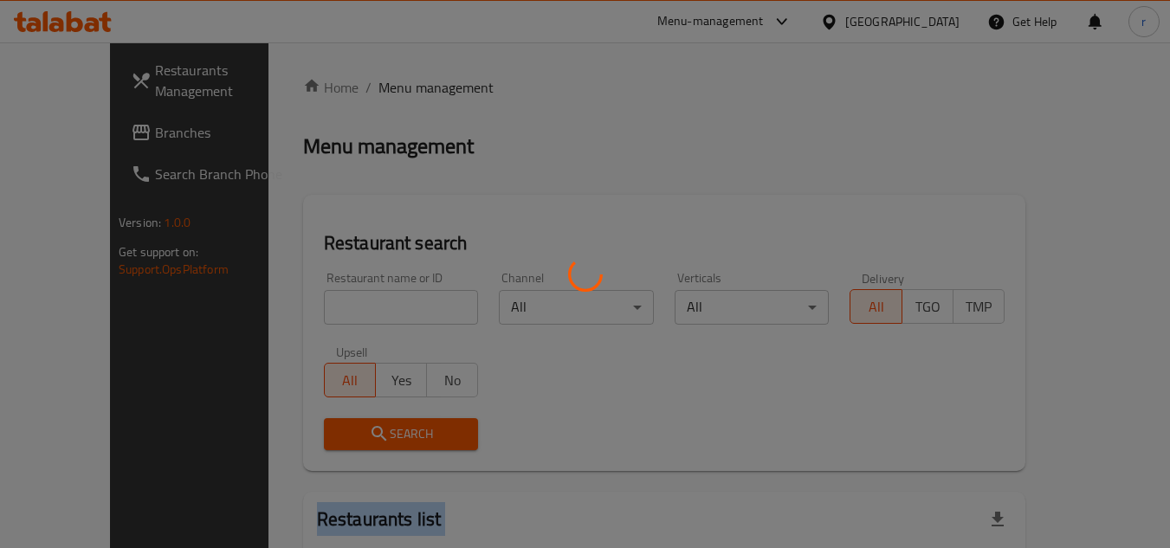
click at [324, 306] on div at bounding box center [585, 274] width 1170 height 548
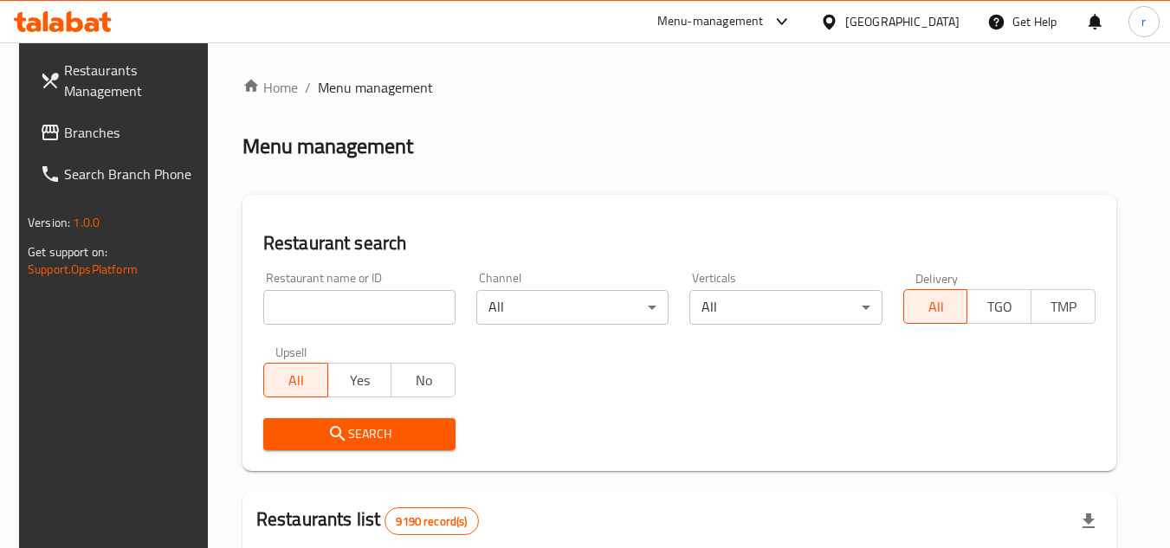
click at [349, 298] on input "search" at bounding box center [359, 307] width 192 height 35
paste input "641035"
type input "641035"
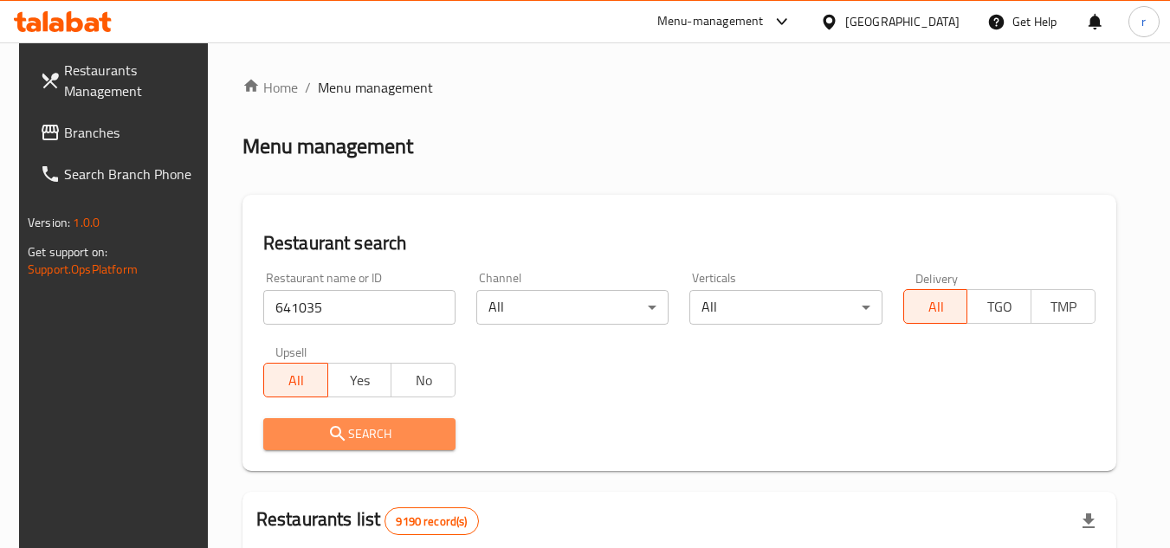
click at [351, 425] on span "Search" at bounding box center [359, 434] width 164 height 22
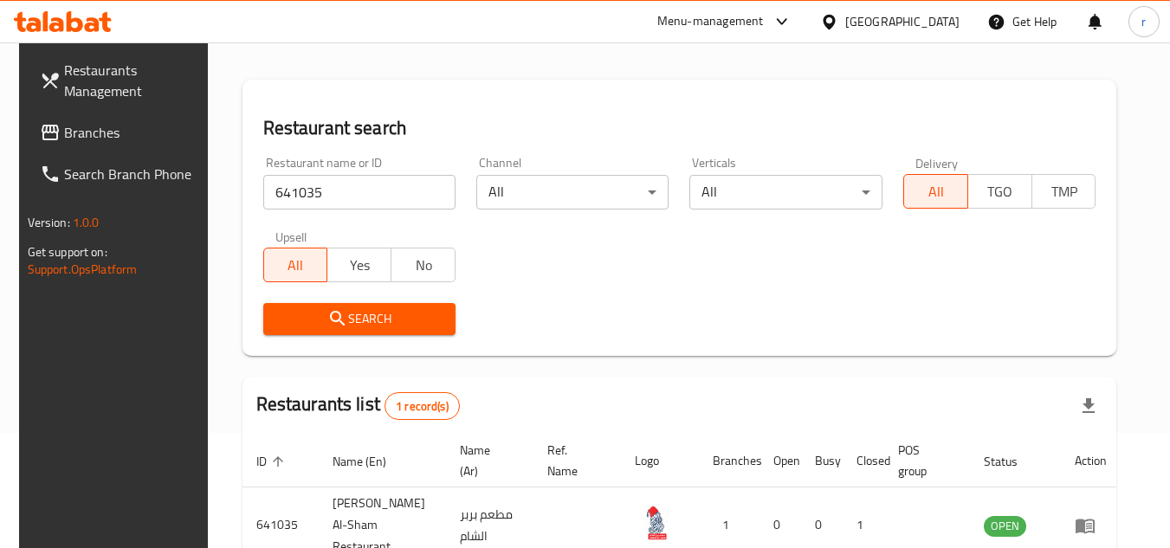
scroll to position [209, 0]
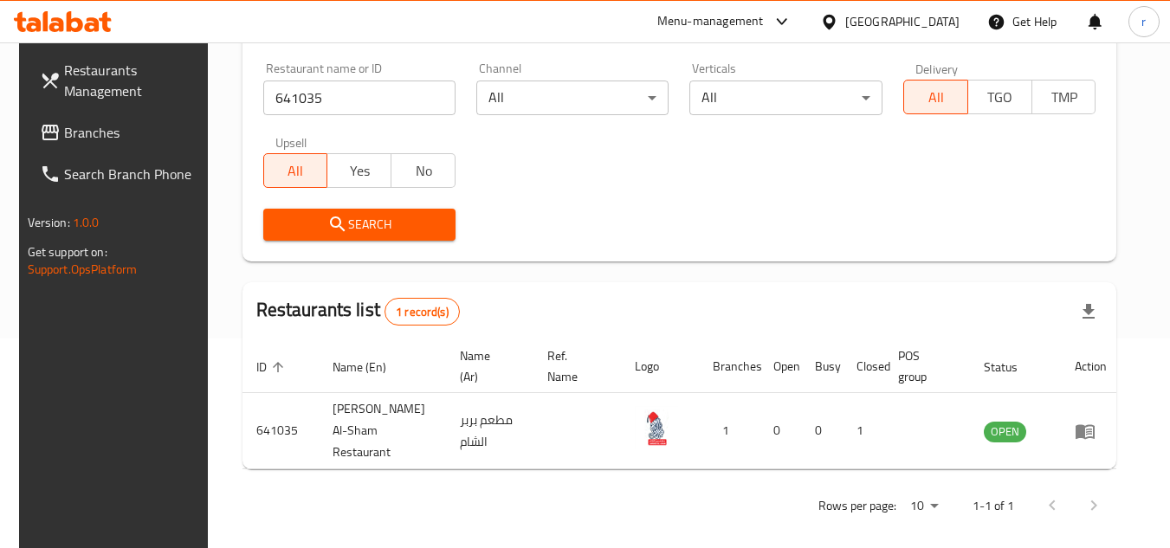
click at [66, 127] on span "Branches" at bounding box center [132, 132] width 137 height 21
drag, startPoint x: 66, startPoint y: 127, endPoint x: 592, endPoint y: 31, distance: 535.0
click at [74, 126] on span "Branches" at bounding box center [132, 132] width 137 height 21
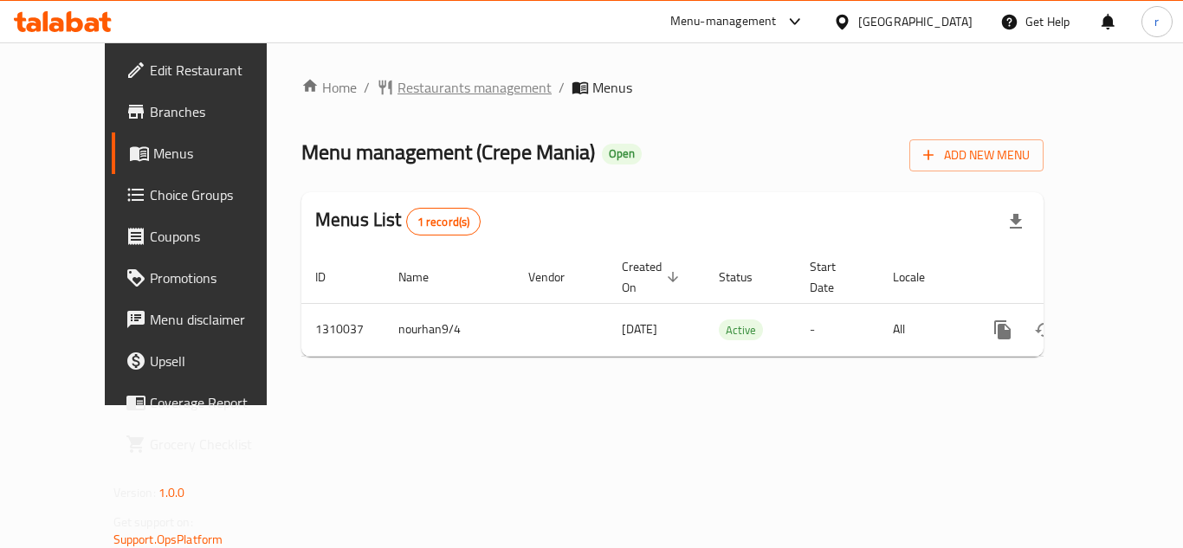
click at [409, 79] on span "Restaurants management" at bounding box center [474, 87] width 154 height 21
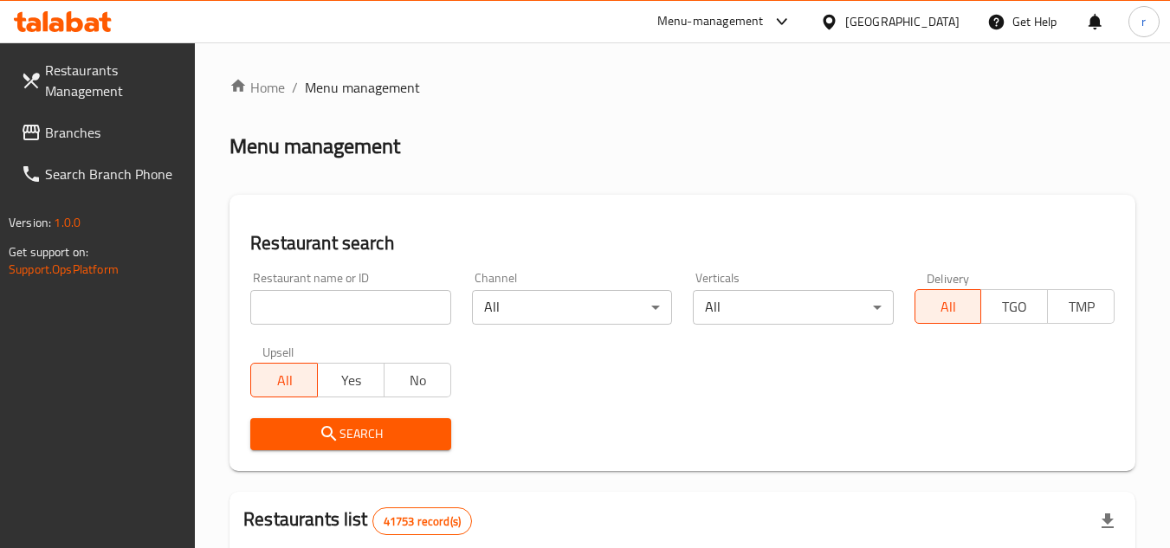
click at [337, 306] on input "search" at bounding box center [350, 307] width 200 height 35
paste input "705314"
type input "705314"
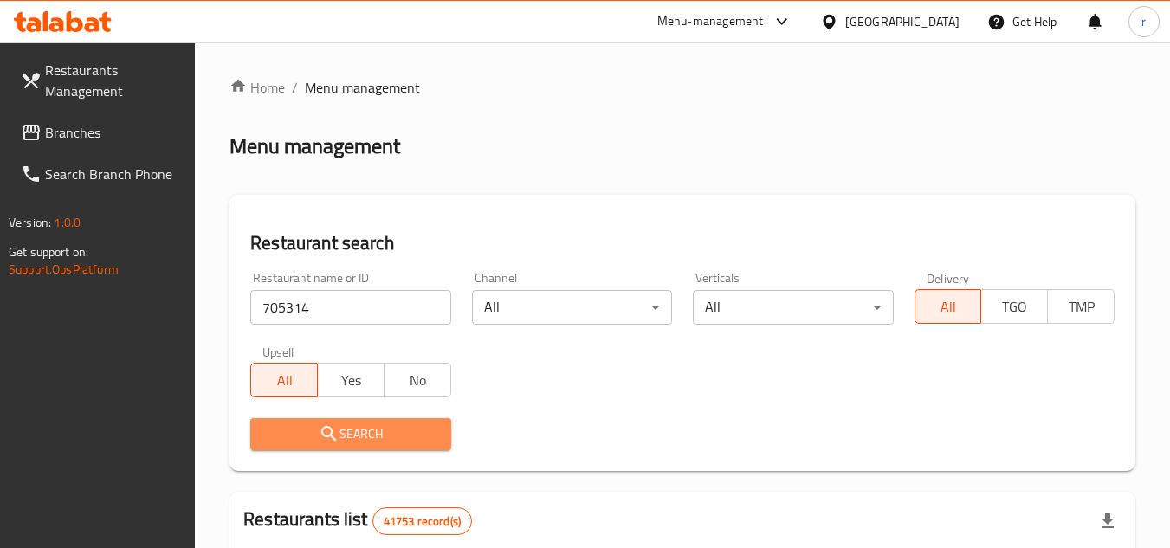
click at [321, 427] on icon "submit" at bounding box center [329, 433] width 21 height 21
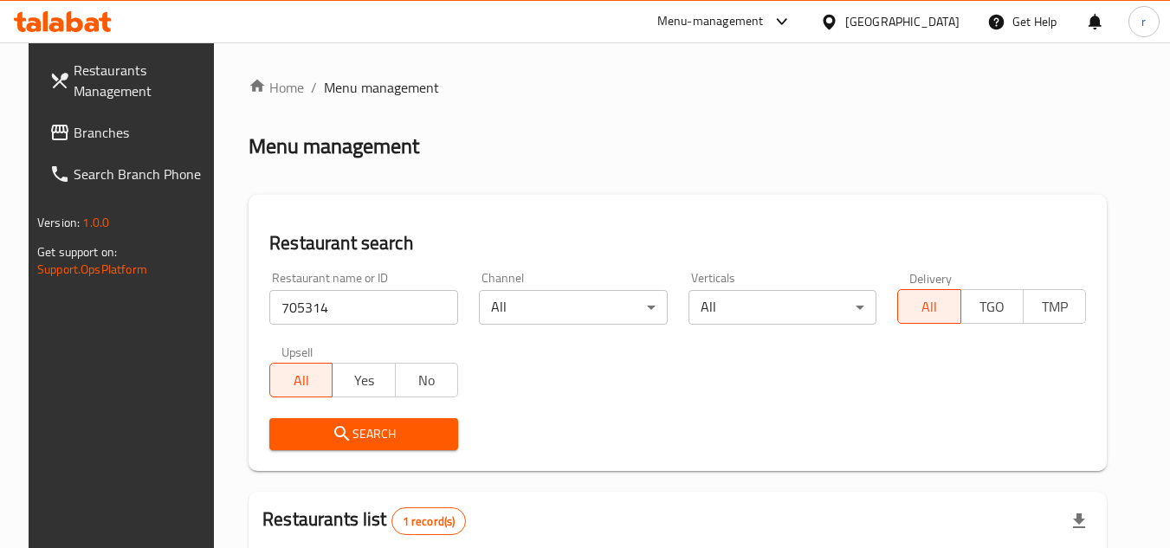
click at [74, 137] on span "Branches" at bounding box center [142, 132] width 137 height 21
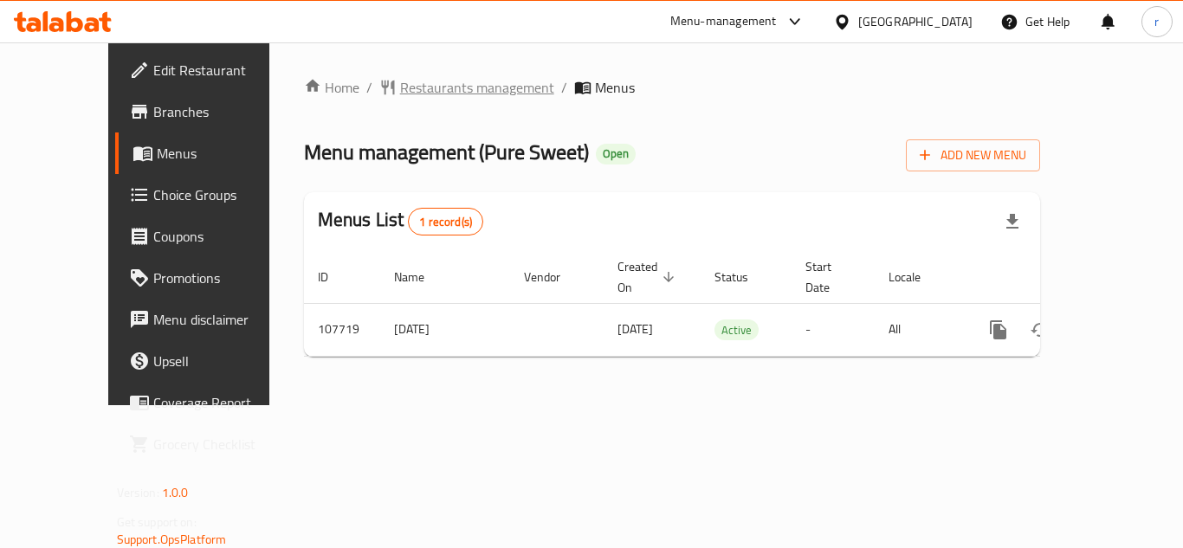
click at [419, 92] on span "Restaurants management" at bounding box center [477, 87] width 154 height 21
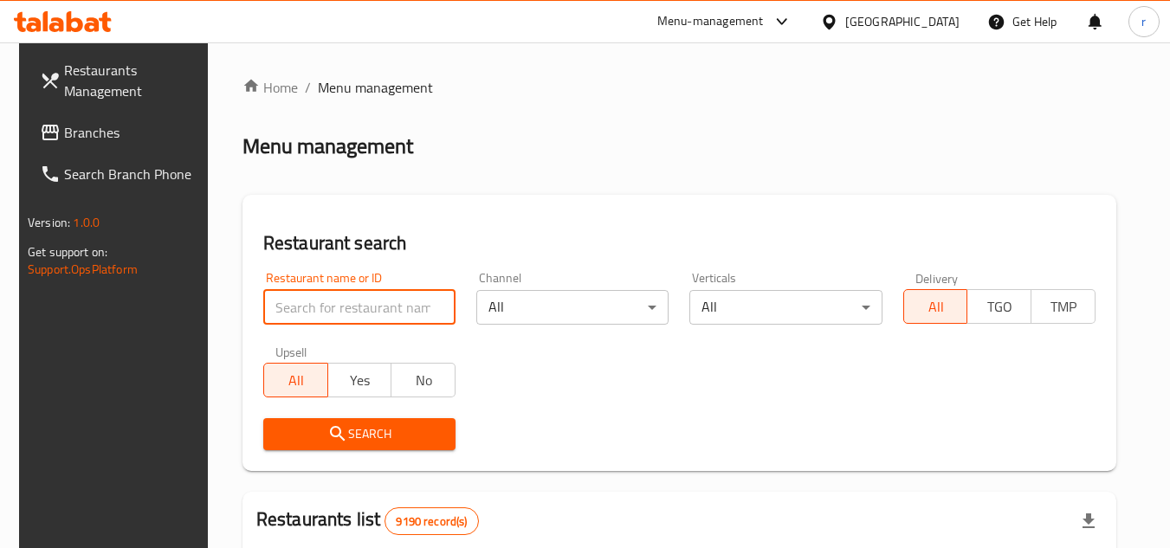
click at [321, 308] on input "search" at bounding box center [359, 307] width 192 height 35
paste input "603626"
type input "603626"
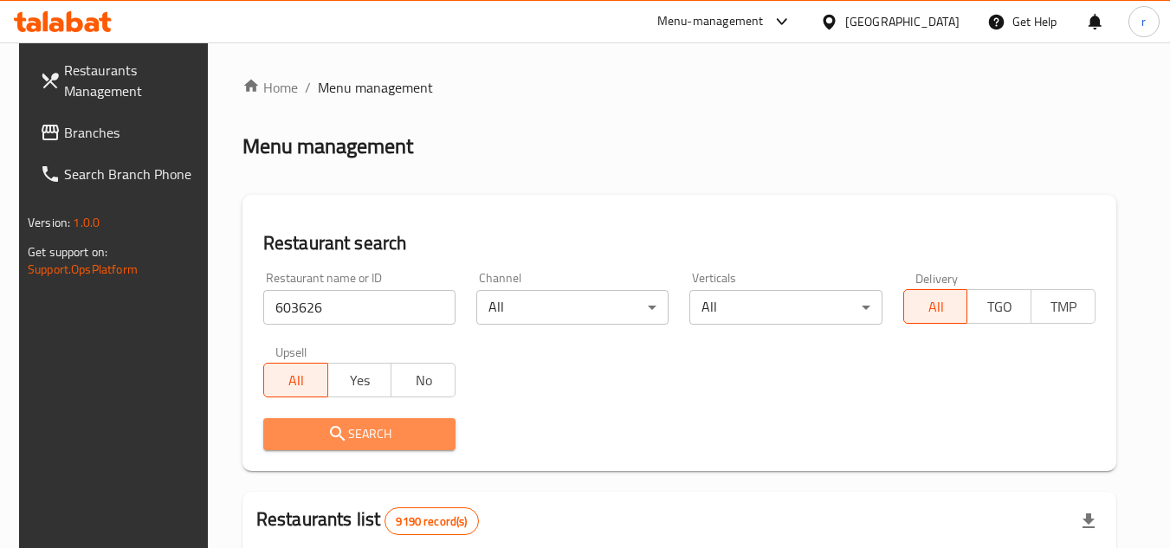
click at [312, 429] on span "Search" at bounding box center [359, 434] width 164 height 22
click at [312, 429] on div at bounding box center [585, 274] width 1170 height 548
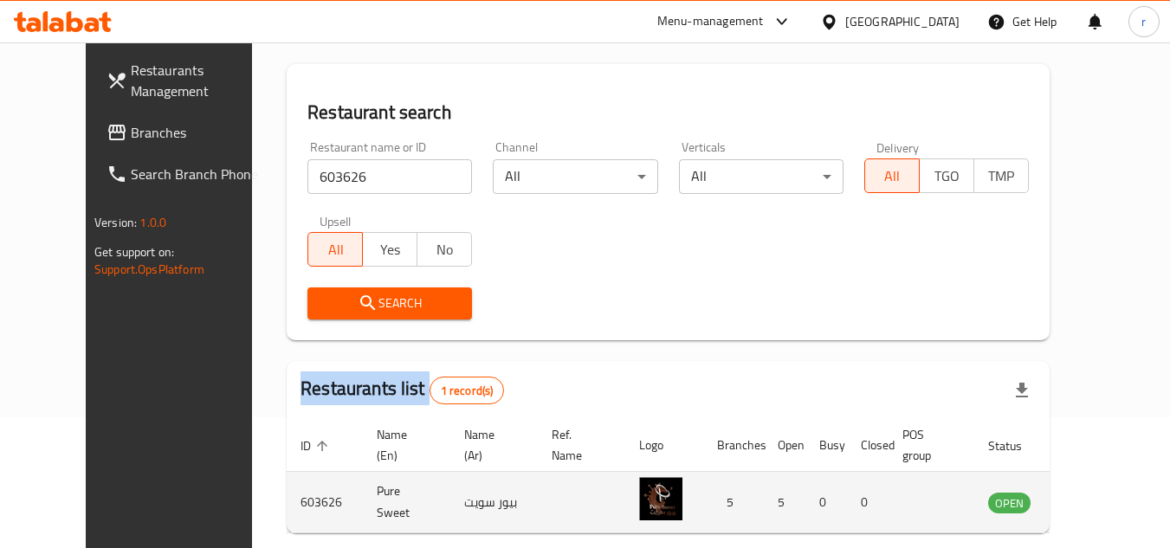
scroll to position [209, 0]
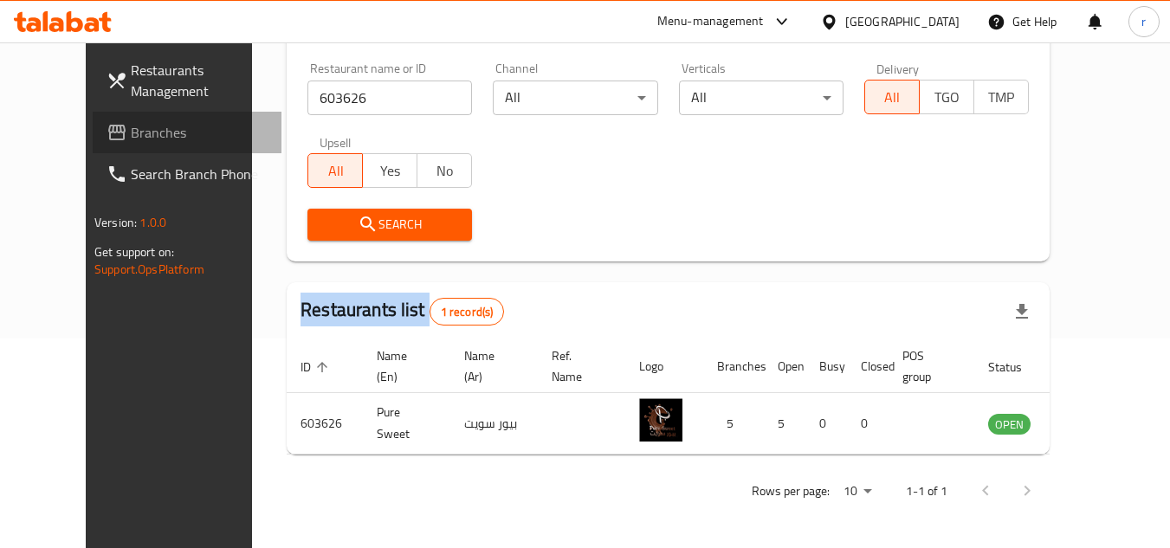
click at [93, 116] on link "Branches" at bounding box center [187, 133] width 189 height 42
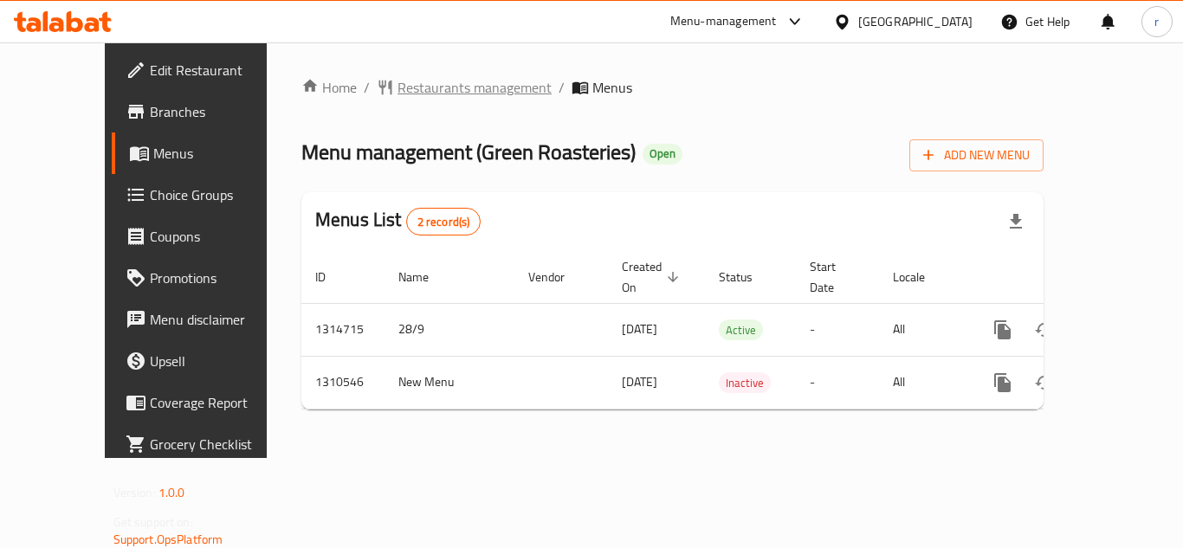
click at [397, 78] on span "Restaurants management" at bounding box center [474, 87] width 154 height 21
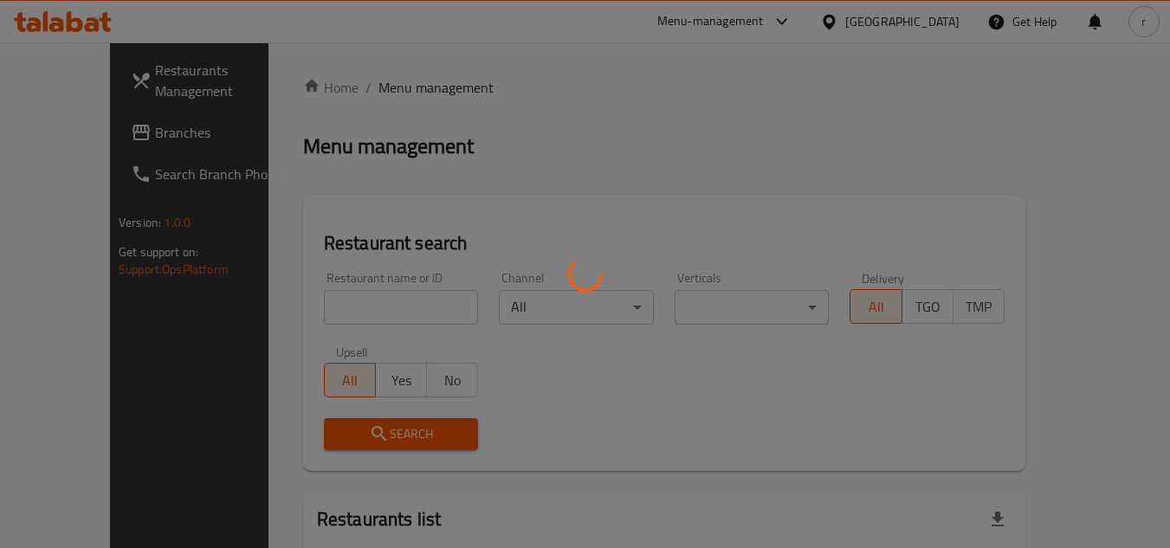
click at [321, 297] on div at bounding box center [585, 274] width 1170 height 548
click at [320, 300] on div at bounding box center [585, 274] width 1170 height 548
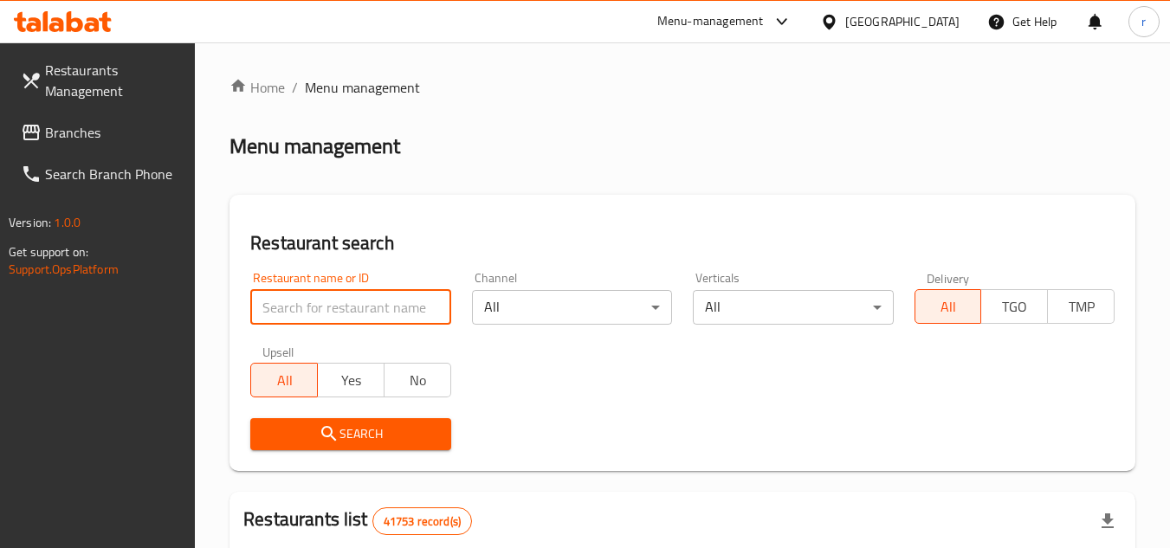
click at [320, 300] on input "search" at bounding box center [350, 307] width 200 height 35
paste input "705396"
type input "705396"
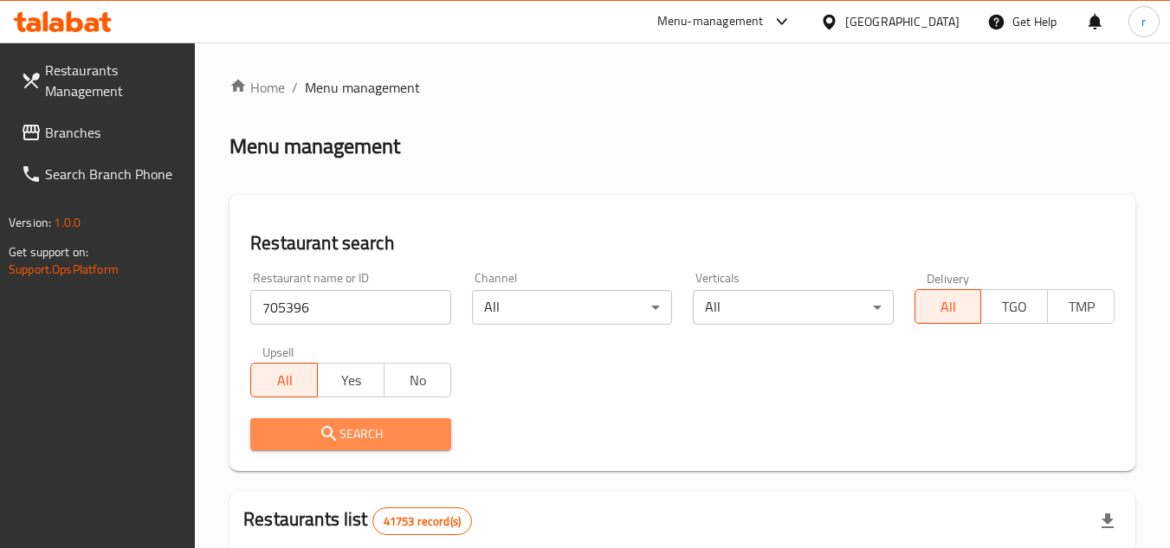
click at [351, 442] on span "Search" at bounding box center [350, 434] width 172 height 22
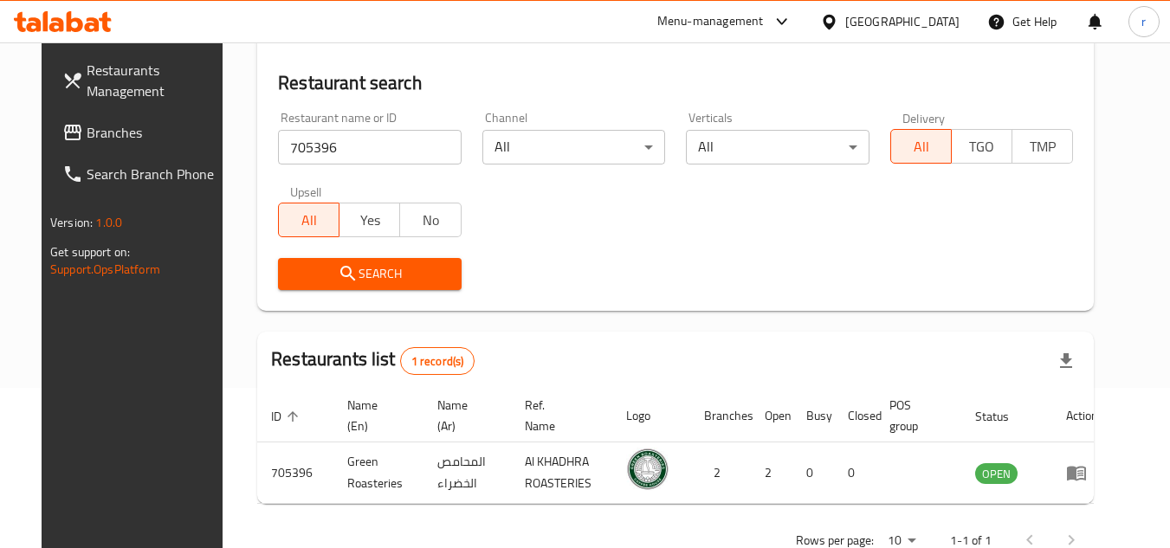
scroll to position [123, 0]
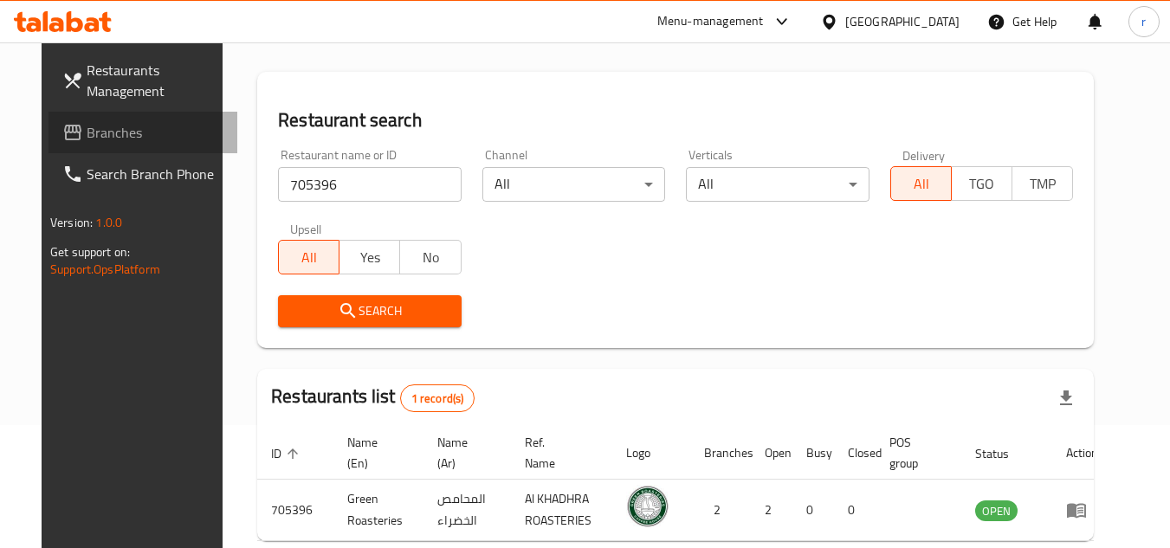
click at [87, 133] on span "Branches" at bounding box center [155, 132] width 137 height 21
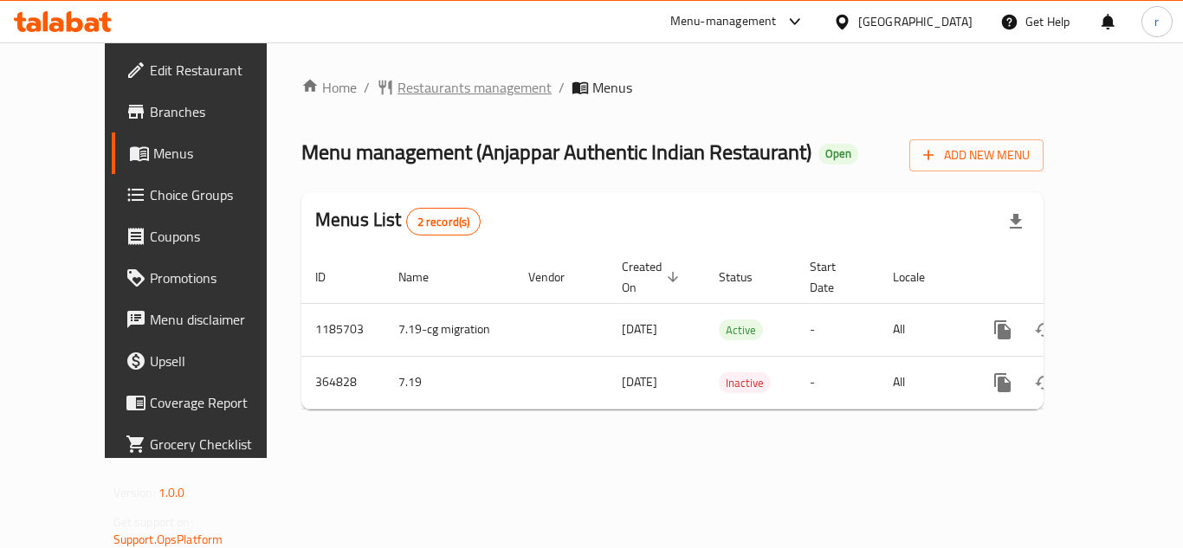
click at [397, 85] on span "Restaurants management" at bounding box center [474, 87] width 154 height 21
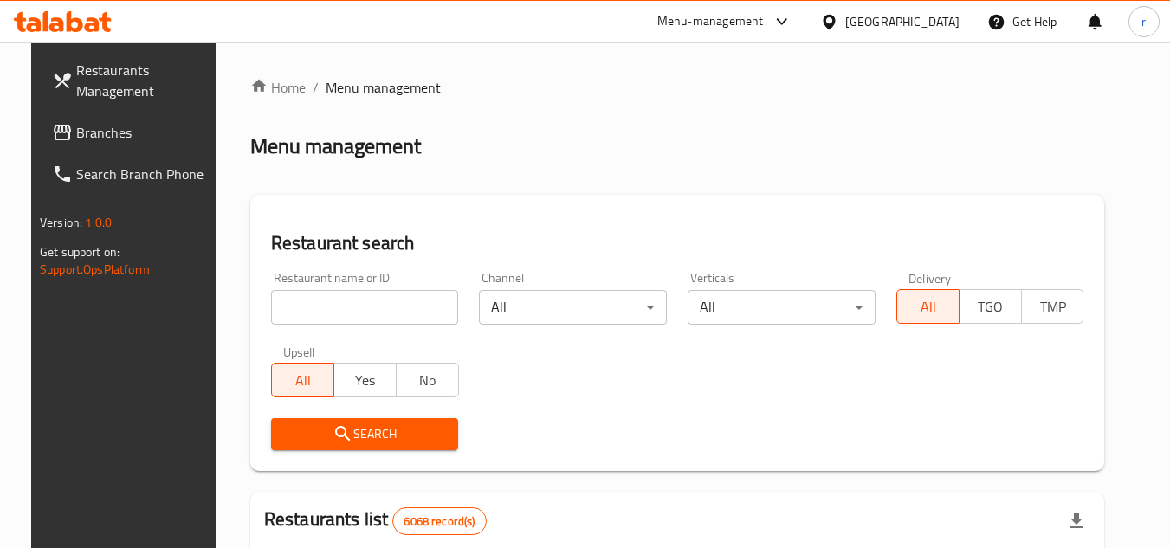
click at [351, 301] on div at bounding box center [585, 274] width 1170 height 548
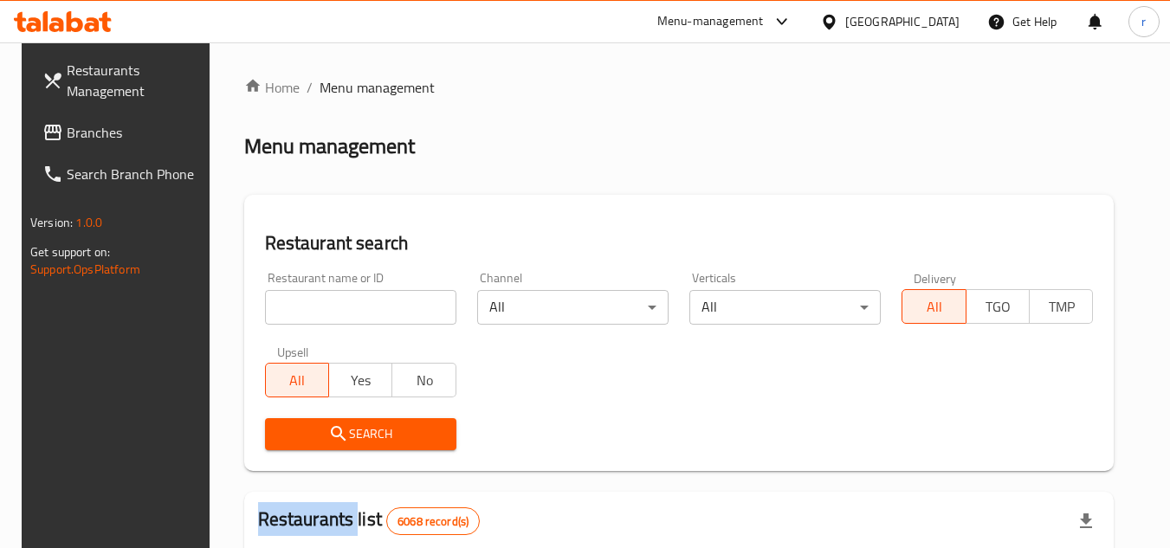
click at [351, 301] on input "search" at bounding box center [360, 307] width 191 height 35
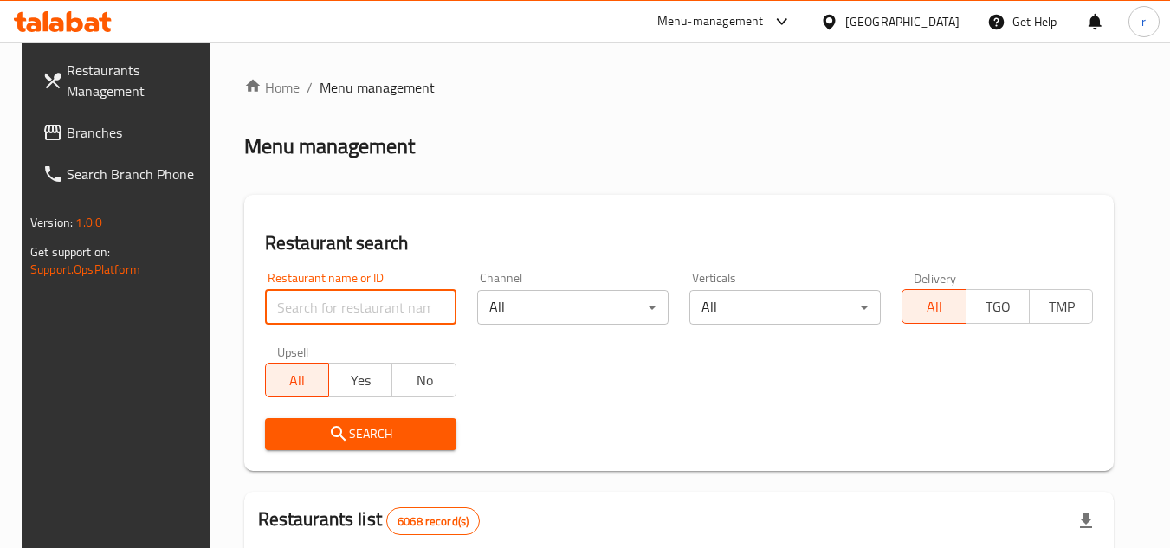
paste input "631042"
type input "631042"
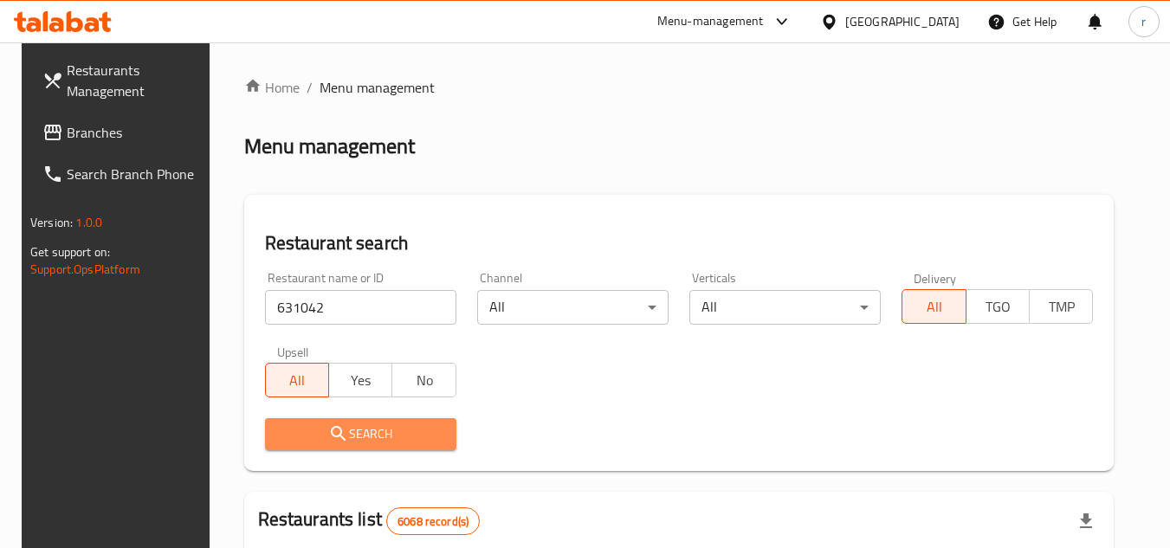
click at [352, 429] on span "Search" at bounding box center [361, 434] width 164 height 22
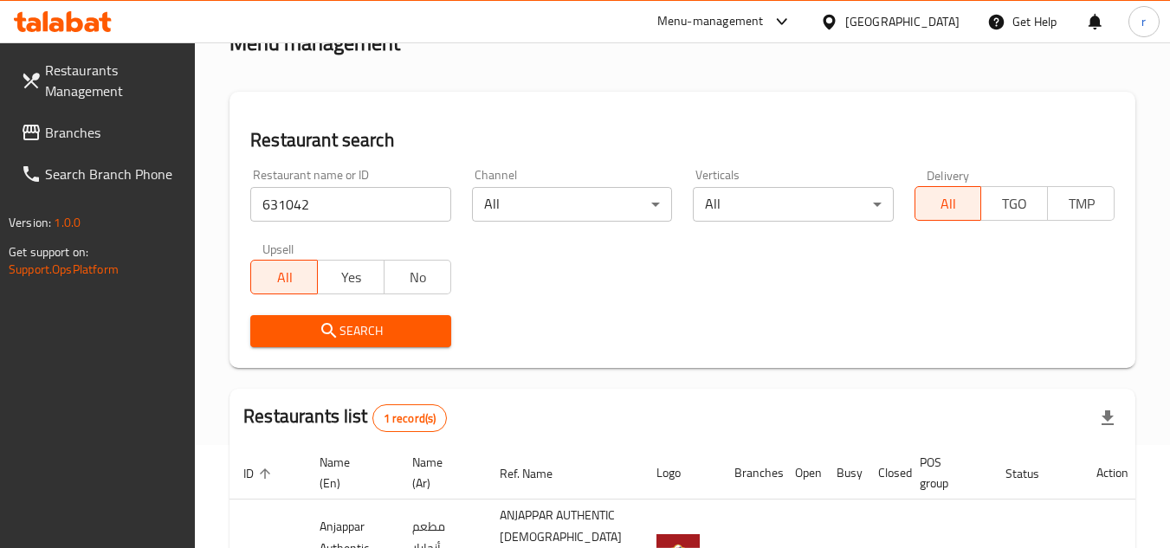
scroll to position [260, 0]
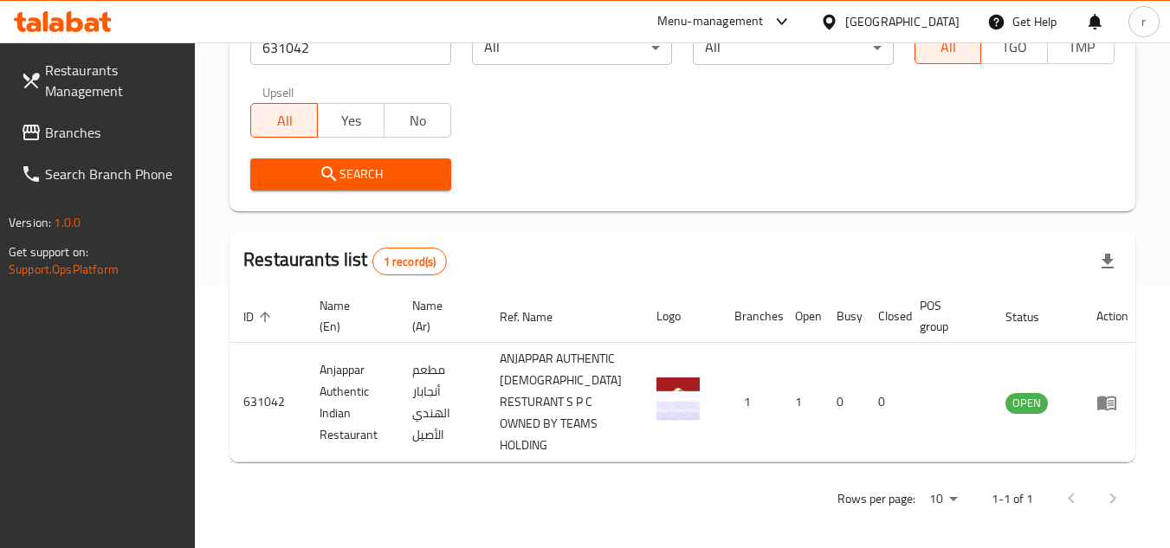
click at [114, 128] on span "Branches" at bounding box center [113, 132] width 137 height 21
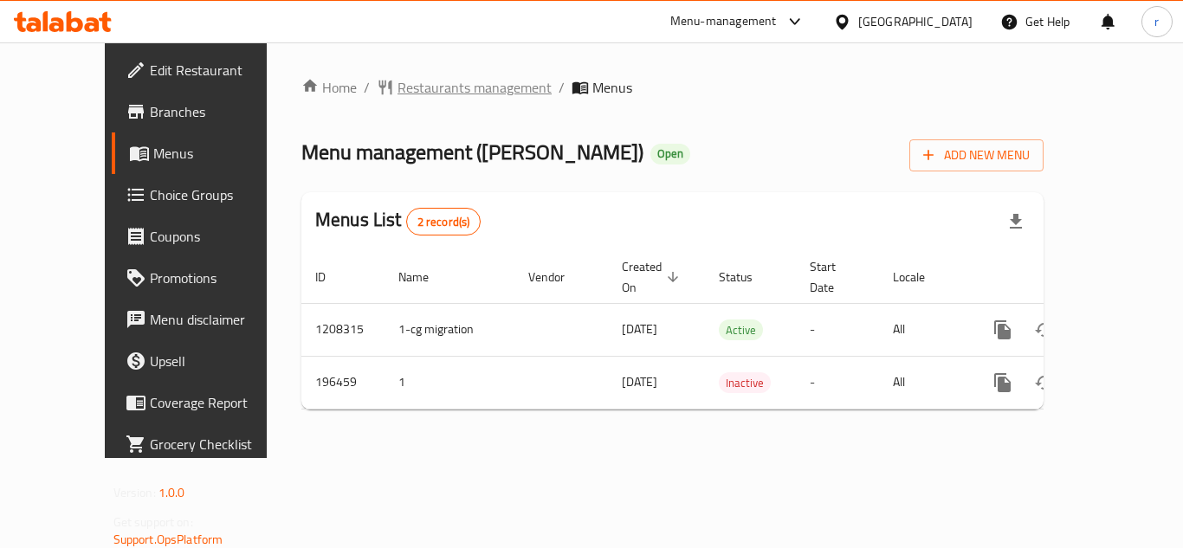
click at [397, 93] on span "Restaurants management" at bounding box center [474, 87] width 154 height 21
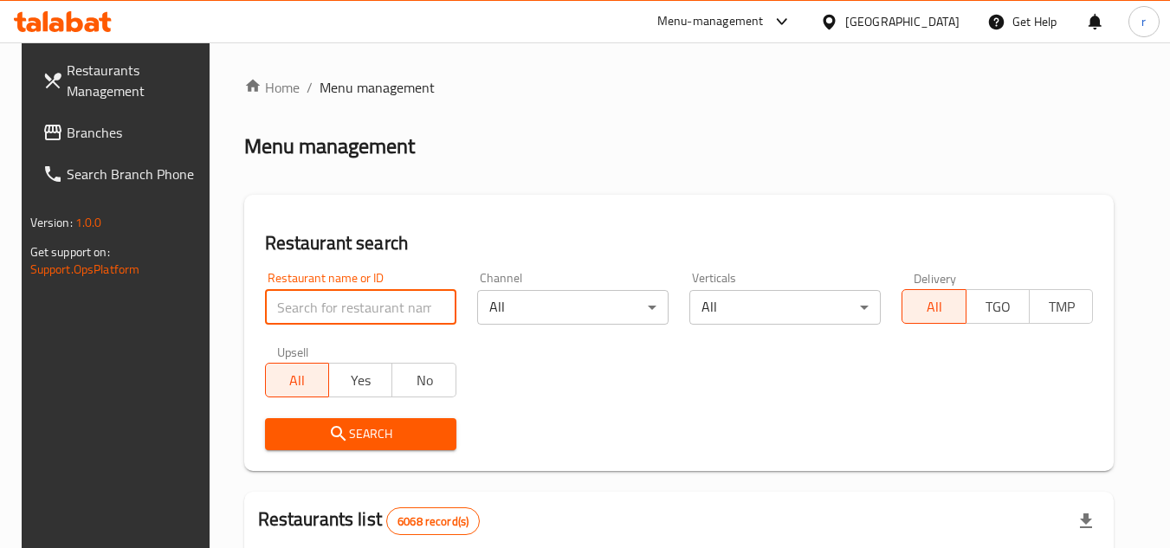
click at [293, 313] on input "search" at bounding box center [360, 307] width 191 height 35
paste input "621672"
type input "621672"
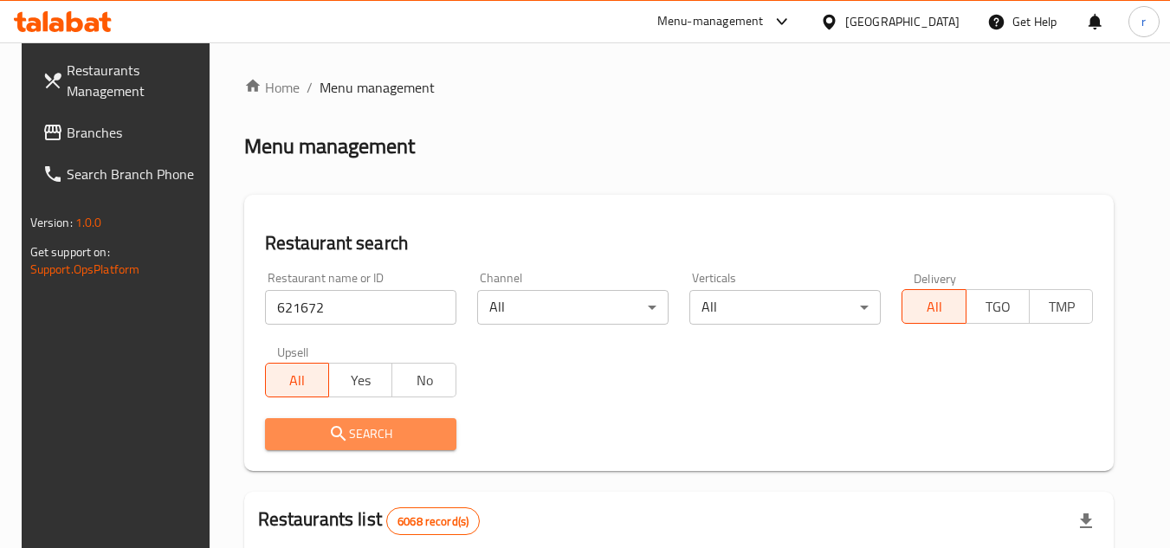
click at [280, 425] on span "Search" at bounding box center [361, 434] width 164 height 22
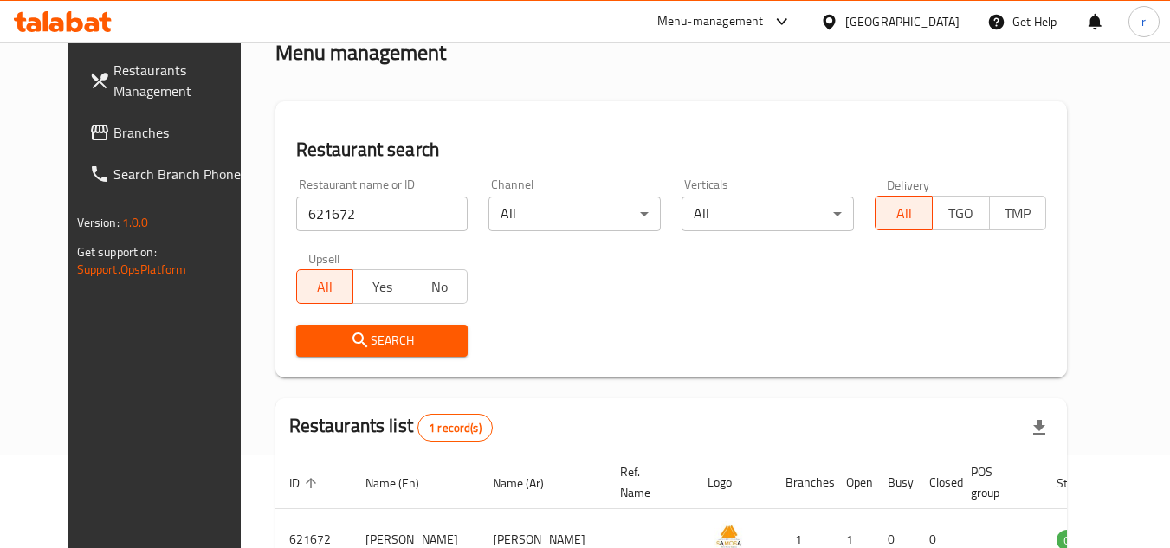
scroll to position [209, 0]
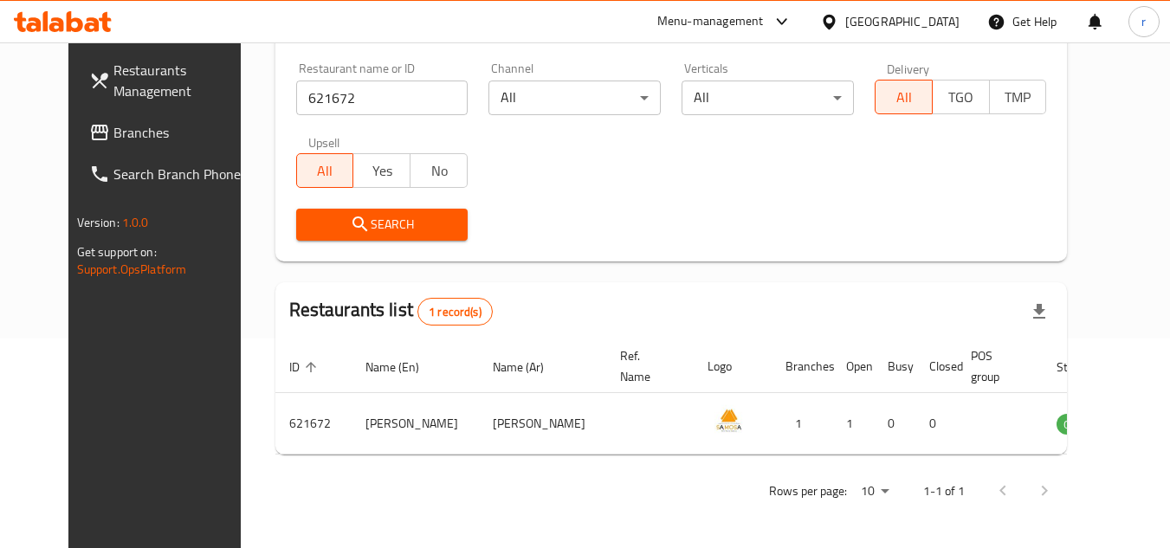
click at [113, 136] on span "Branches" at bounding box center [181, 132] width 137 height 21
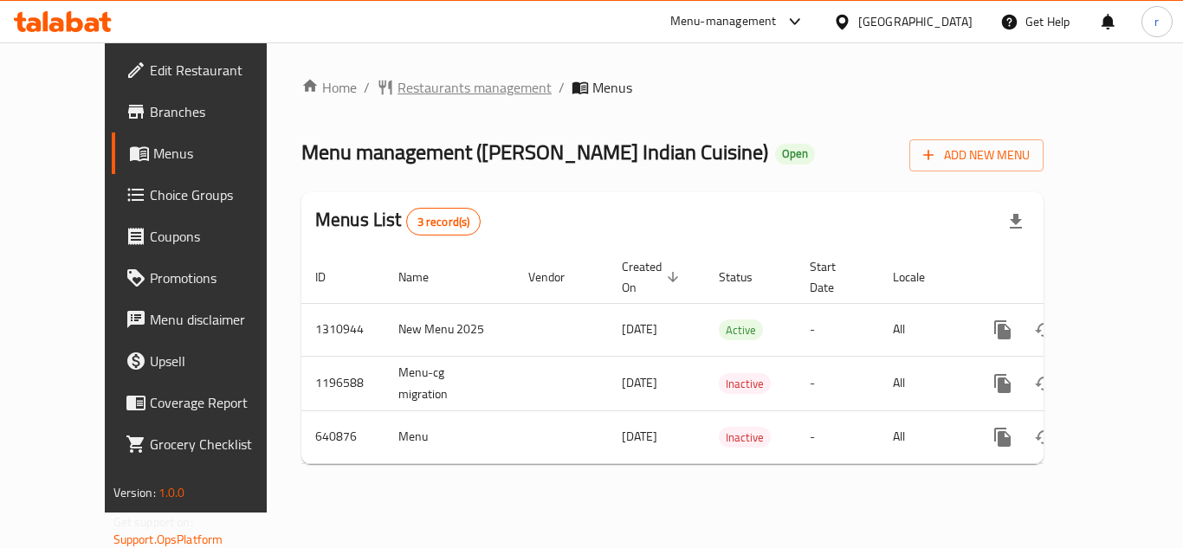
click at [417, 85] on span "Restaurants management" at bounding box center [474, 87] width 154 height 21
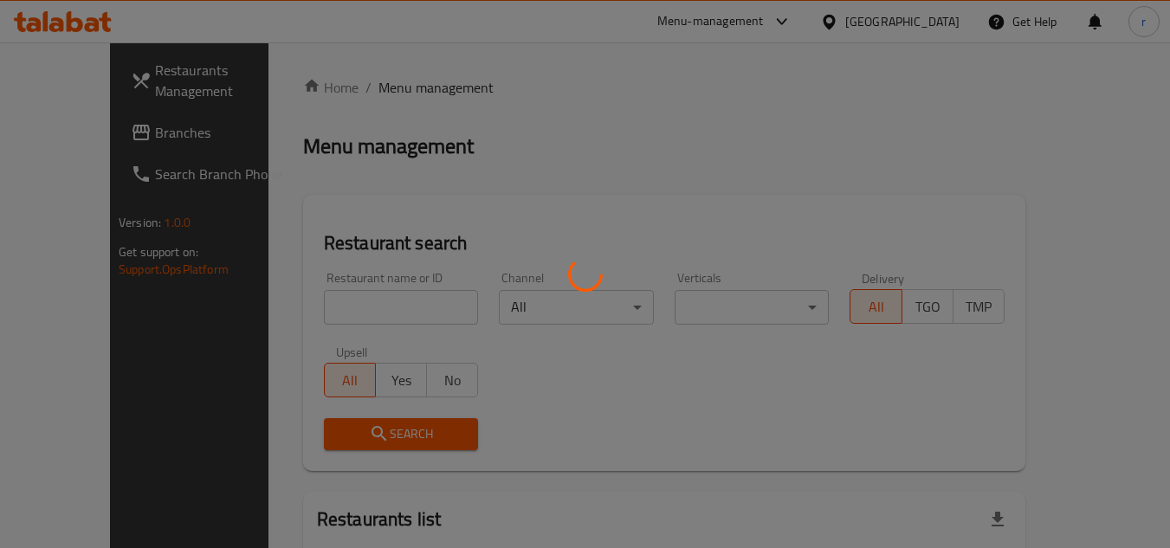
click at [326, 315] on div at bounding box center [585, 274] width 1170 height 548
click at [332, 304] on div at bounding box center [585, 274] width 1170 height 548
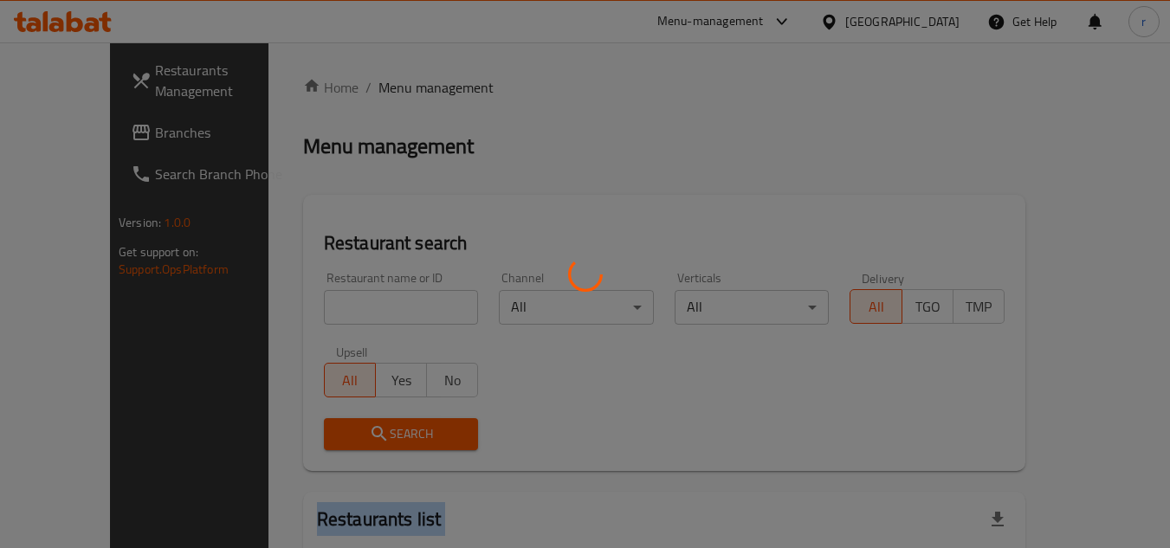
click at [332, 304] on div at bounding box center [585, 274] width 1170 height 548
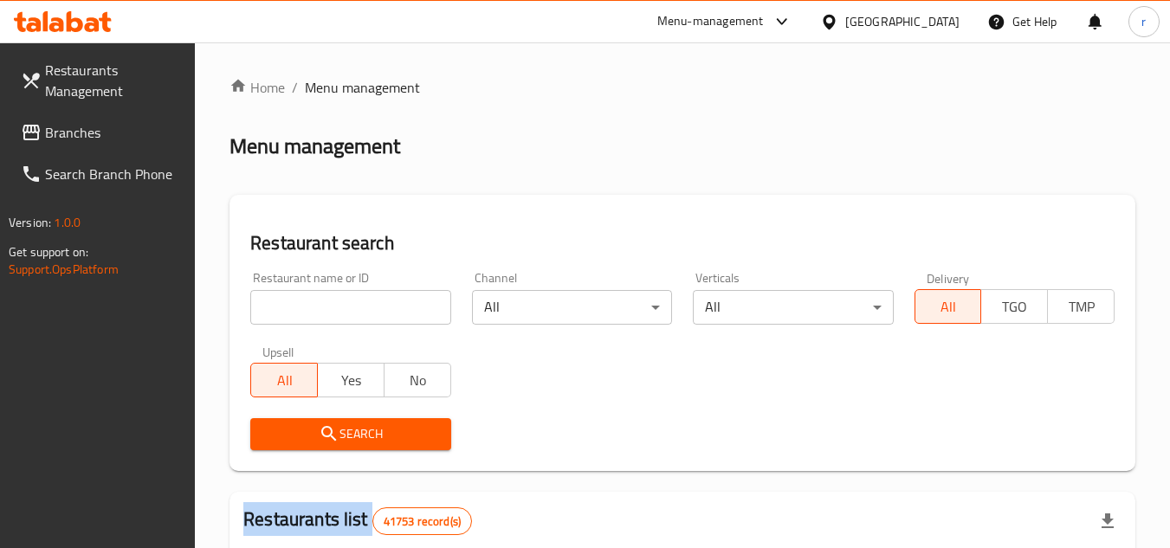
click at [332, 304] on input "search" at bounding box center [350, 307] width 200 height 35
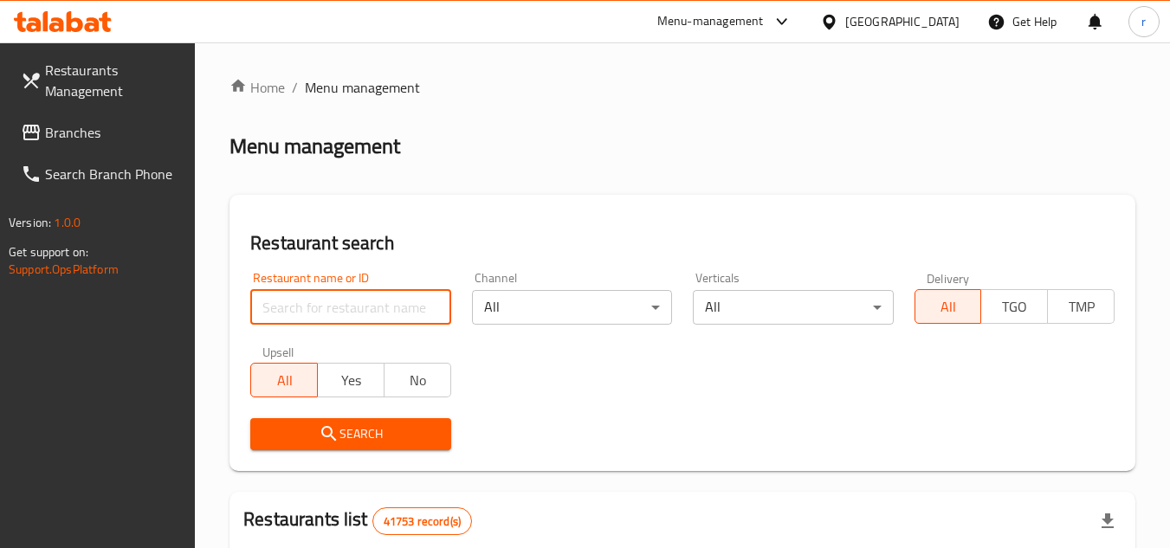
paste input "640371"
type input "640371"
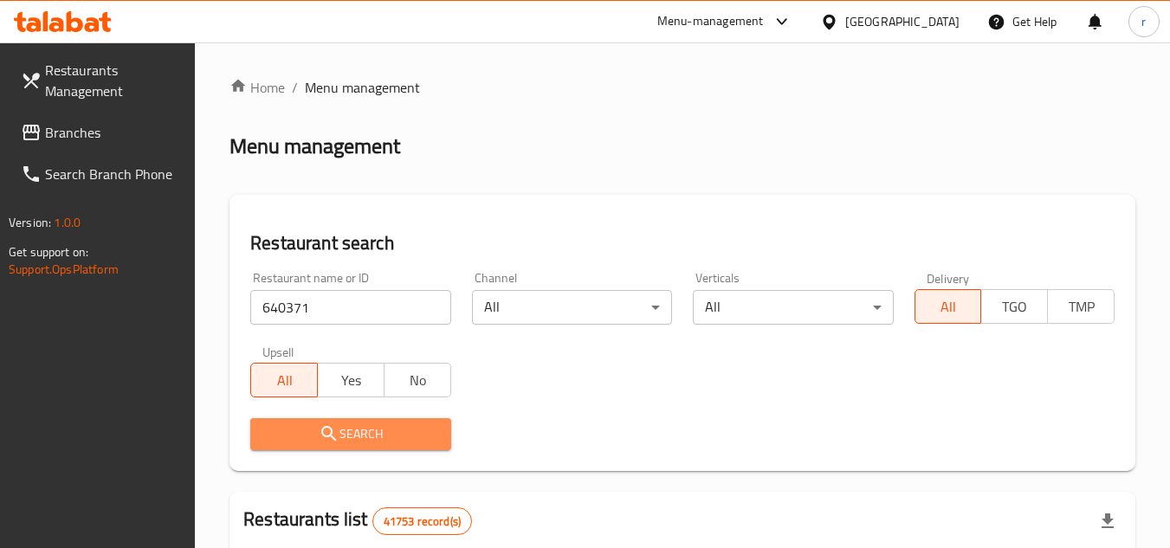
click at [312, 429] on span "Search" at bounding box center [350, 434] width 172 height 22
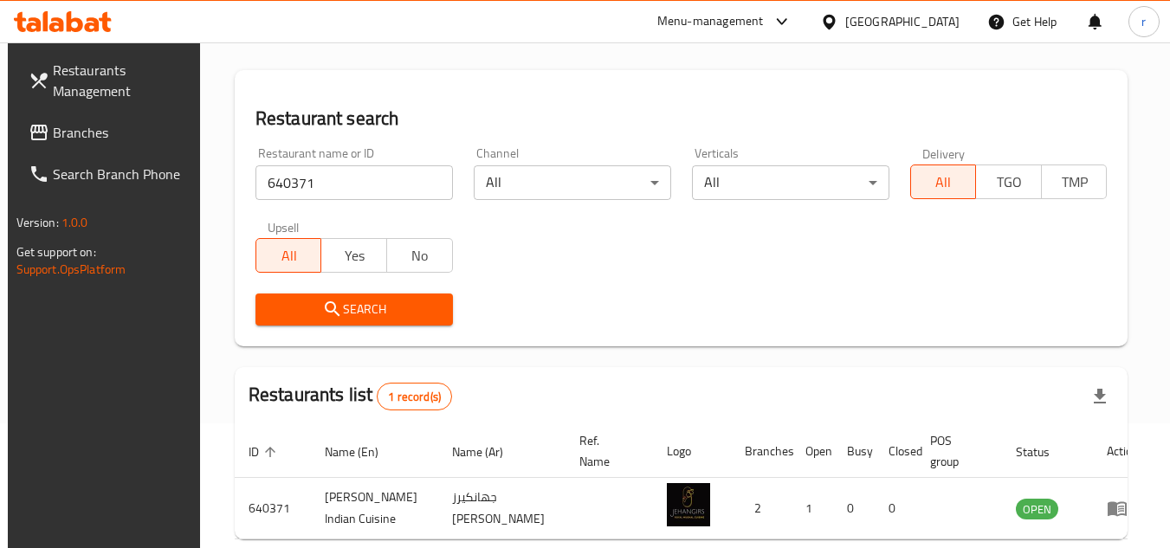
scroll to position [209, 0]
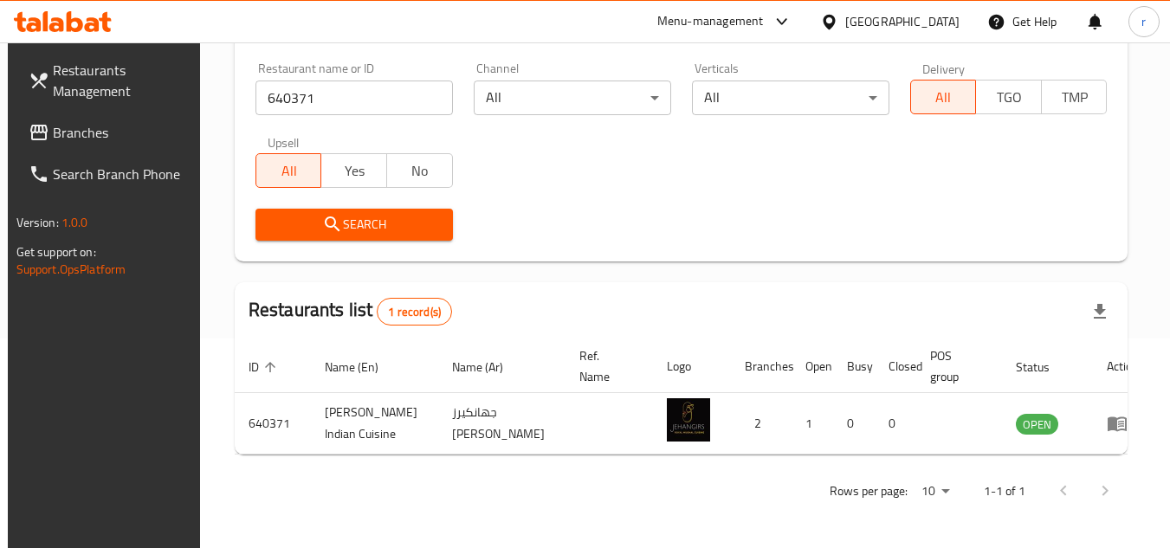
drag, startPoint x: 91, startPoint y: 129, endPoint x: 145, endPoint y: 90, distance: 67.0
click at [91, 128] on span "Branches" at bounding box center [121, 132] width 137 height 21
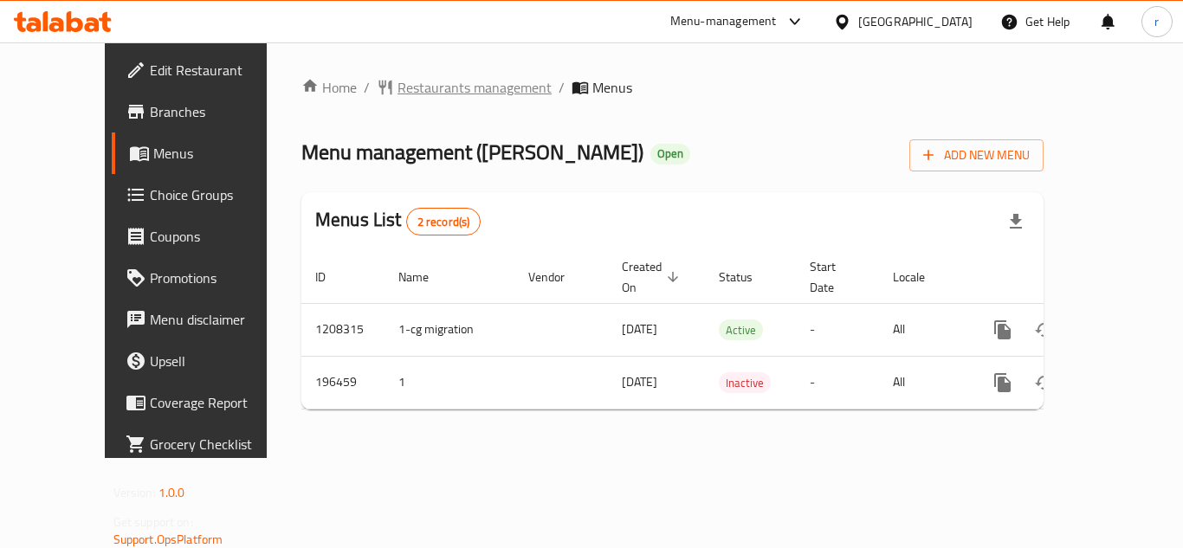
click at [409, 81] on span "Restaurants management" at bounding box center [474, 87] width 154 height 21
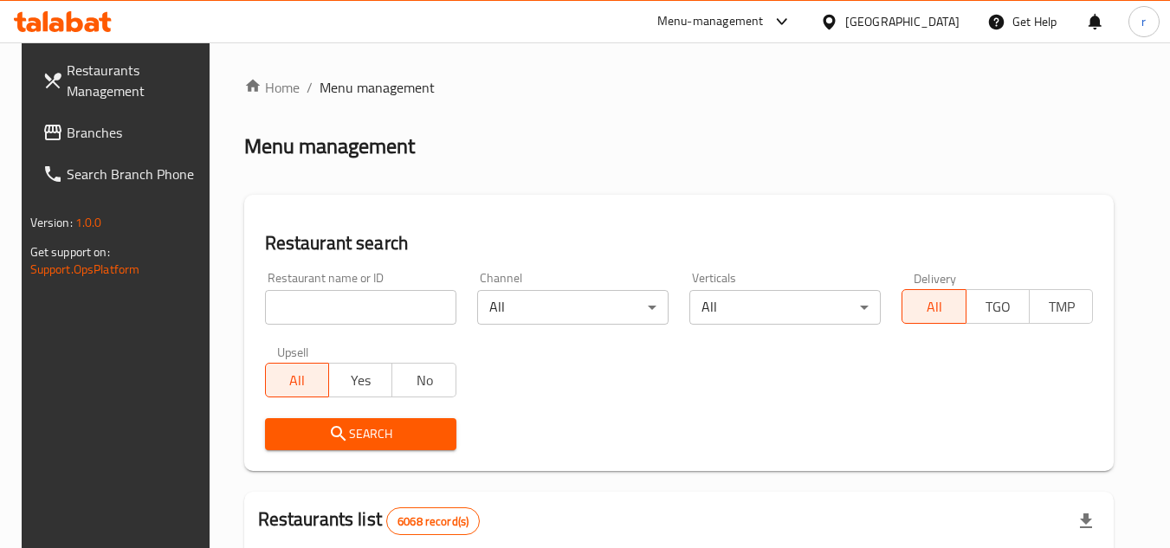
click at [317, 313] on input "search" at bounding box center [360, 307] width 191 height 35
paste input "621672"
type input "621672"
click at [380, 423] on span "Search" at bounding box center [361, 434] width 164 height 22
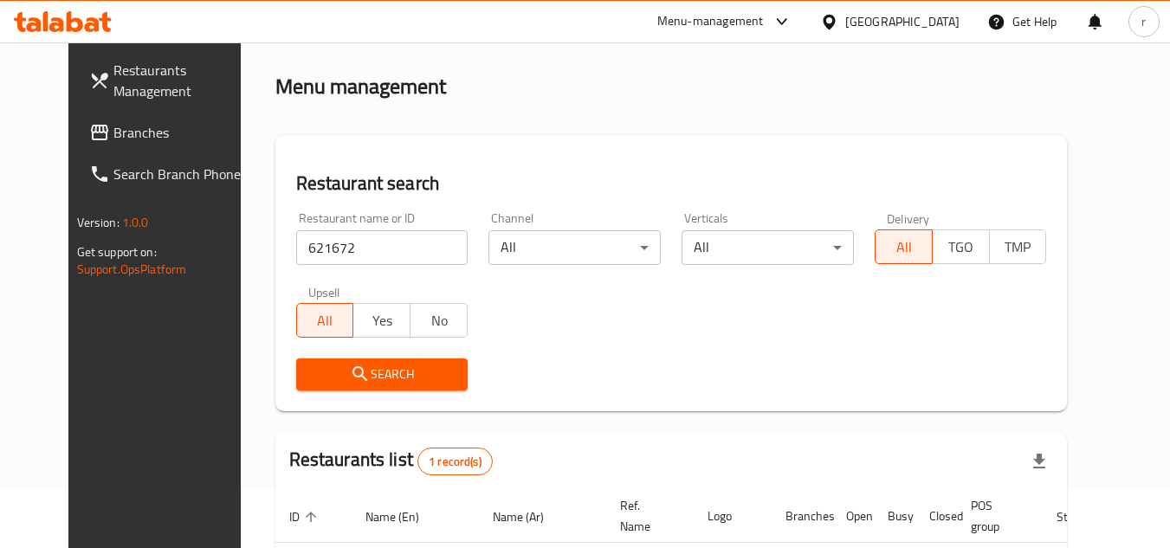
scroll to position [173, 0]
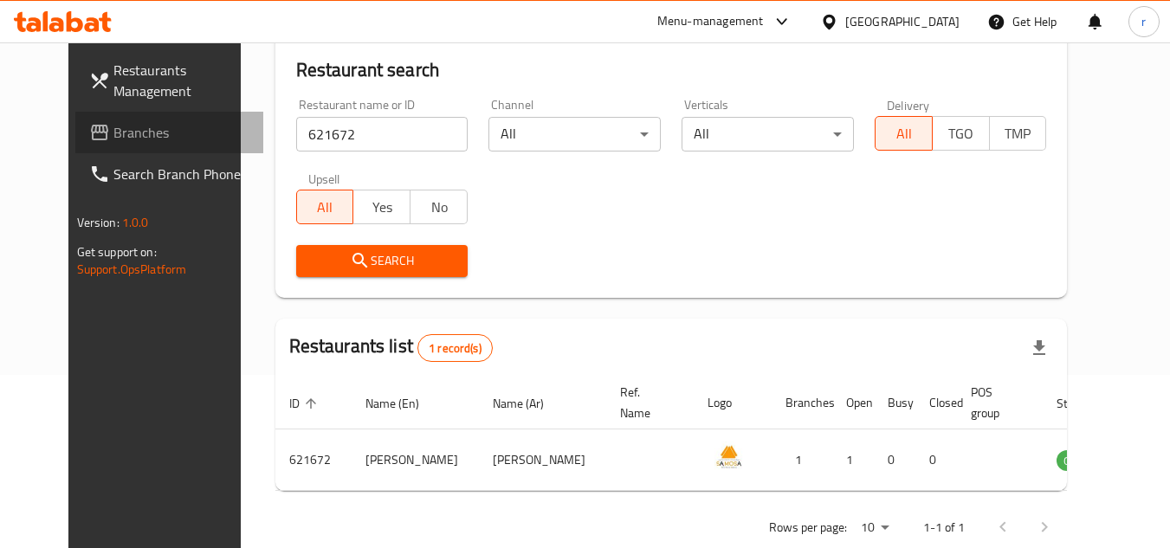
click at [113, 122] on span "Branches" at bounding box center [181, 132] width 137 height 21
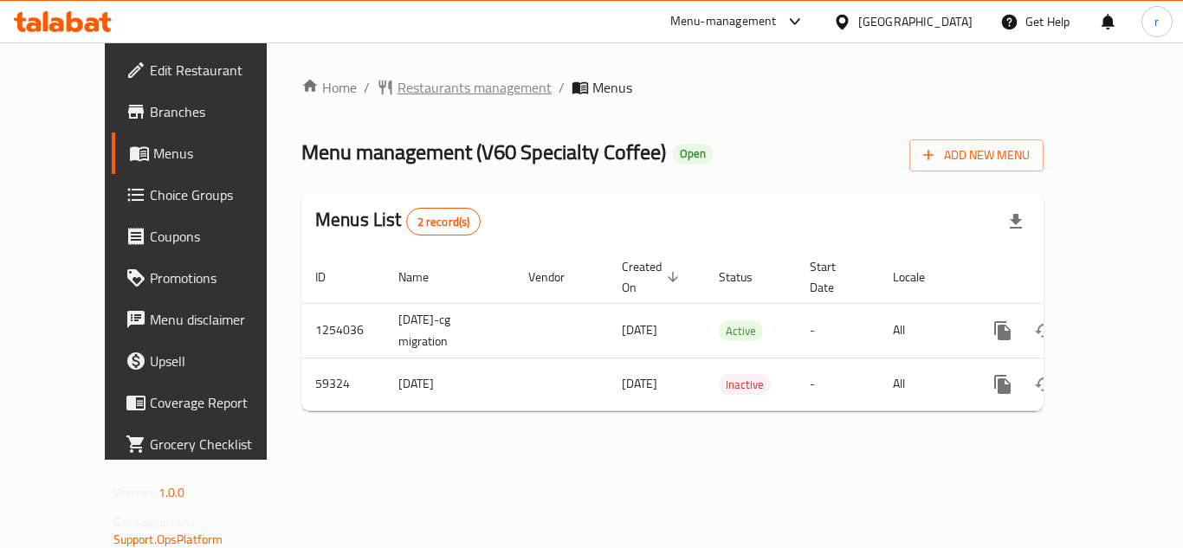
click at [408, 88] on span "Restaurants management" at bounding box center [474, 87] width 154 height 21
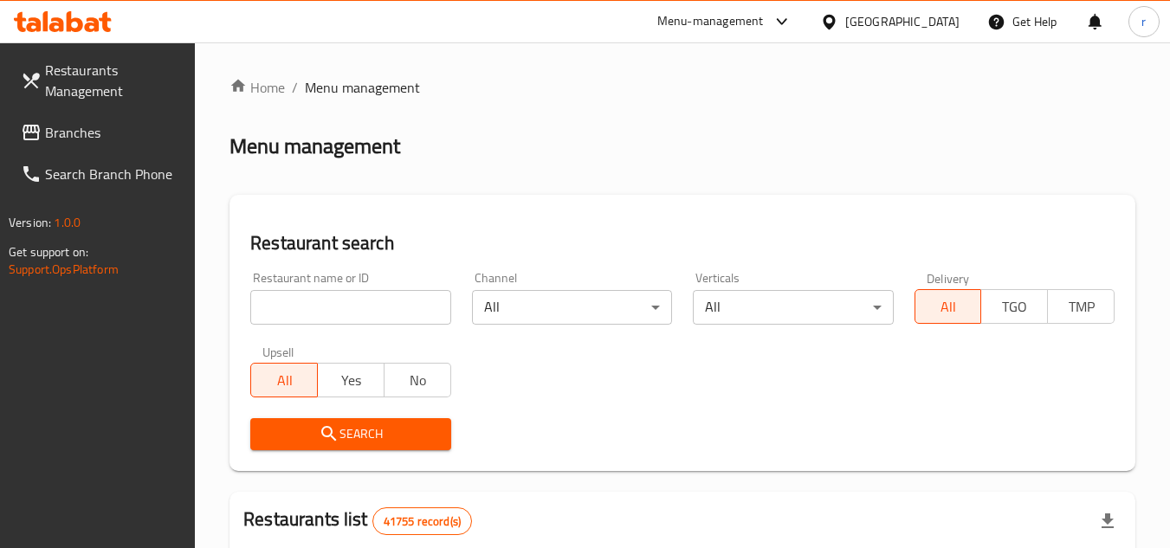
click at [345, 317] on input "search" at bounding box center [350, 307] width 200 height 35
paste input "28762"
type input "28762"
drag, startPoint x: 326, startPoint y: 432, endPoint x: 550, endPoint y: 405, distance: 225.0
click at [327, 432] on icon "submit" at bounding box center [329, 433] width 21 height 21
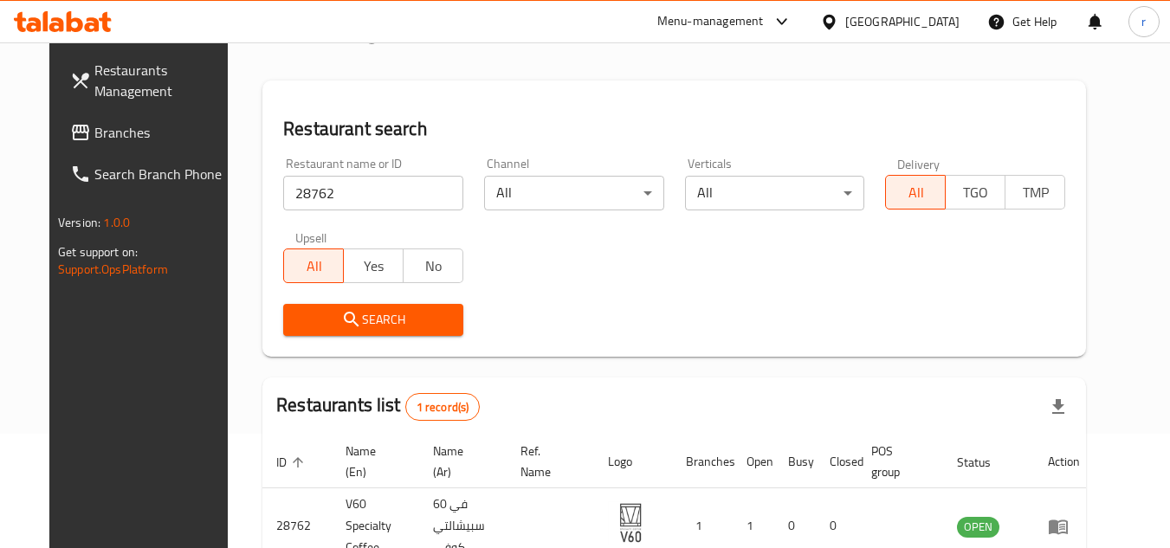
scroll to position [224, 0]
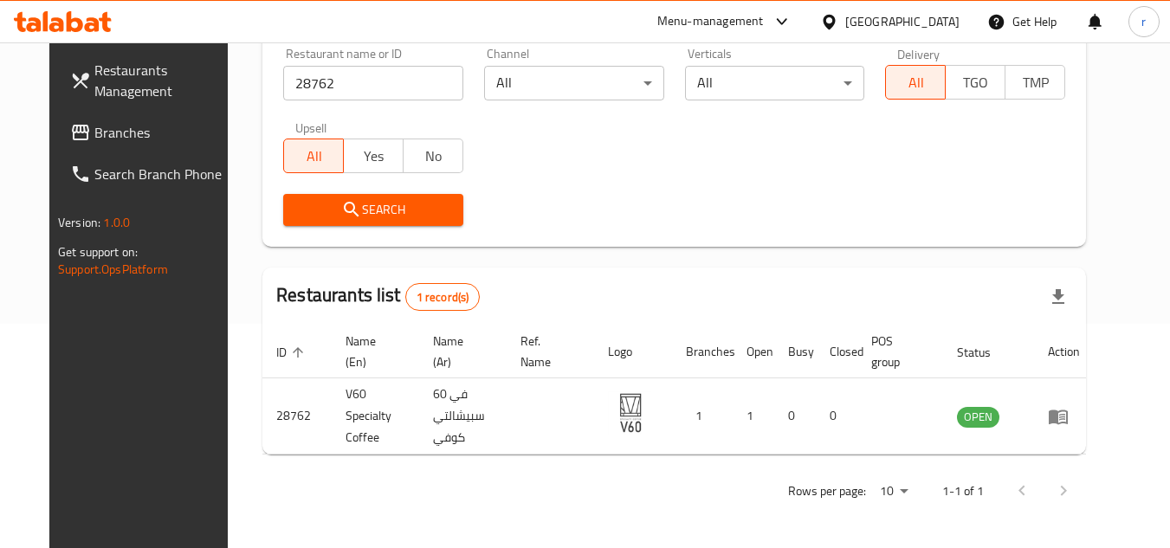
click at [94, 122] on span "Branches" at bounding box center [162, 132] width 137 height 21
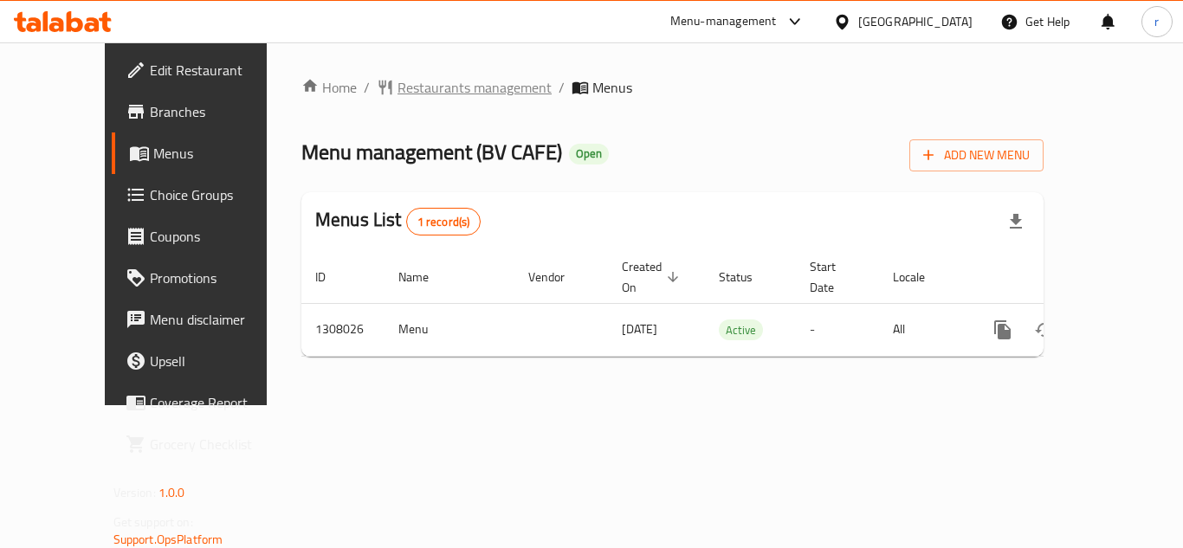
click at [397, 83] on span "Restaurants management" at bounding box center [474, 87] width 154 height 21
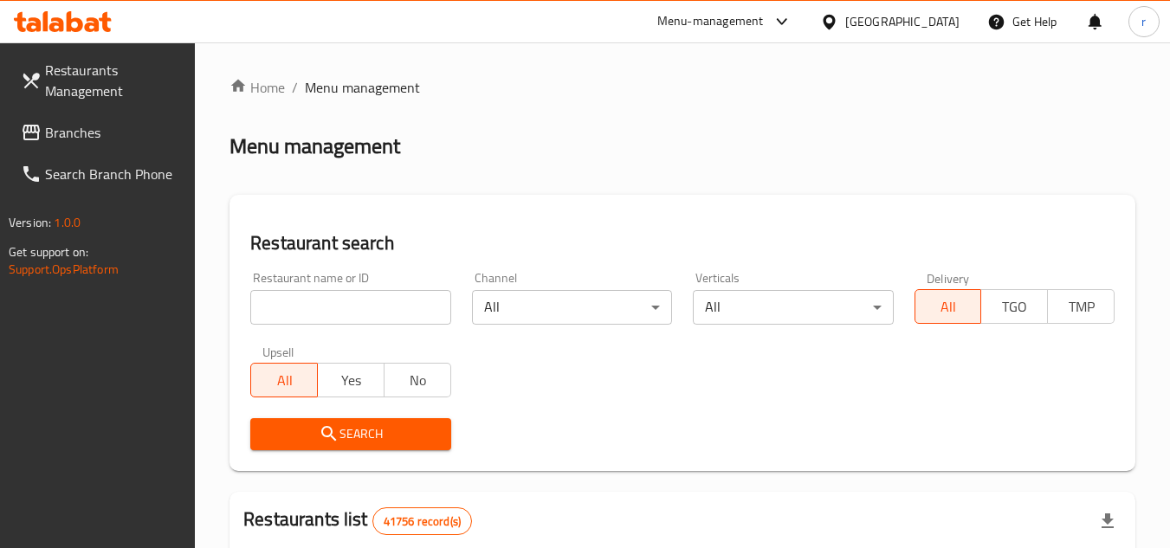
click at [327, 313] on input "search" at bounding box center [350, 307] width 200 height 35
paste input "704671"
type input "704671"
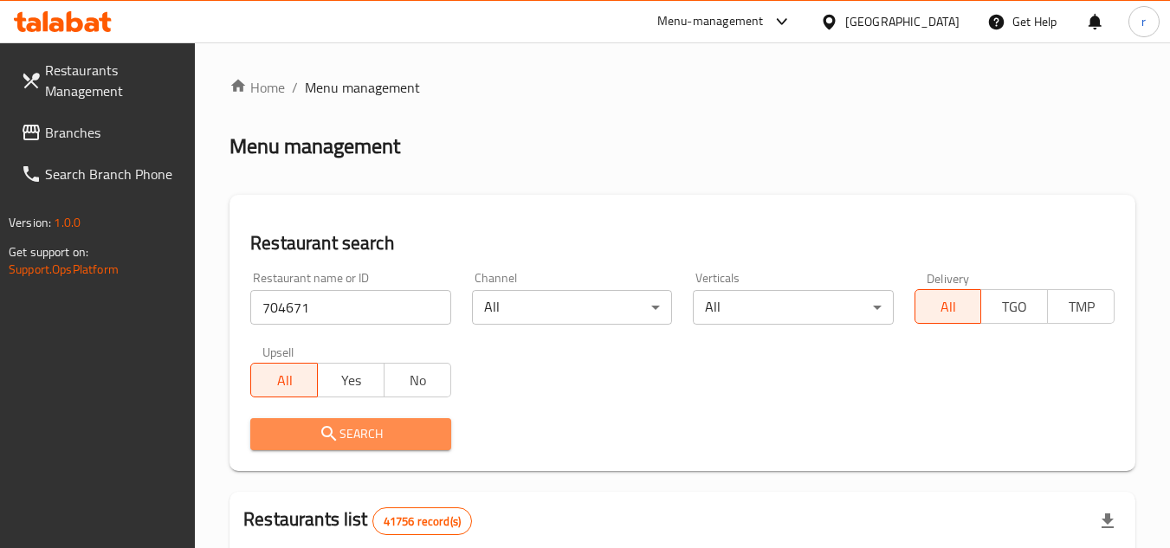
click at [334, 430] on icon "submit" at bounding box center [329, 433] width 21 height 21
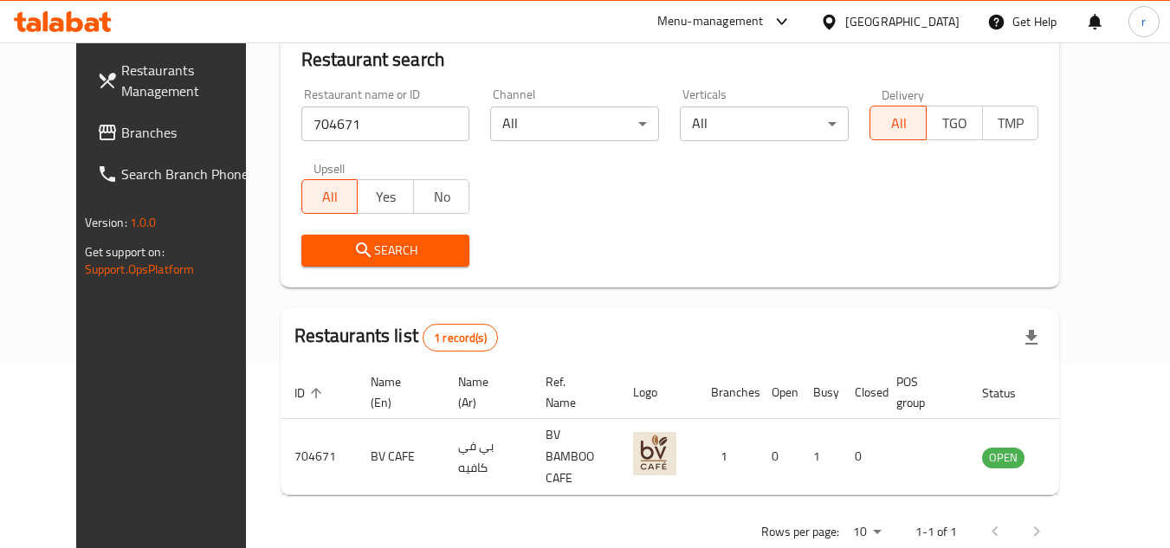
scroll to position [209, 0]
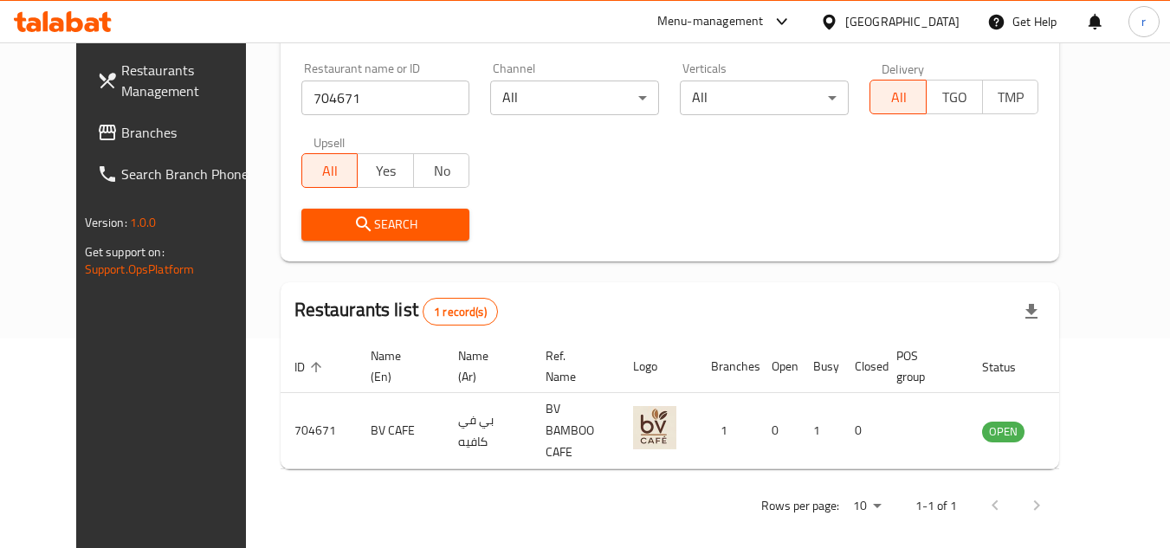
click at [121, 141] on span "Branches" at bounding box center [189, 132] width 137 height 21
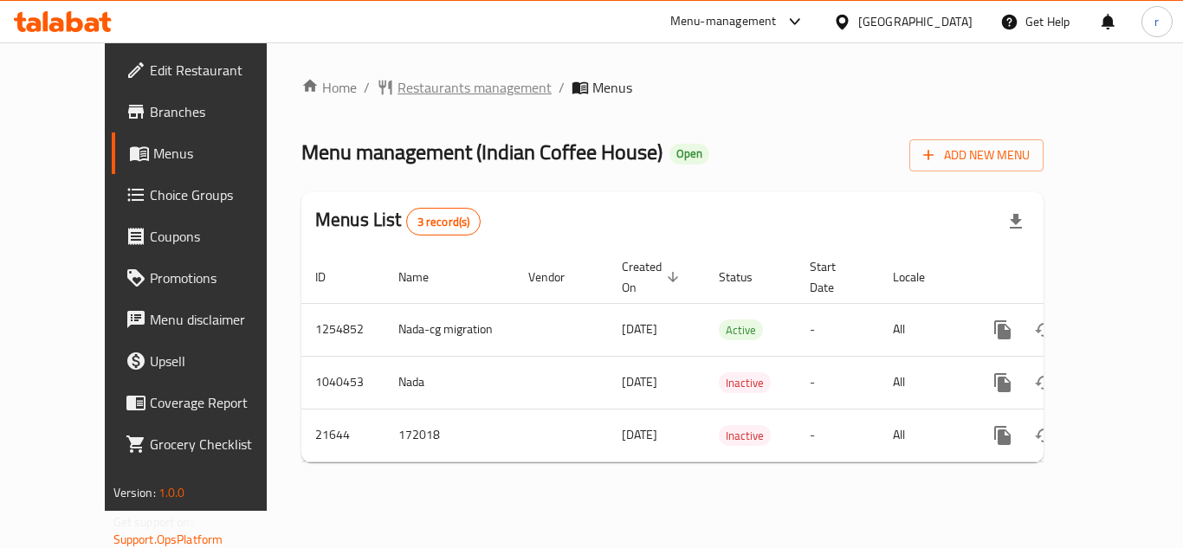
click at [397, 88] on span "Restaurants management" at bounding box center [474, 87] width 154 height 21
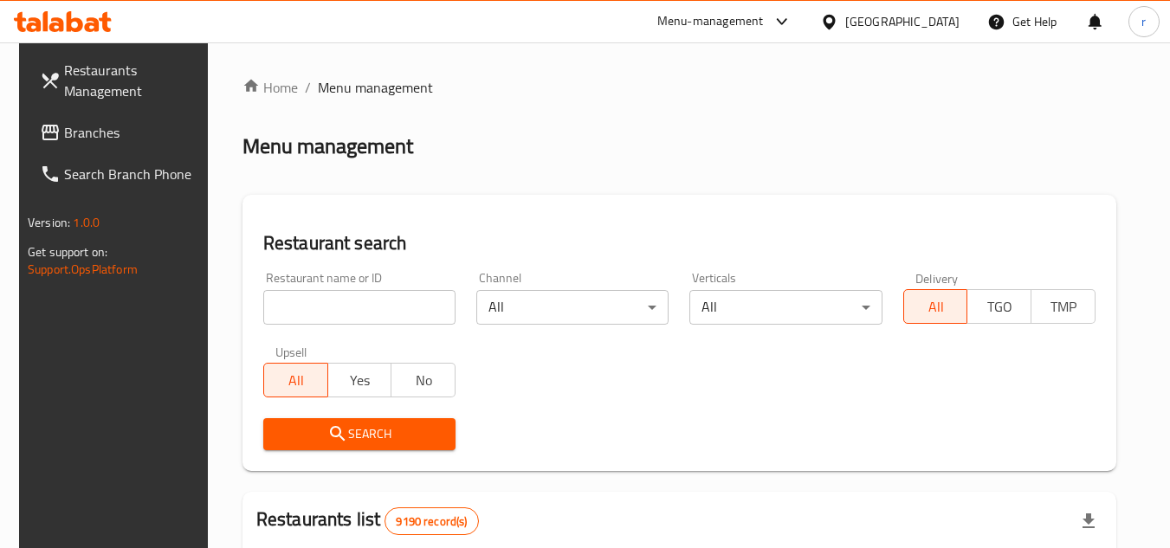
click at [345, 308] on input "search" at bounding box center [359, 307] width 192 height 35
paste input "11463"
type input "11463"
click at [366, 430] on span "Search" at bounding box center [359, 434] width 164 height 22
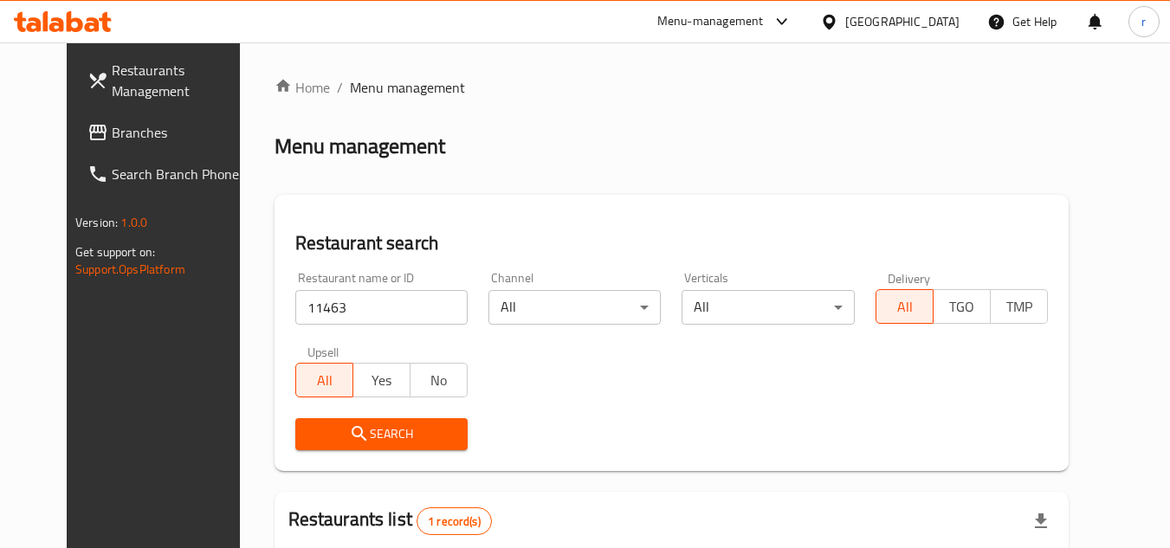
scroll to position [209, 0]
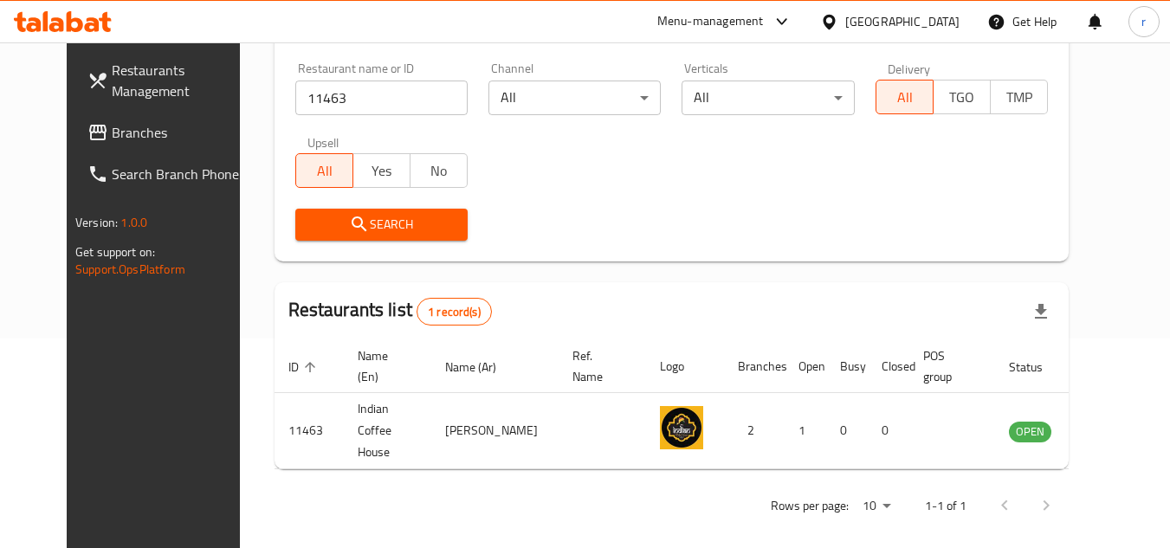
drag, startPoint x: 69, startPoint y: 146, endPoint x: 179, endPoint y: 101, distance: 118.8
click at [74, 146] on link "Branches" at bounding box center [168, 133] width 189 height 42
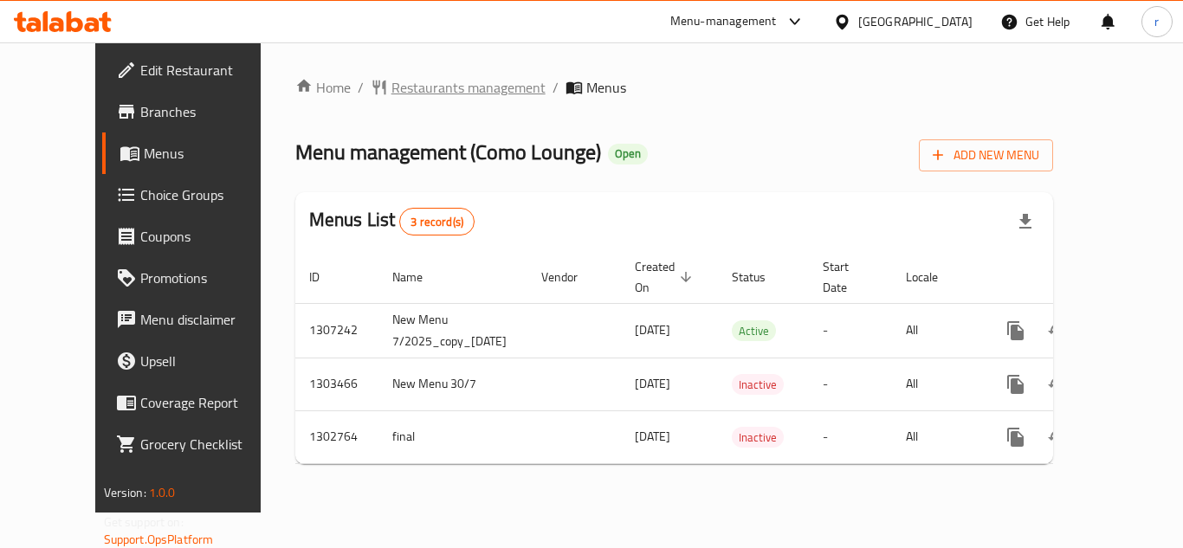
click at [391, 91] on span "Restaurants management" at bounding box center [468, 87] width 154 height 21
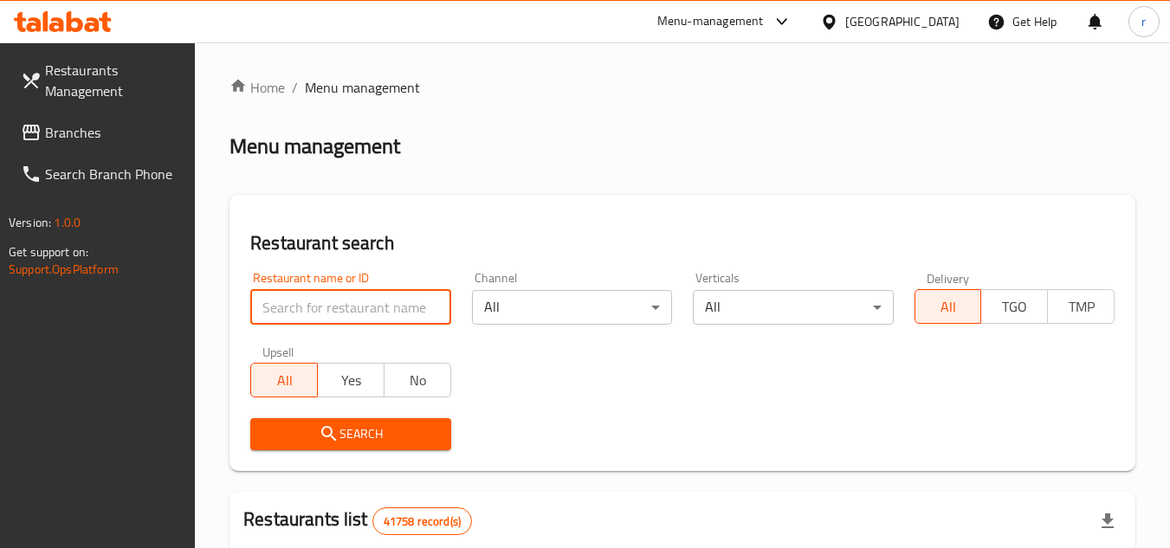
click at [353, 316] on input "search" at bounding box center [350, 307] width 200 height 35
paste input "701992"
type input "701992"
click at [336, 440] on icon "submit" at bounding box center [328, 433] width 15 height 15
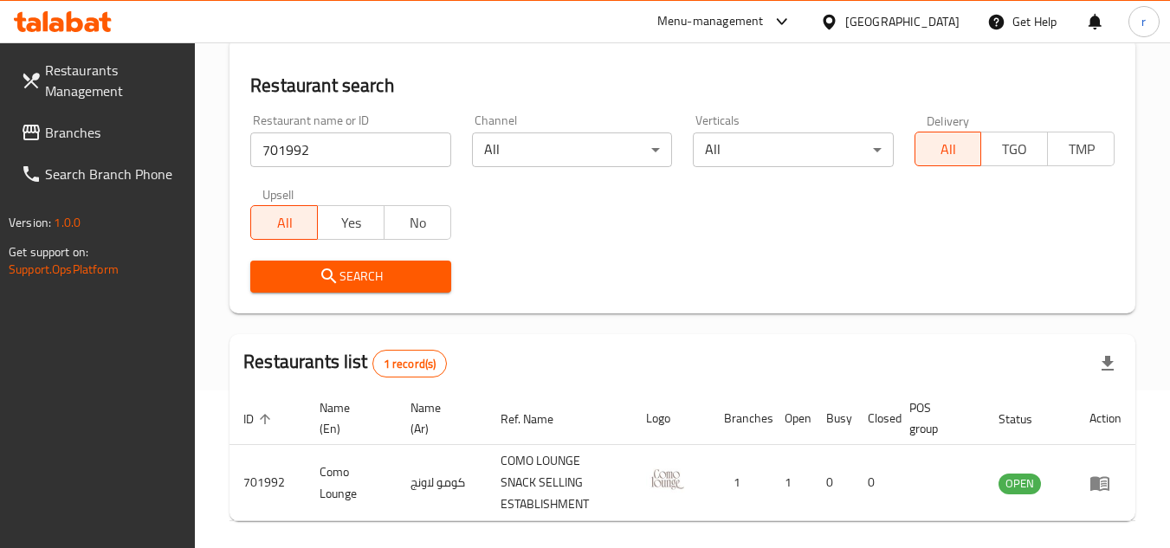
scroll to position [224, 0]
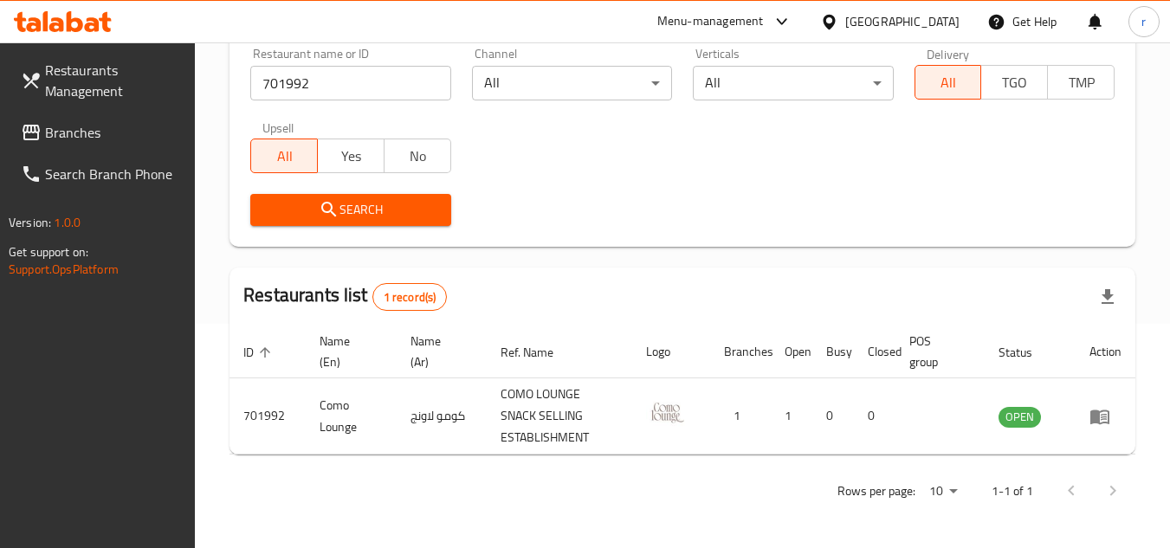
click at [53, 131] on span "Branches" at bounding box center [113, 132] width 137 height 21
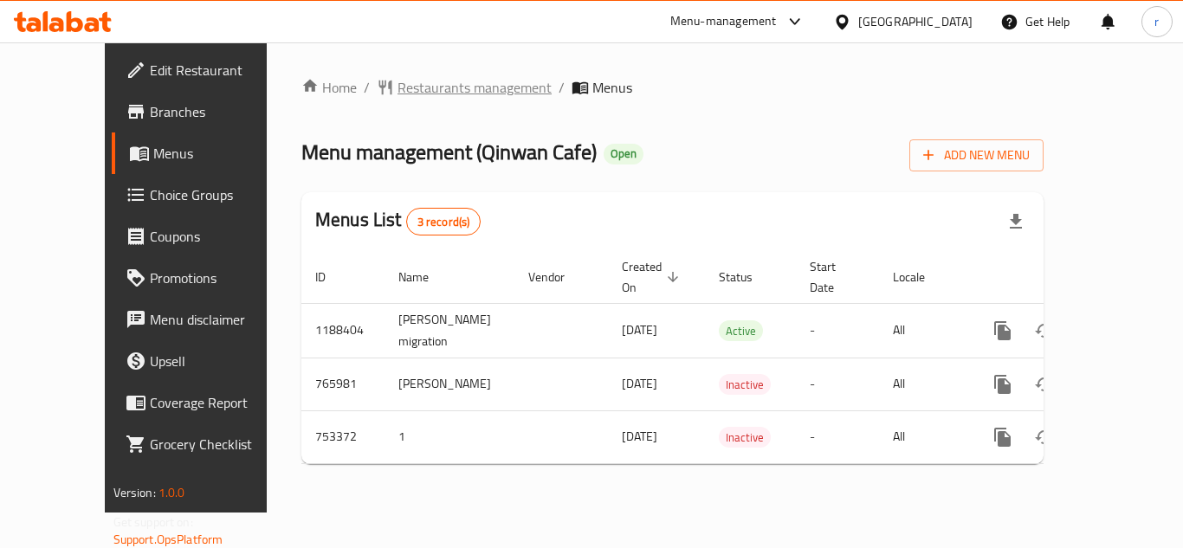
click at [446, 83] on span "Restaurants management" at bounding box center [474, 87] width 154 height 21
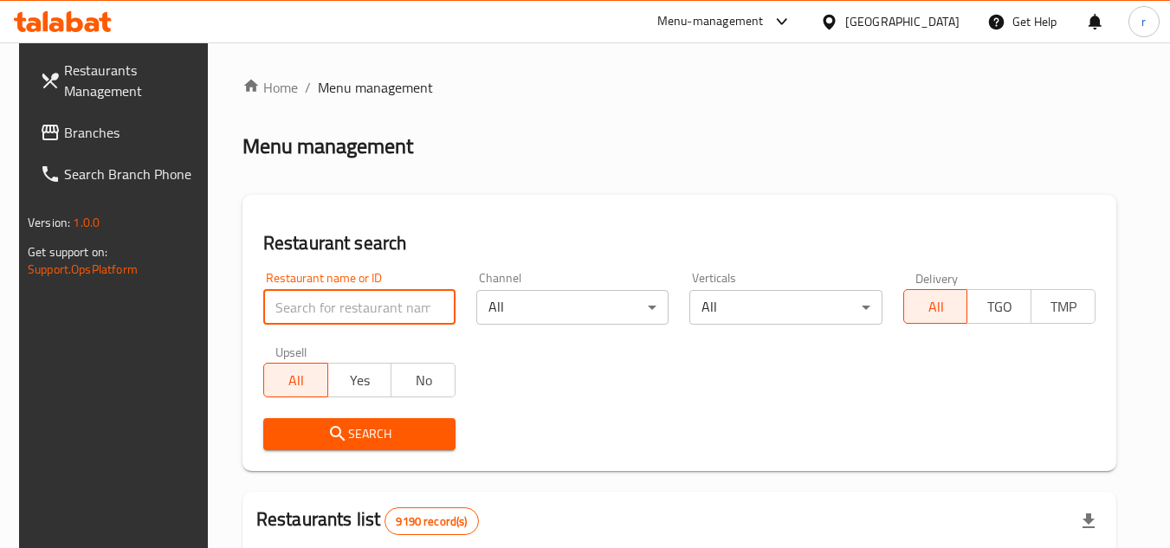
click at [340, 307] on input "search" at bounding box center [359, 307] width 192 height 35
paste input "649260"
type input "649260"
click at [361, 447] on button "Search" at bounding box center [359, 434] width 192 height 32
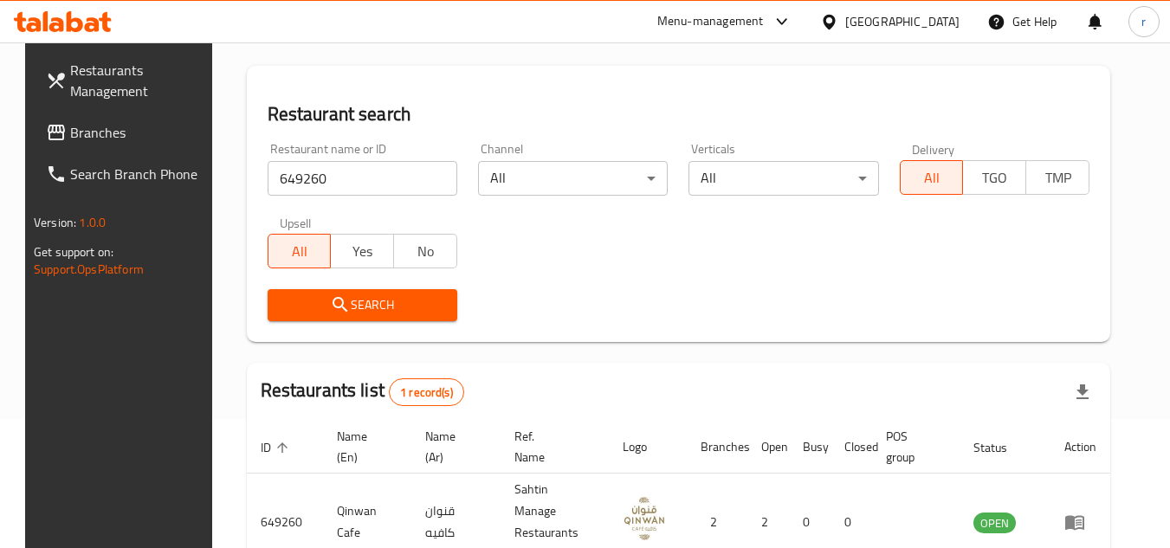
scroll to position [224, 0]
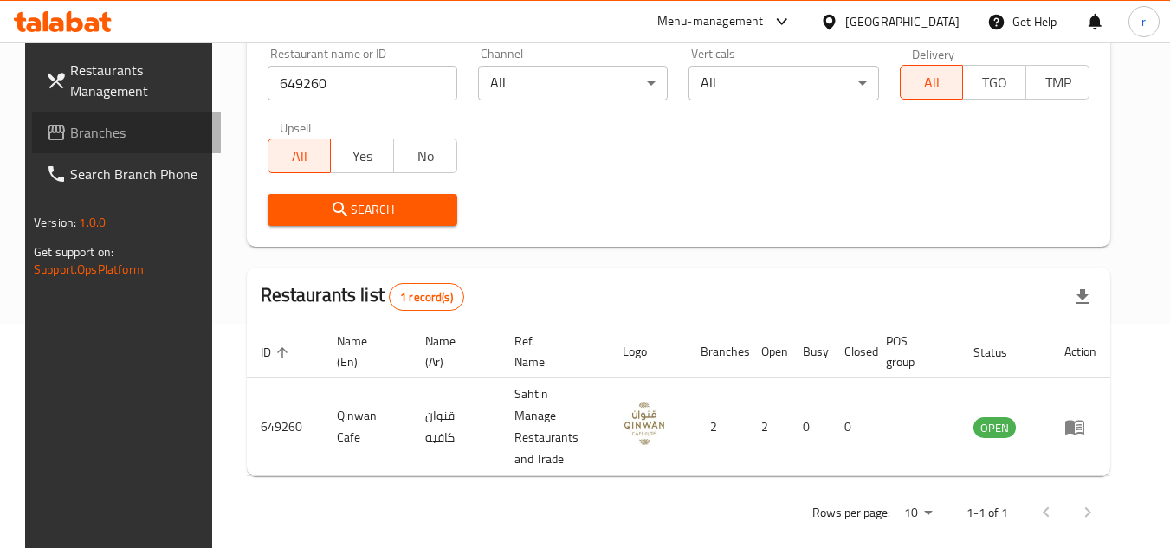
click at [70, 126] on span "Branches" at bounding box center [138, 132] width 137 height 21
drag, startPoint x: 47, startPoint y: 126, endPoint x: 74, endPoint y: 123, distance: 27.1
click at [70, 126] on span "Branches" at bounding box center [138, 132] width 137 height 21
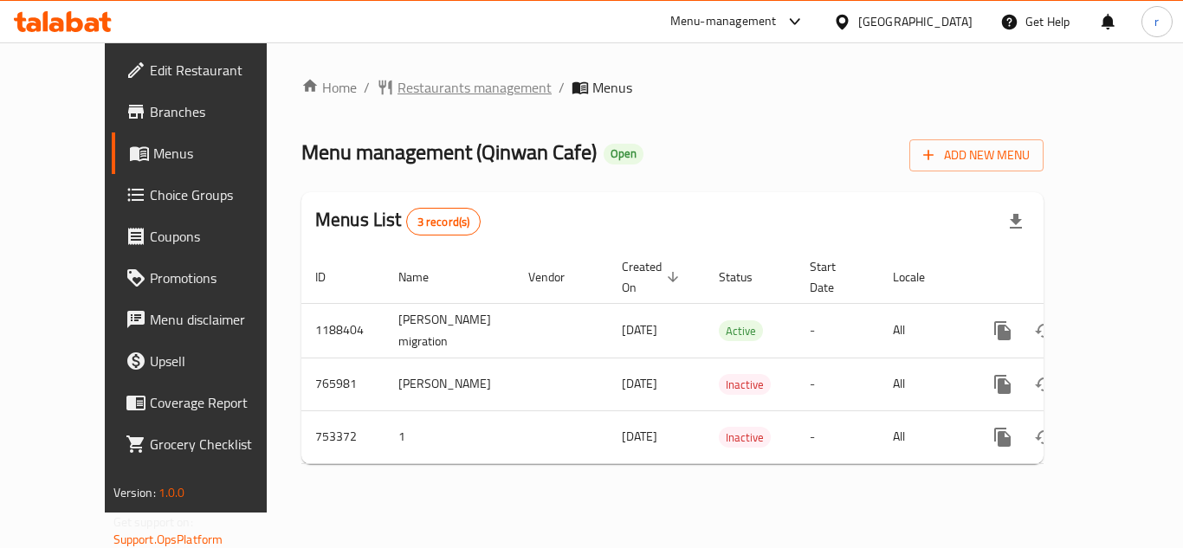
click at [397, 90] on span "Restaurants management" at bounding box center [474, 87] width 154 height 21
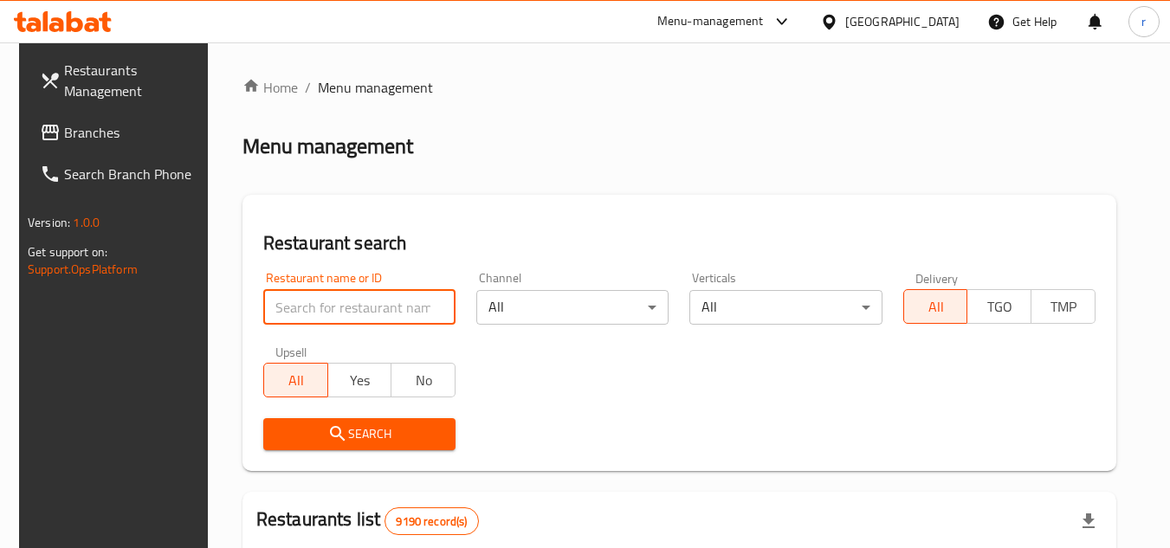
click at [348, 307] on input "search" at bounding box center [359, 307] width 192 height 35
paste input "649260"
type input "649260"
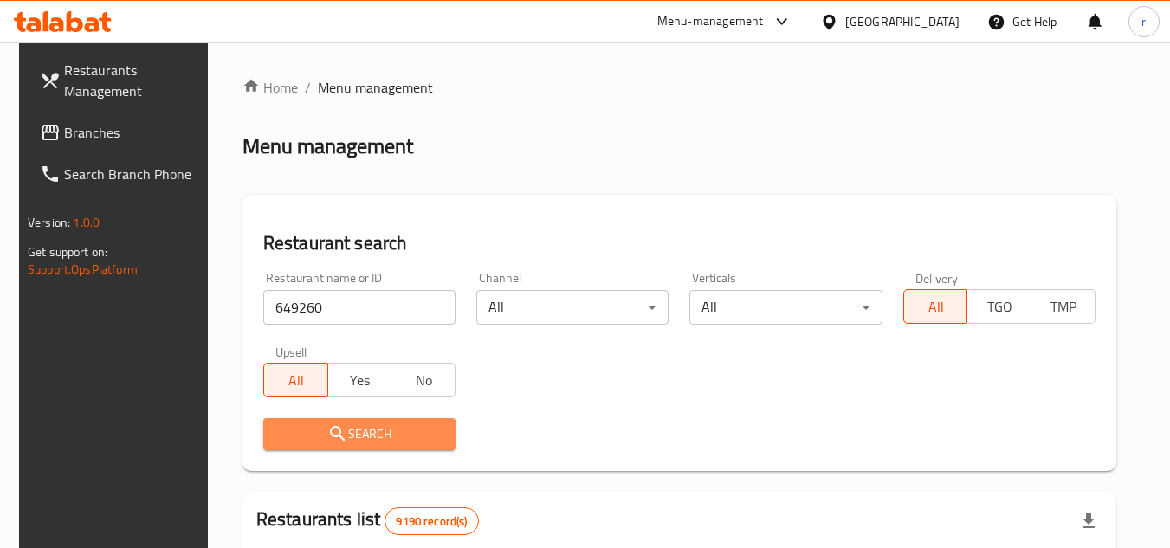
click at [327, 438] on icon "submit" at bounding box center [337, 433] width 21 height 21
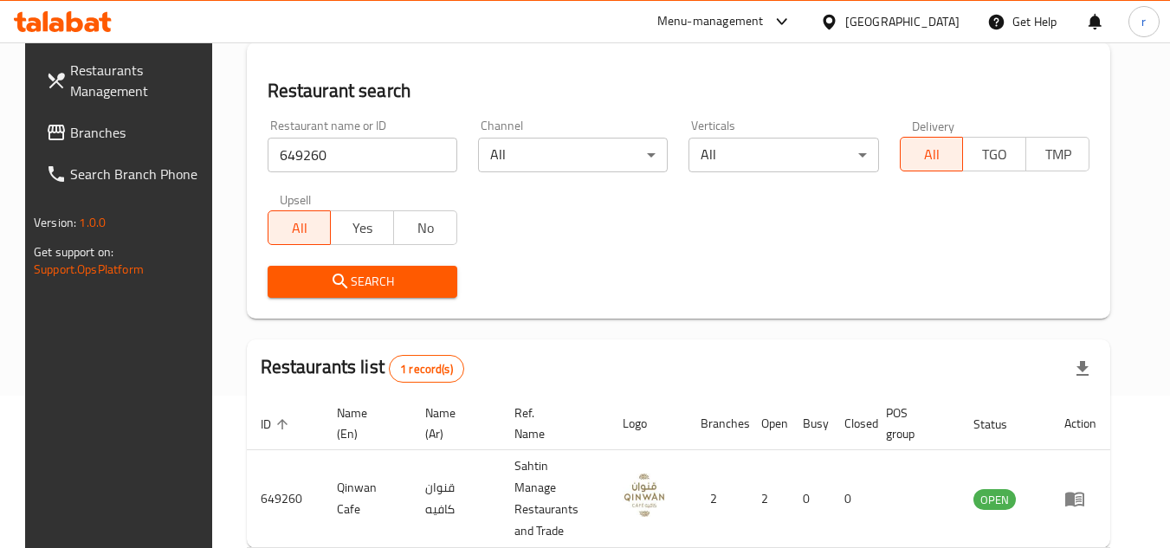
scroll to position [224, 0]
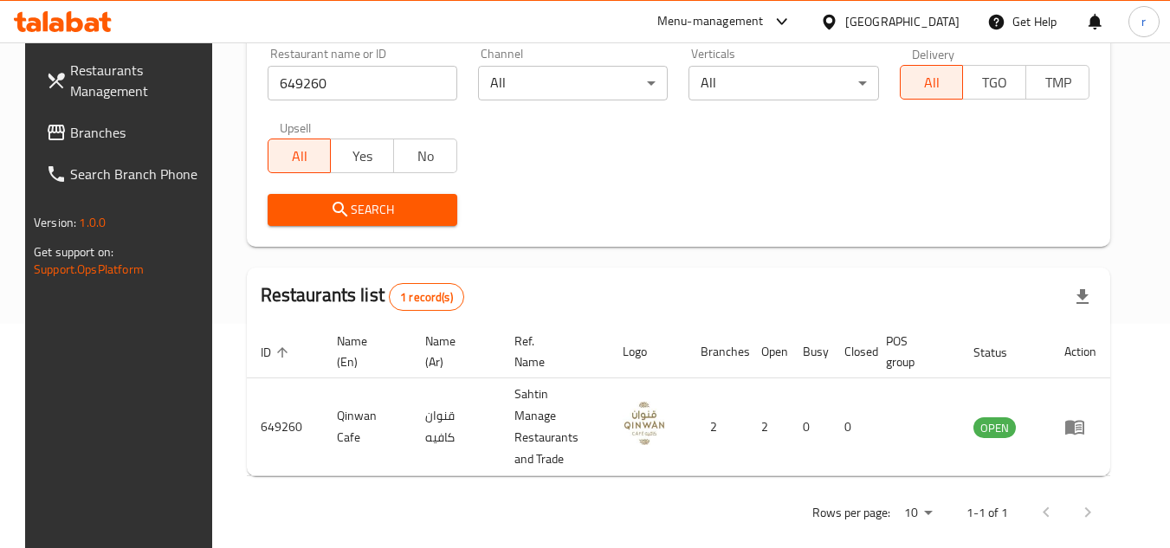
click at [96, 136] on span "Branches" at bounding box center [138, 132] width 137 height 21
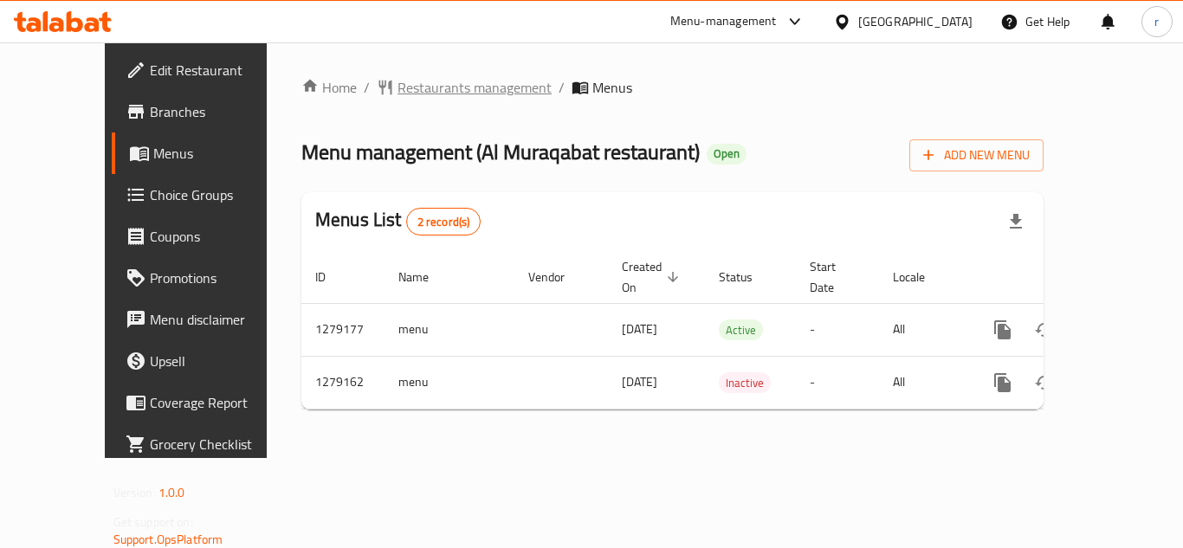
click at [431, 87] on span "Restaurants management" at bounding box center [474, 87] width 154 height 21
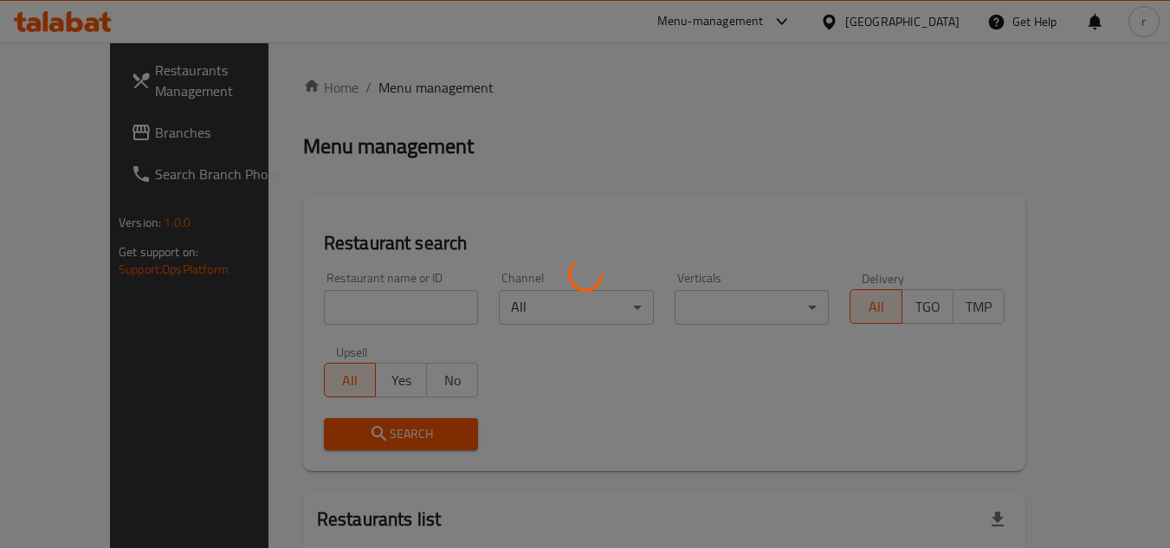
click at [337, 295] on div at bounding box center [585, 274] width 1170 height 548
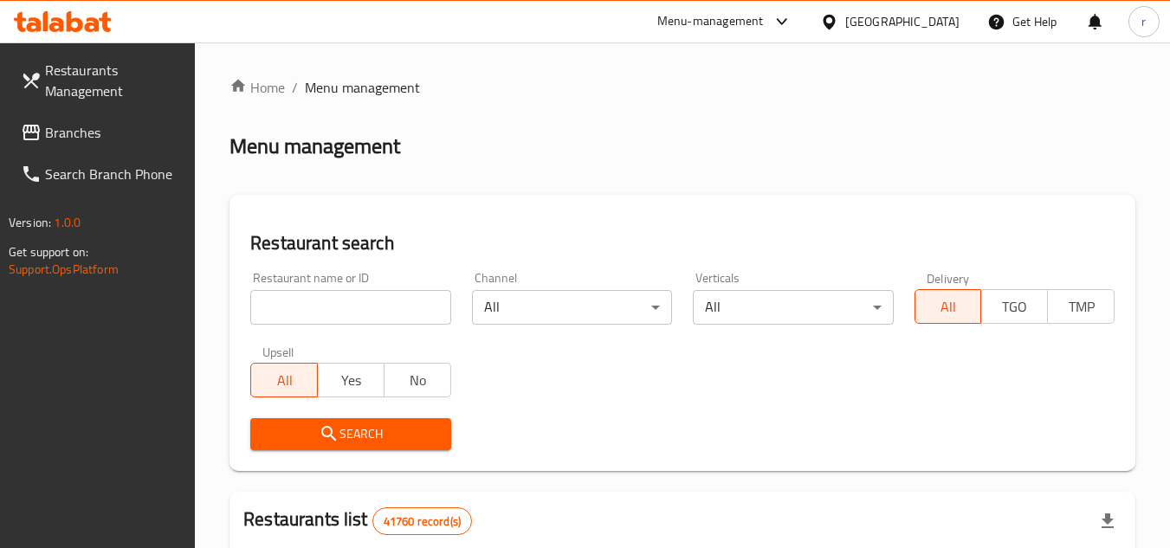
click at [323, 300] on input "search" at bounding box center [350, 307] width 200 height 35
paste input "693186"
type input "693186"
click at [319, 433] on icon "submit" at bounding box center [329, 433] width 21 height 21
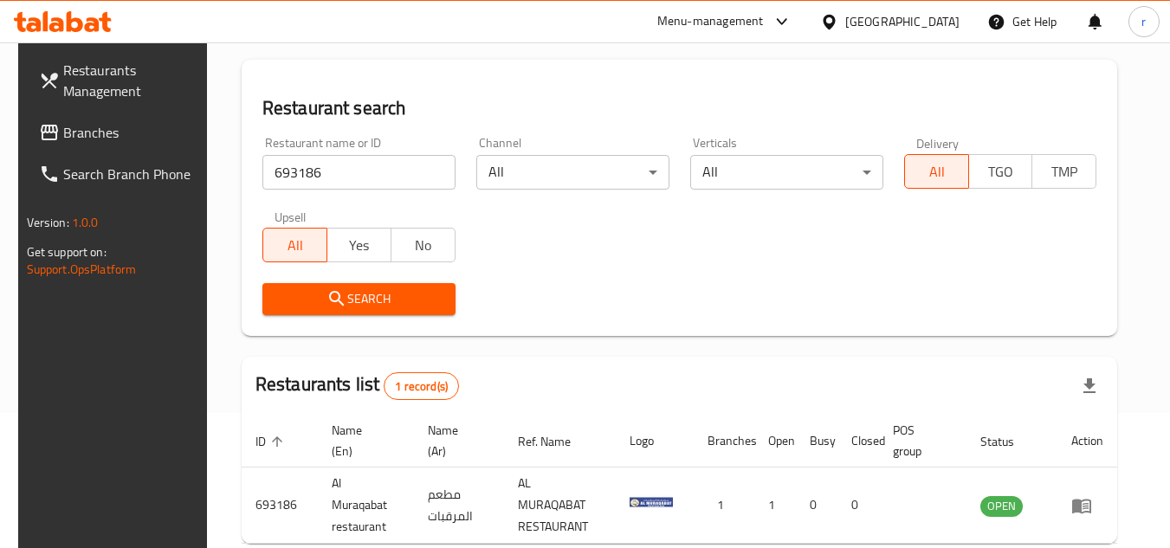
scroll to position [209, 0]
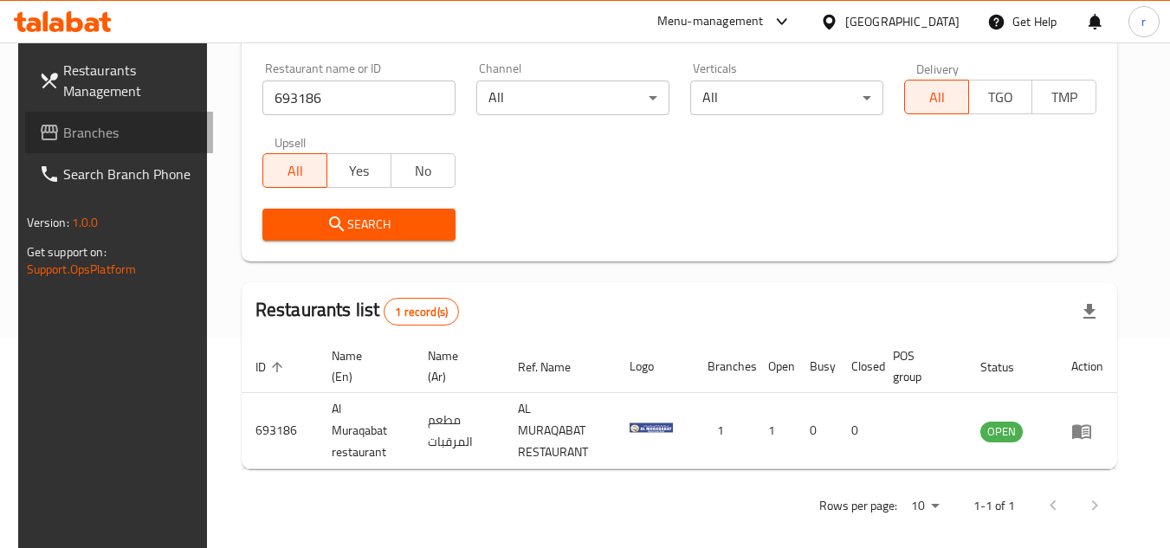
click at [39, 128] on icon at bounding box center [49, 132] width 21 height 21
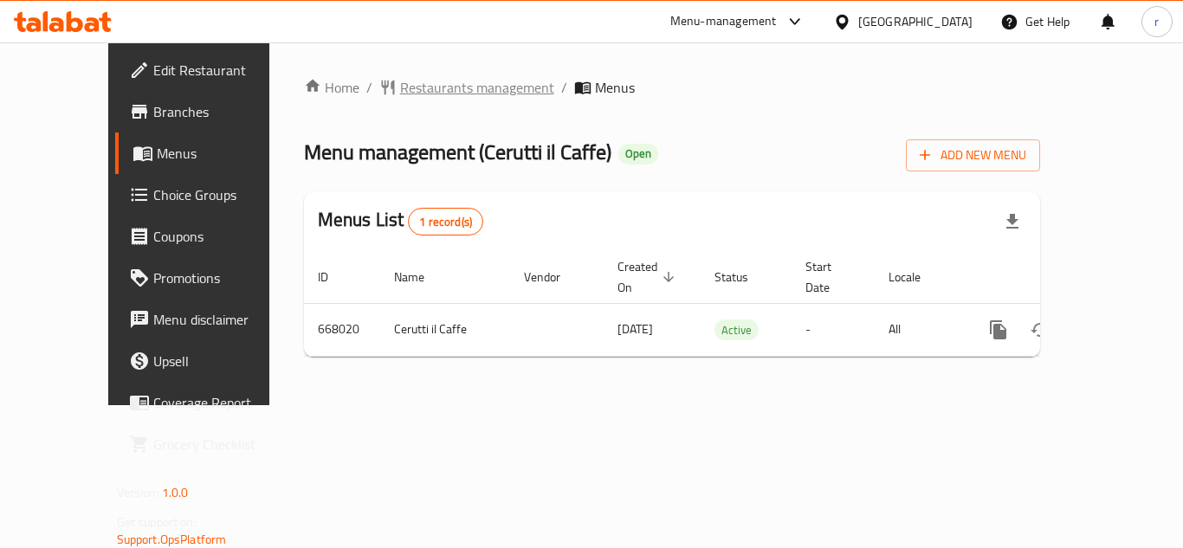
click at [400, 87] on span "Restaurants management" at bounding box center [477, 87] width 154 height 21
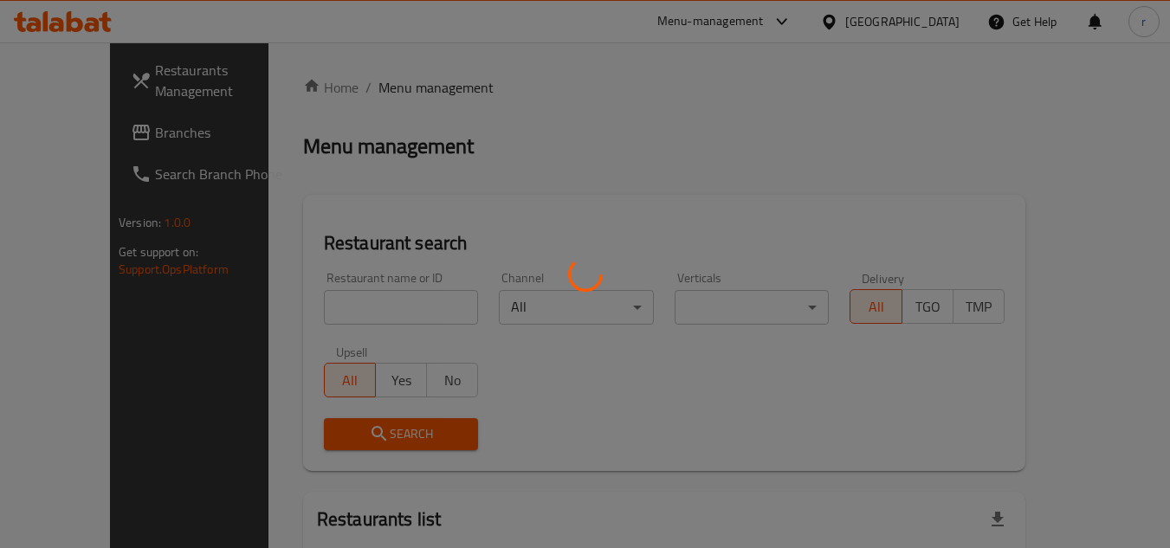
click at [346, 310] on div at bounding box center [585, 274] width 1170 height 548
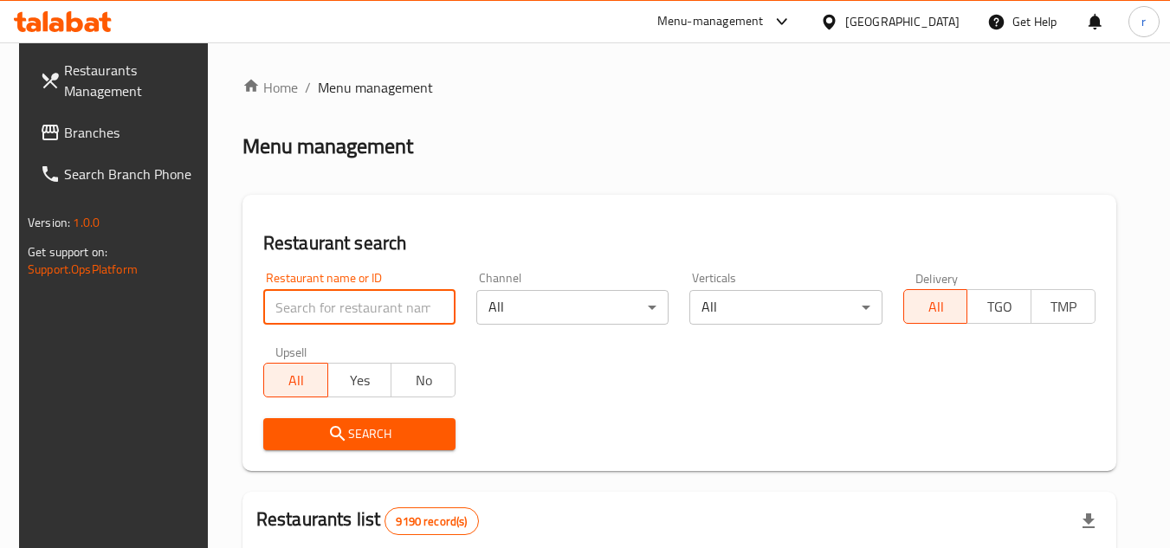
click at [346, 310] on input "search" at bounding box center [359, 307] width 192 height 35
paste input "642111"
type input "642111"
click at [350, 435] on span "Search" at bounding box center [359, 434] width 164 height 22
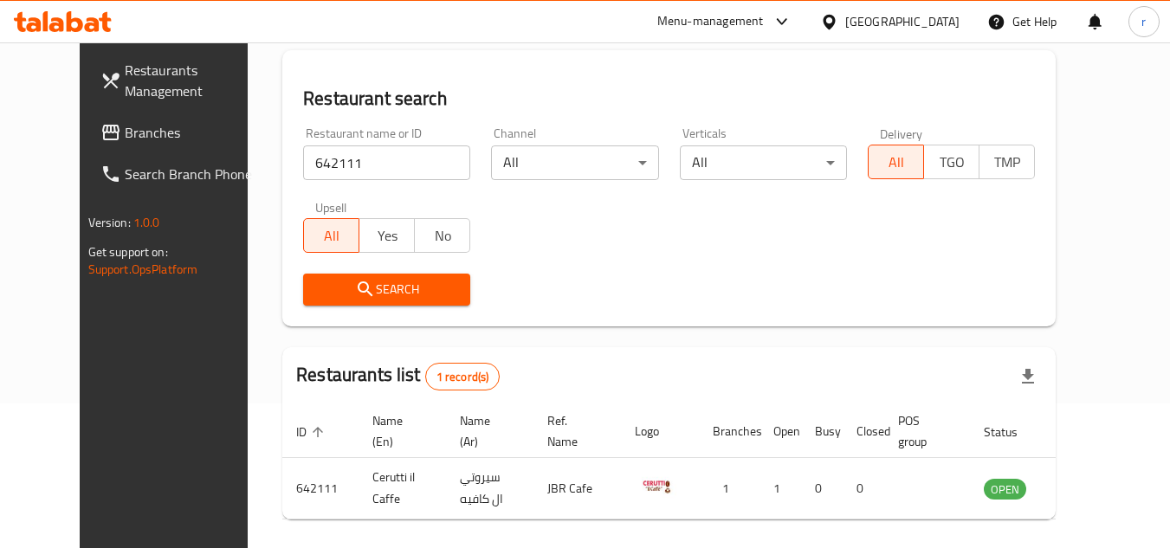
scroll to position [209, 0]
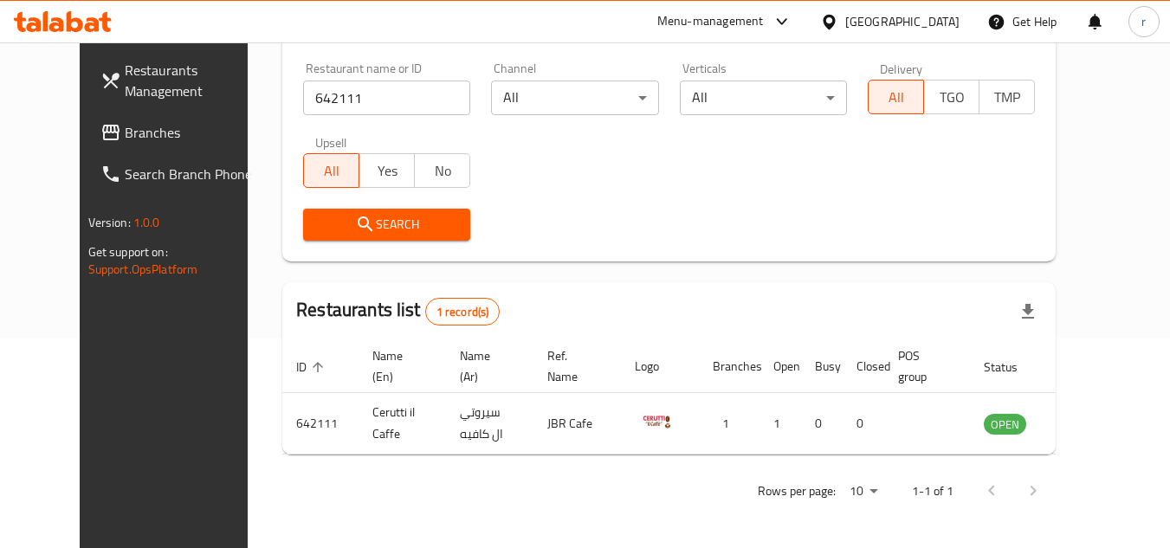
click at [125, 128] on span "Branches" at bounding box center [193, 132] width 137 height 21
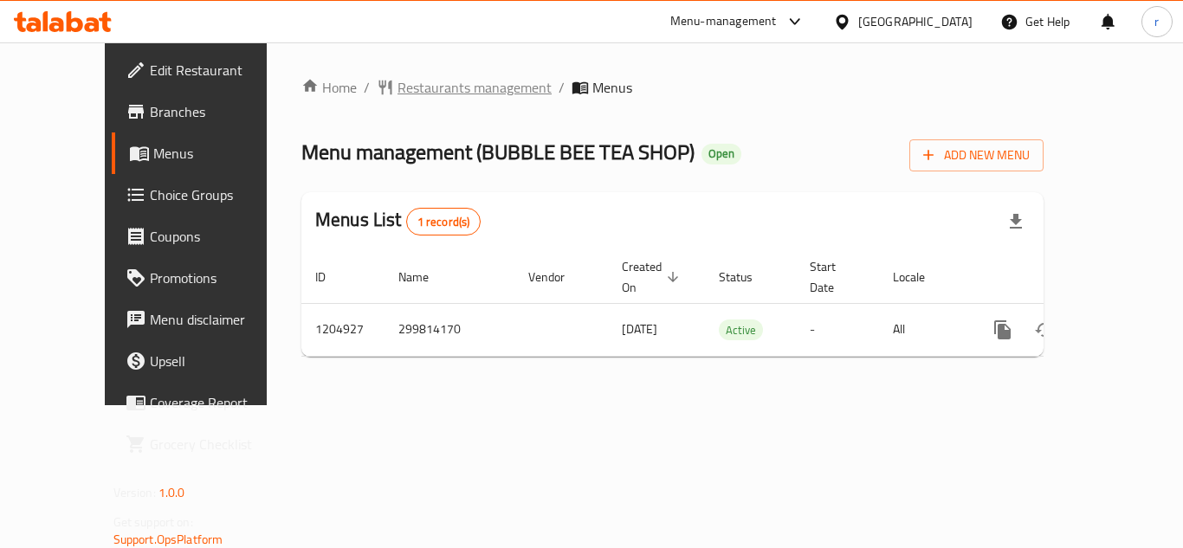
click at [402, 83] on span "Restaurants management" at bounding box center [474, 87] width 154 height 21
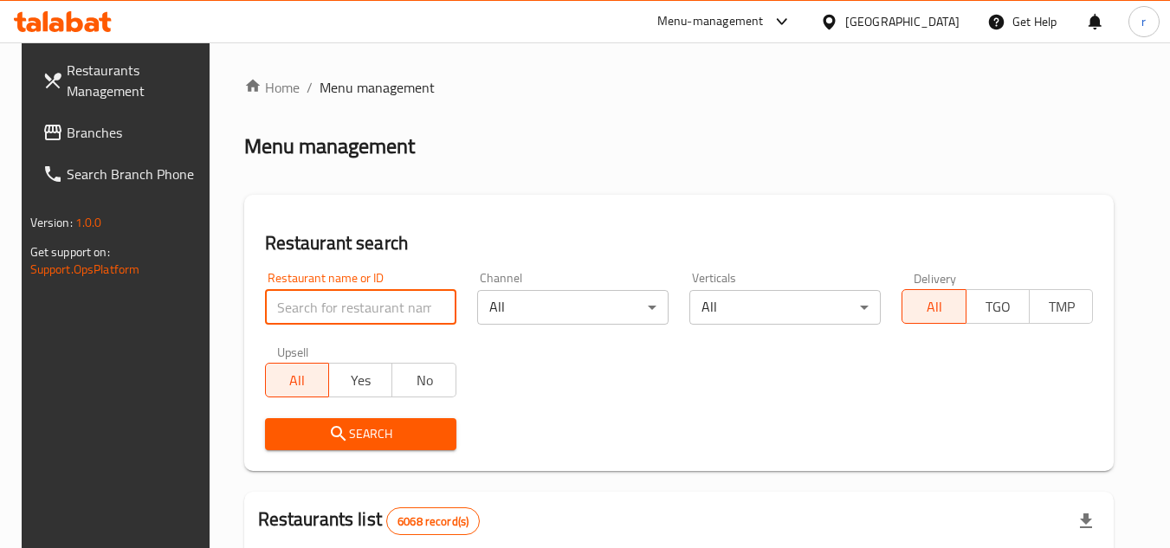
click at [315, 294] on input "search" at bounding box center [360, 307] width 191 height 35
paste input "670011"
type input "670011"
click at [316, 431] on span "Search" at bounding box center [361, 434] width 164 height 22
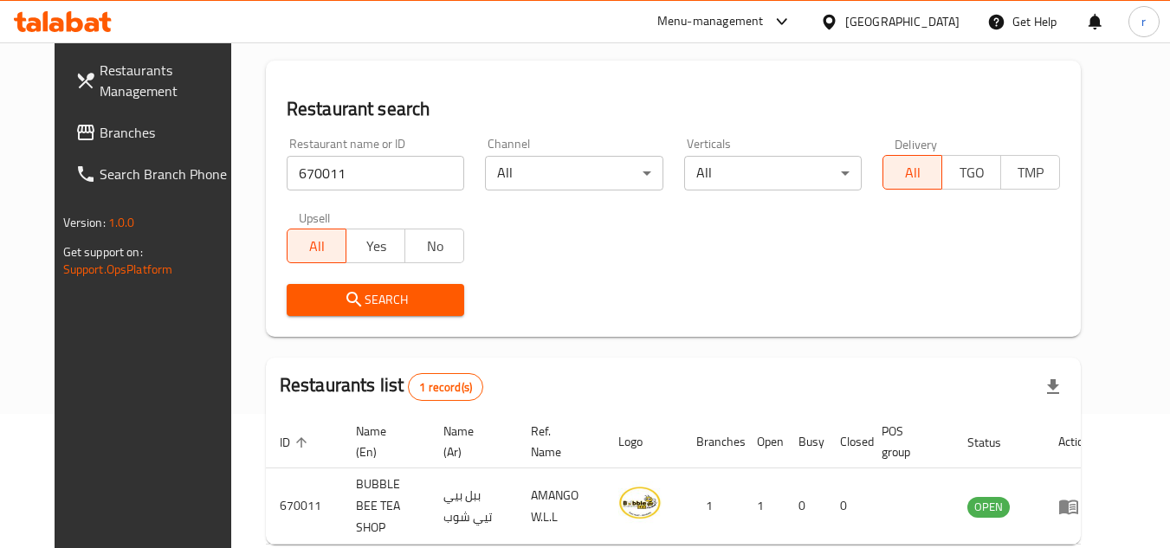
scroll to position [209, 0]
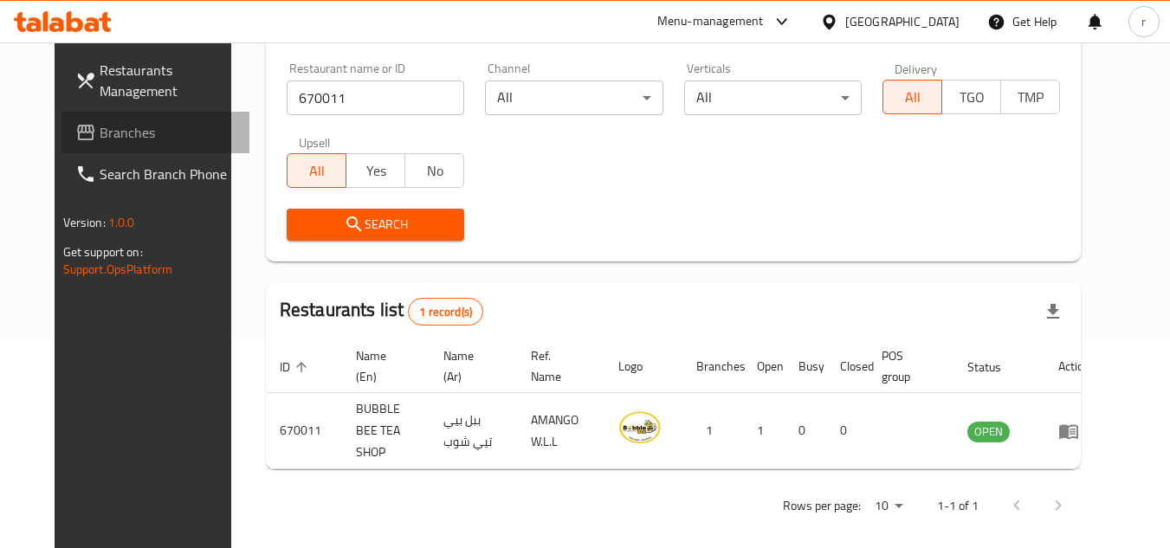
click at [100, 133] on span "Branches" at bounding box center [168, 132] width 137 height 21
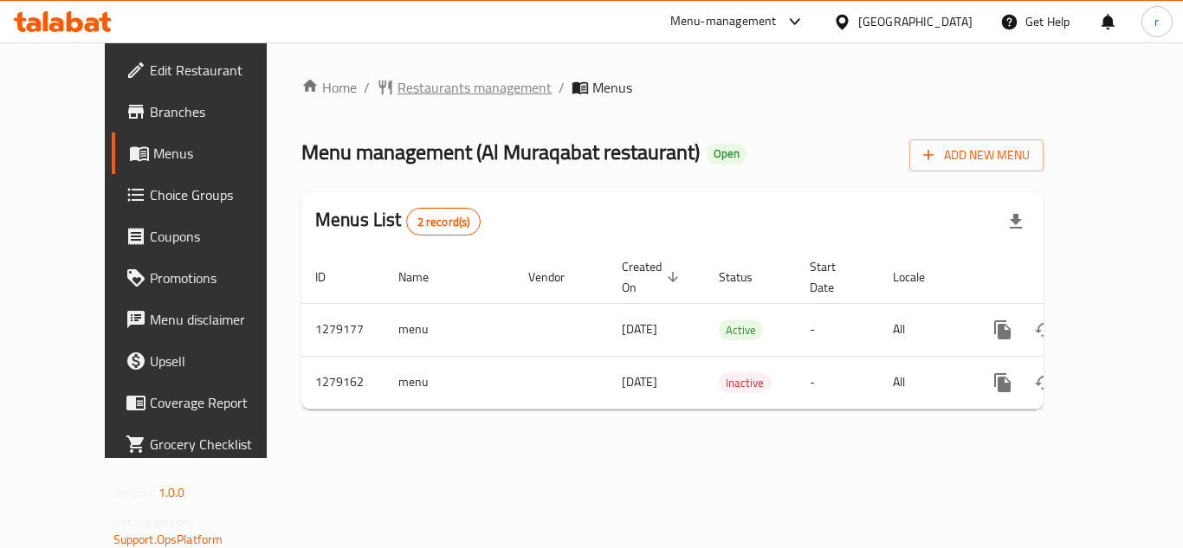
click at [412, 97] on span "Restaurants management" at bounding box center [474, 87] width 154 height 21
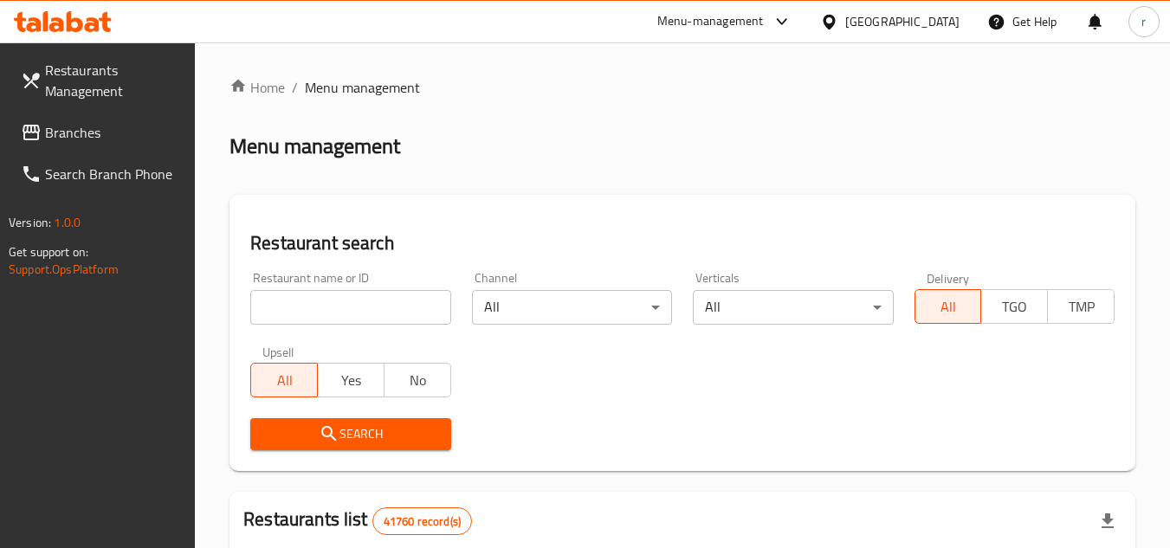
click at [345, 306] on input "search" at bounding box center [350, 307] width 200 height 35
paste input "693186"
type input "693186"
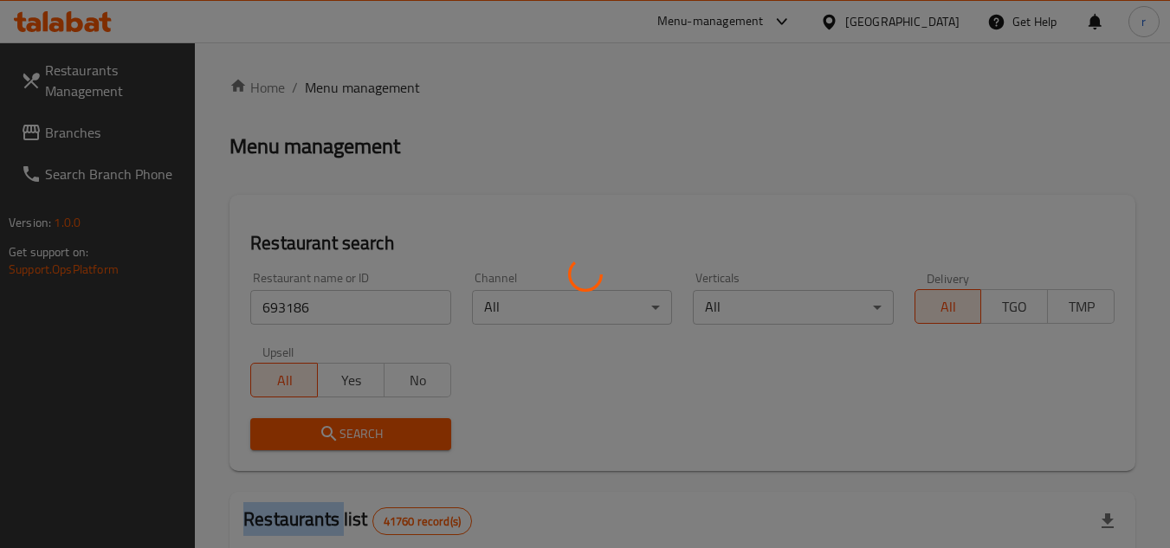
click at [345, 435] on div at bounding box center [585, 274] width 1170 height 548
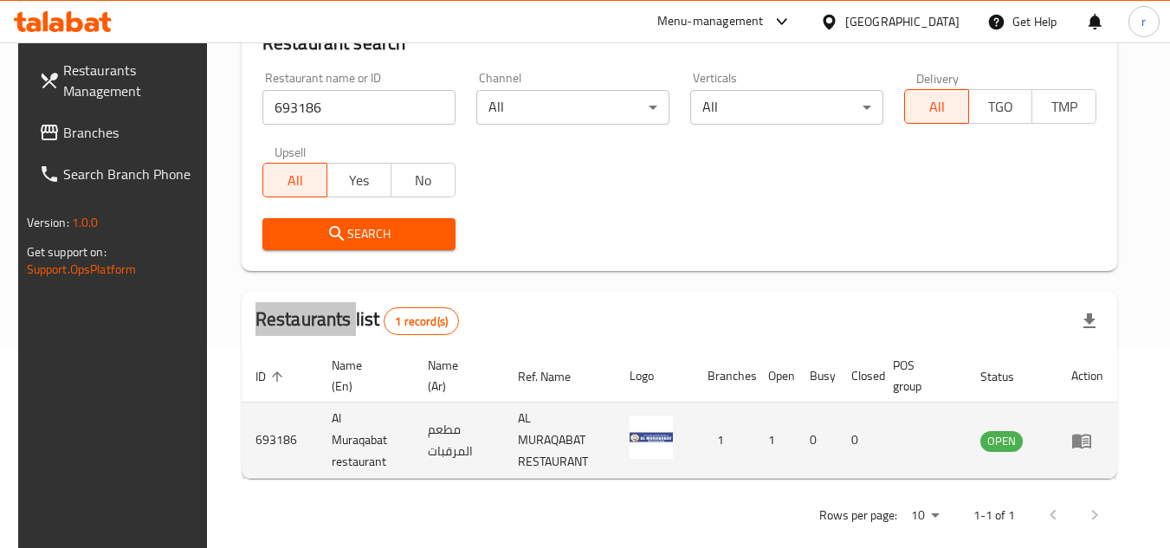
scroll to position [209, 0]
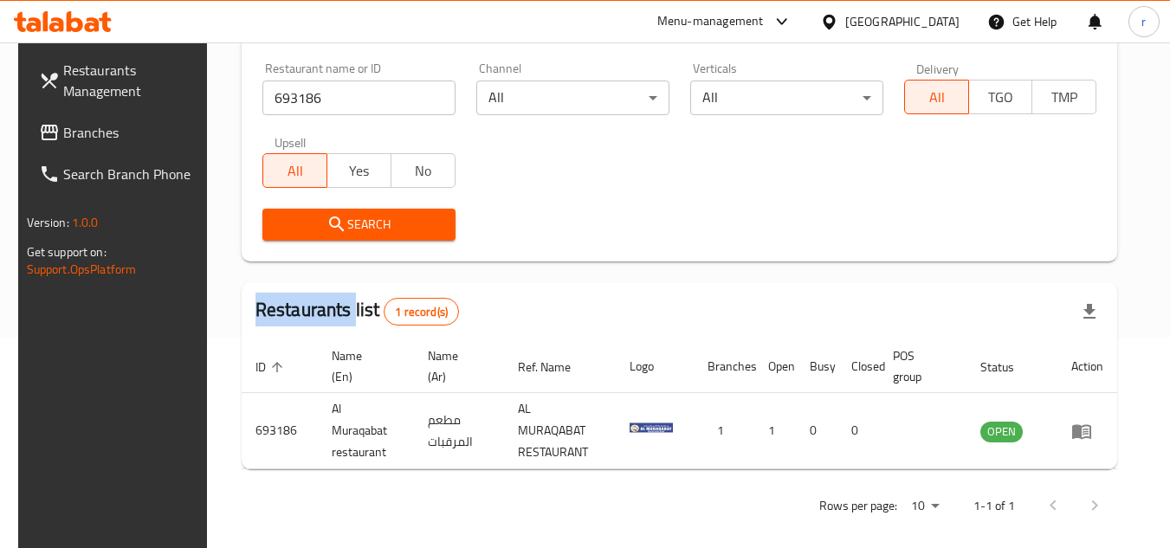
click at [69, 126] on span "Branches" at bounding box center [131, 132] width 137 height 21
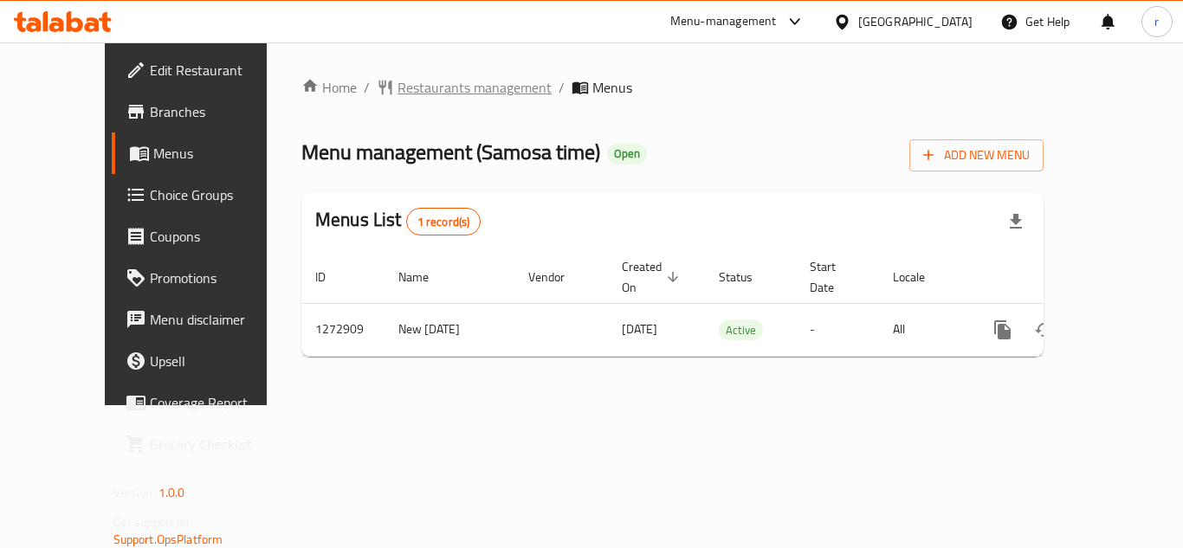
click at [405, 84] on span "Restaurants management" at bounding box center [474, 87] width 154 height 21
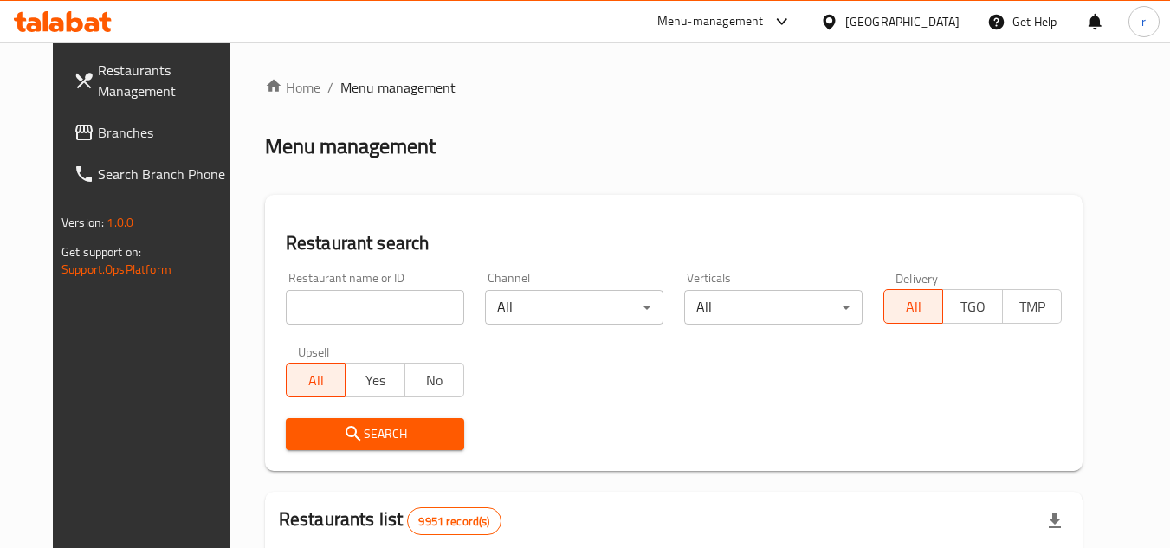
click at [337, 311] on input "search" at bounding box center [375, 307] width 178 height 35
paste input "690507"
type input "690507"
click at [345, 438] on icon "submit" at bounding box center [352, 433] width 15 height 15
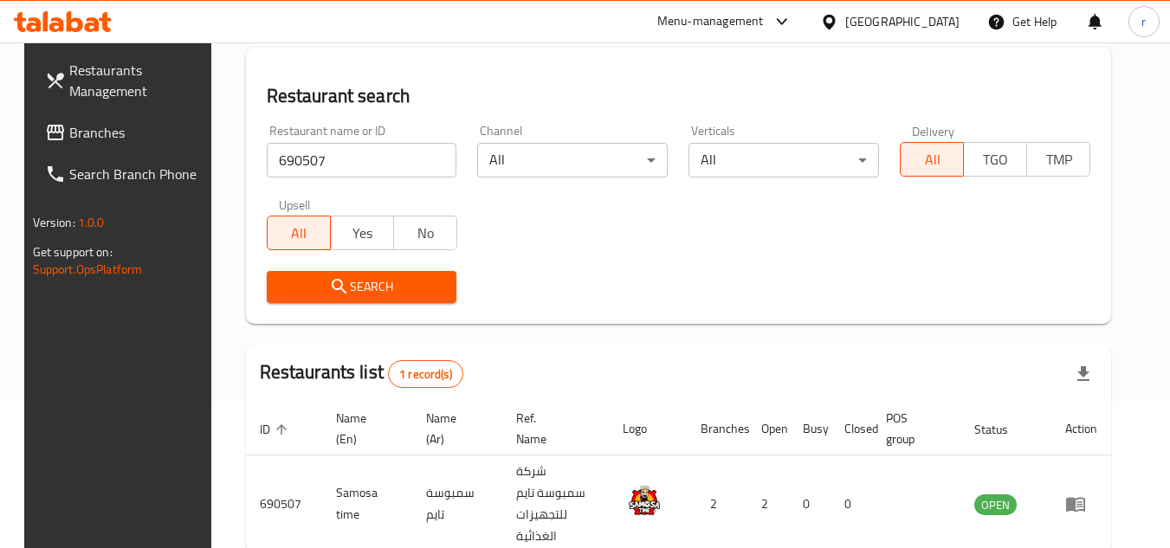
scroll to position [224, 0]
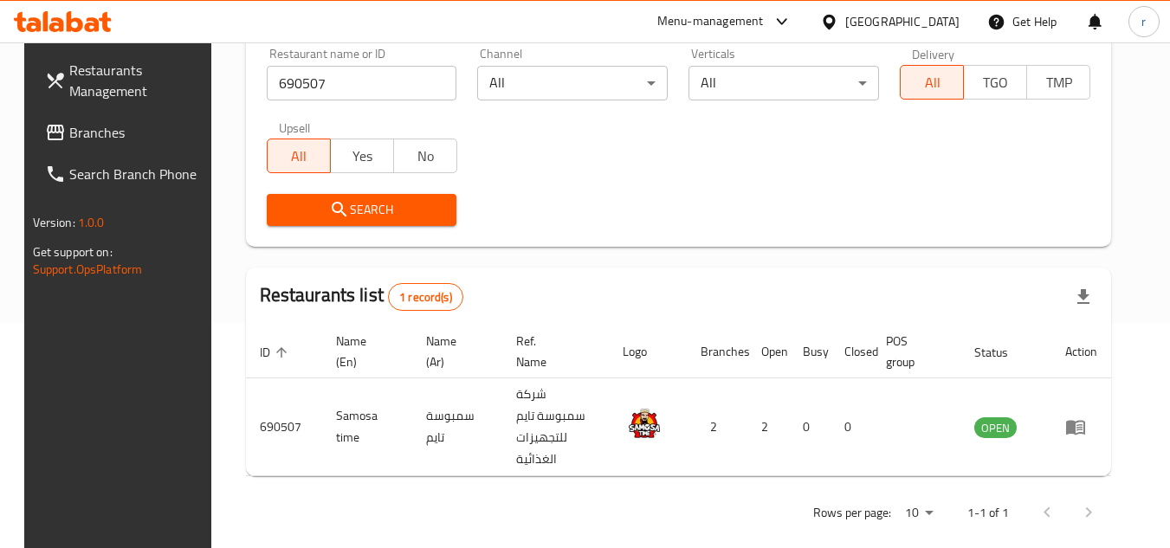
click at [69, 128] on span "Branches" at bounding box center [137, 132] width 137 height 21
drag, startPoint x: 48, startPoint y: 128, endPoint x: 308, endPoint y: 62, distance: 267.9
click at [69, 128] on span "Branches" at bounding box center [137, 132] width 137 height 21
